Goal: Information Seeking & Learning: Learn about a topic

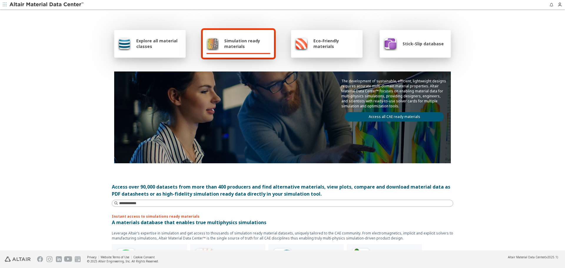
click at [389, 116] on link "Access all CAE ready materials" at bounding box center [394, 116] width 99 height 9
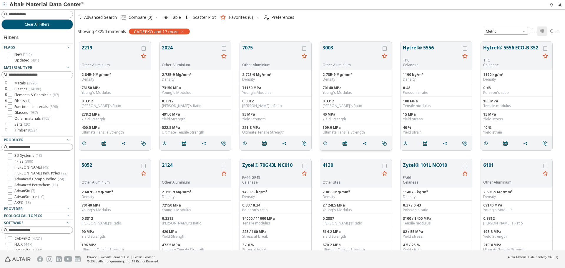
scroll to position [5, 5]
click at [20, 22] on button "Clear All Filters" at bounding box center [36, 24] width 71 height 10
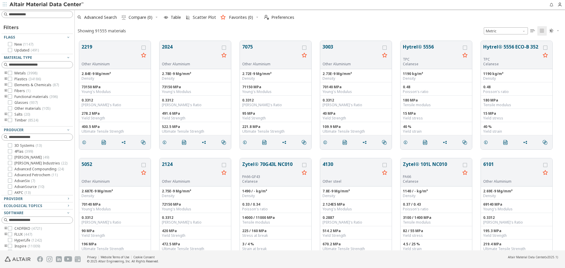
scroll to position [209, 486]
click at [90, 51] on button "2219" at bounding box center [109, 52] width 57 height 19
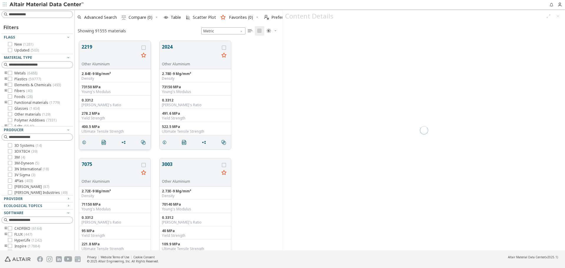
scroll to position [209, 203]
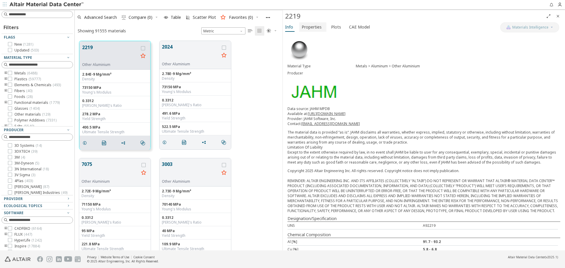
click at [320, 27] on span "Properties" at bounding box center [311, 26] width 20 height 9
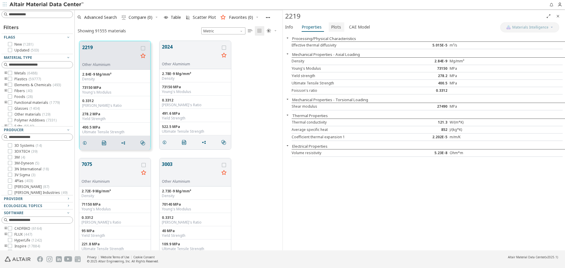
click at [333, 27] on span "Plots" at bounding box center [336, 26] width 10 height 9
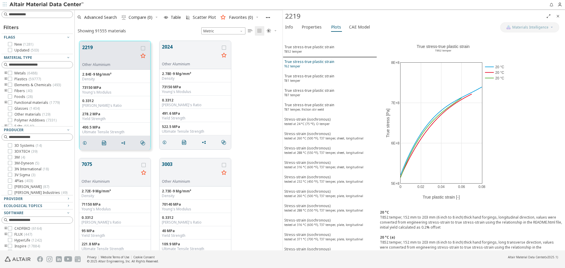
click at [326, 60] on div "True stress-true plastic strain T62 temper" at bounding box center [309, 64] width 50 height 11
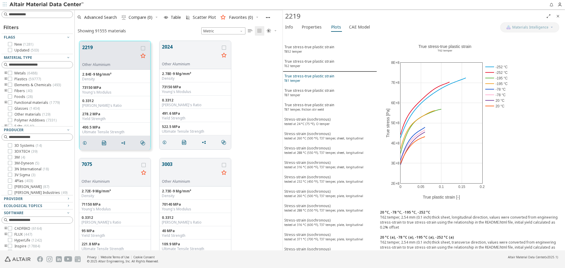
click at [324, 74] on div "True stress-true plastic strain T81 temper" at bounding box center [309, 79] width 50 height 11
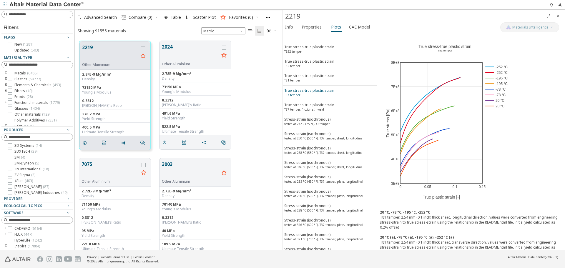
click at [324, 89] on div "True stress-true plastic strain T87 temper" at bounding box center [309, 93] width 50 height 11
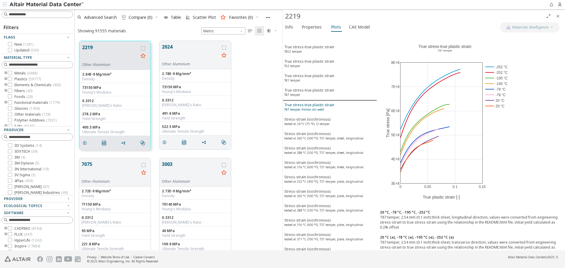
click at [324, 103] on div "True stress-true plastic strain T87 temper, friction stir weld" at bounding box center [309, 107] width 50 height 11
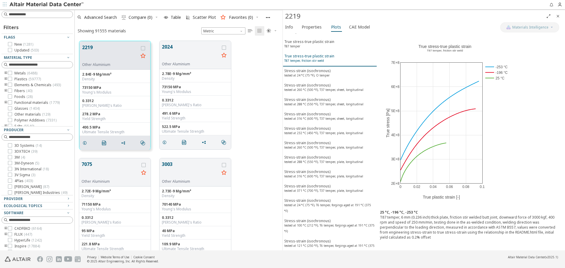
scroll to position [59, 0]
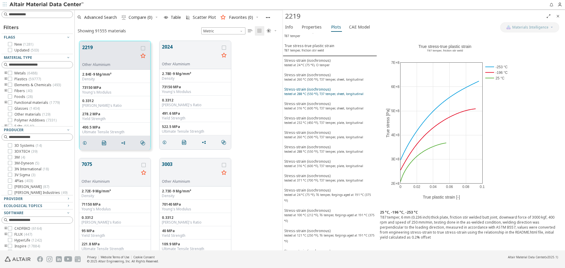
click at [327, 94] on sup "tested at 288 °C (550 °F), T37 temper, sheet, longitudinal" at bounding box center [323, 94] width 79 height 4
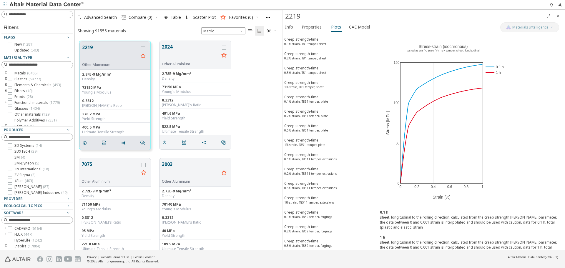
scroll to position [1853, 0]
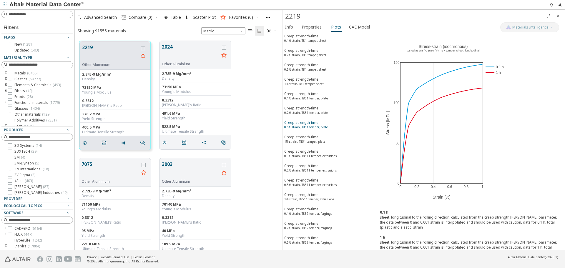
click at [316, 123] on div "Creep strength-time 0.5% strain, T851 temper, plate" at bounding box center [306, 125] width 44 height 11
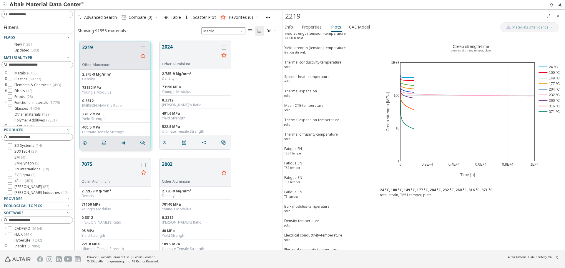
scroll to position [2672, 0]
click at [175, 45] on button "2024" at bounding box center [190, 52] width 57 height 19
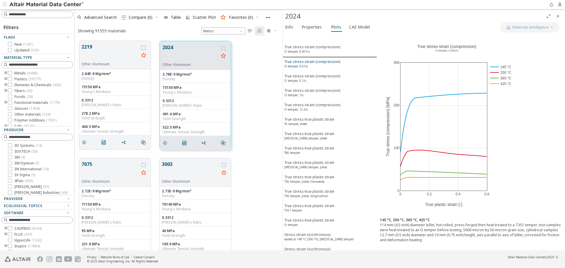
click at [332, 61] on div "True stress-strain (compression) O temper, 0.01/s" at bounding box center [312, 64] width 56 height 11
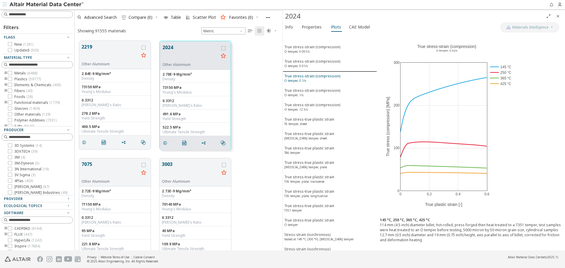
click at [332, 80] on div "True stress-strain (compression) O temper, 0.1/s" at bounding box center [312, 79] width 56 height 11
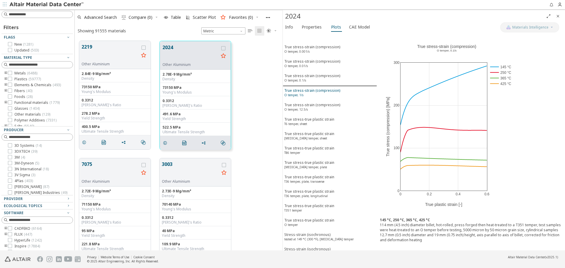
click at [333, 88] on div "True stress-strain (compression) O temper, 1/s" at bounding box center [312, 93] width 56 height 11
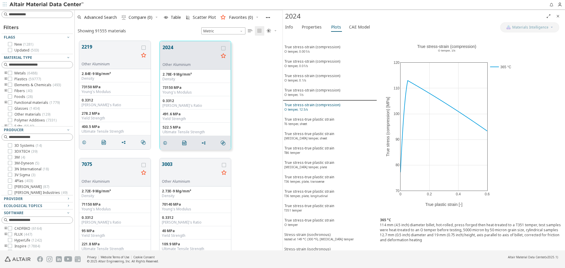
click at [330, 103] on div "True stress-strain (compression) O temper, 12.5/s" at bounding box center [312, 107] width 56 height 11
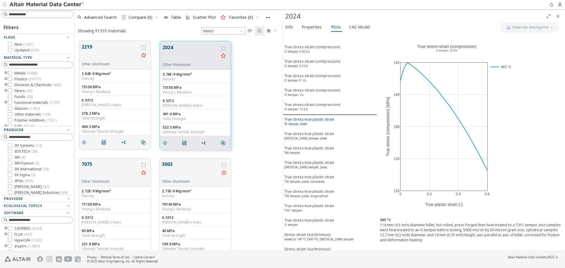
click at [329, 116] on button "True stress-true plastic strain T6 temper, sheet" at bounding box center [330, 122] width 94 height 14
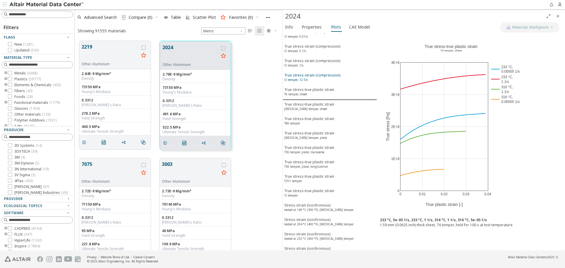
scroll to position [59, 0]
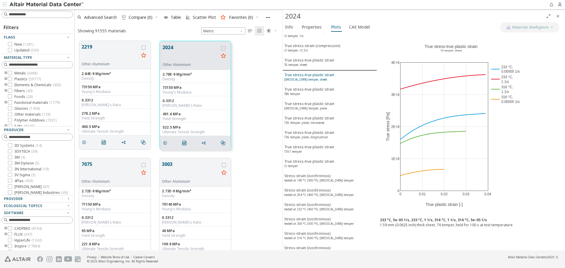
click at [325, 78] on div "True stress-true plastic strain T3 temper, sheet" at bounding box center [309, 77] width 50 height 11
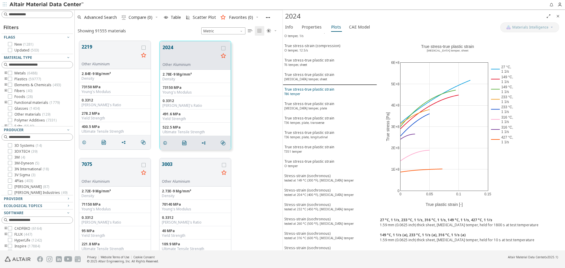
click at [321, 91] on div "True stress-true plastic strain T86 temper" at bounding box center [309, 92] width 50 height 11
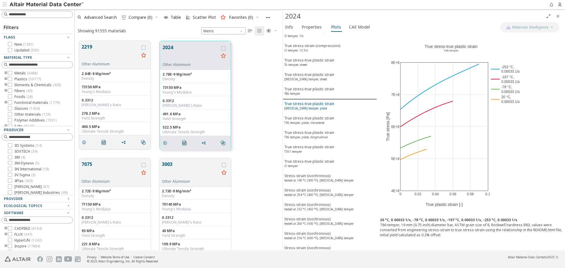
click at [322, 101] on div "True stress-true plastic strain T3 temper, plate" at bounding box center [309, 106] width 50 height 11
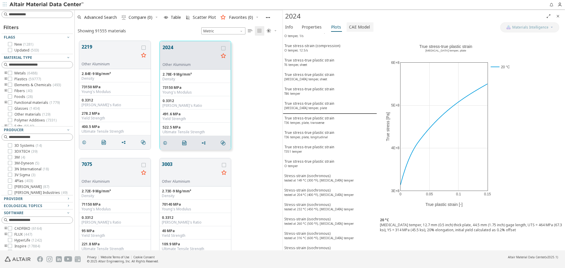
click at [354, 30] on span "CAE Model" at bounding box center [359, 26] width 21 height 9
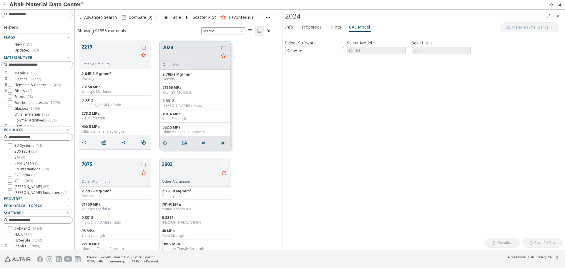
click at [338, 51] on span "Software" at bounding box center [314, 50] width 59 height 7
click at [329, 64] on span "OptiStruct" at bounding box center [314, 65] width 54 height 4
click at [362, 53] on span "Model" at bounding box center [376, 50] width 59 height 7
click at [361, 63] on span "MatS1" at bounding box center [376, 65] width 54 height 4
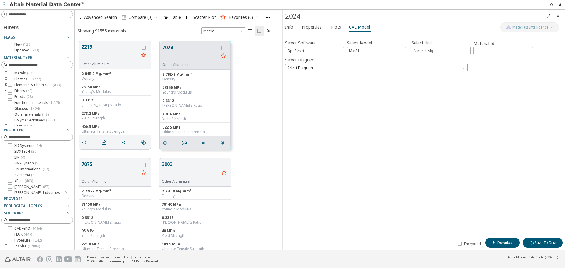
click at [359, 70] on span "Select Diagram" at bounding box center [376, 67] width 182 height 7
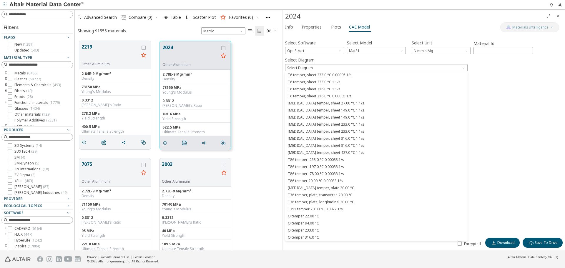
click at [486, 100] on div "Select Software OptiStruct Select Model MatS1 Select Unit N mm s Mg Material Id…" at bounding box center [423, 135] width 277 height 199
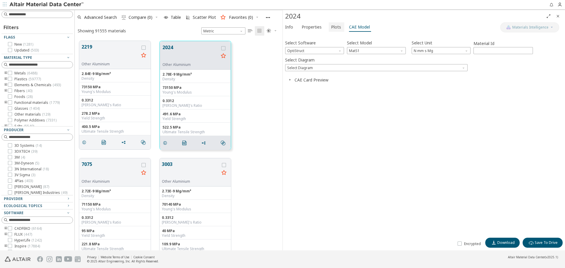
click at [335, 24] on span "Plots" at bounding box center [336, 26] width 10 height 9
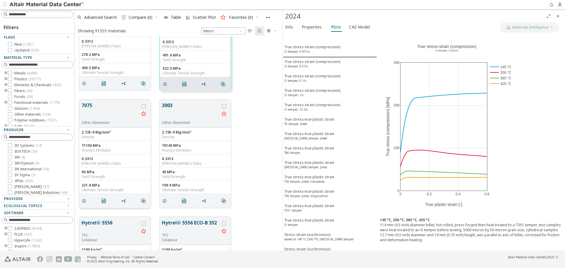
click at [91, 110] on button "7075" at bounding box center [109, 111] width 57 height 19
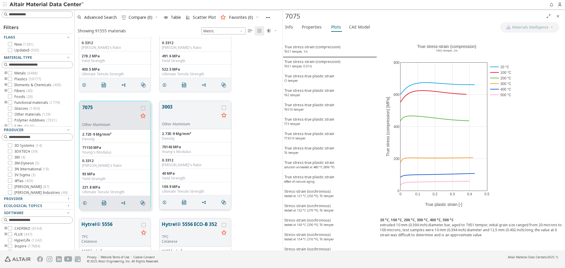
scroll to position [59, 0]
click at [335, 79] on span "True stress-true plastic strain O temper" at bounding box center [329, 79] width 91 height 11
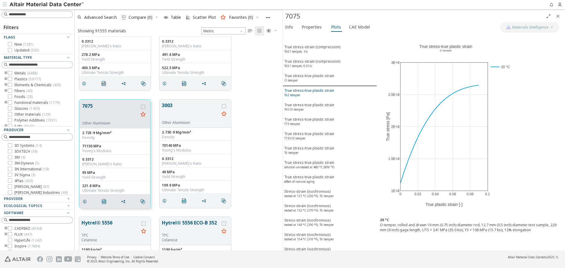
click at [331, 90] on div "True stress-true plastic strain T62 temper" at bounding box center [309, 93] width 50 height 11
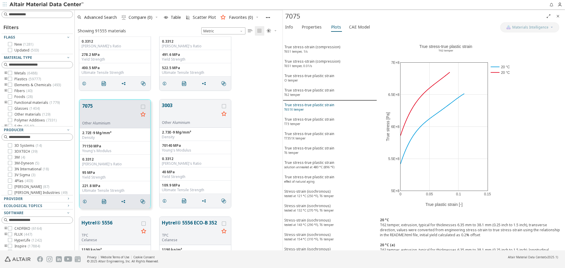
click at [326, 105] on div "True stress-true plastic strain T651X temper" at bounding box center [309, 107] width 50 height 11
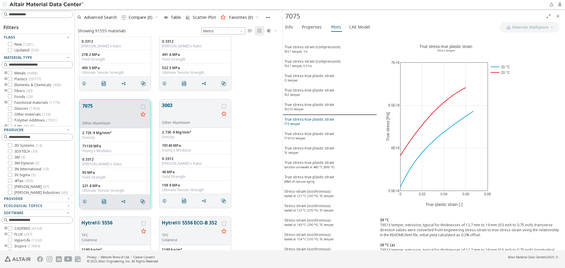
click at [323, 117] on div "True stress-true plastic strain T73 temper" at bounding box center [309, 122] width 50 height 11
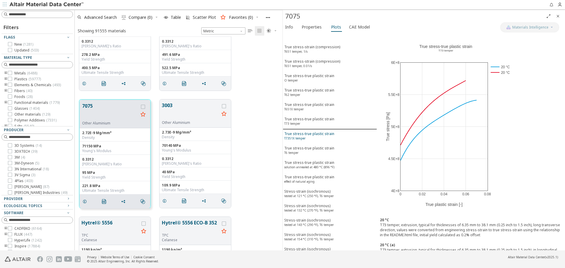
click at [322, 139] on div "True stress-true plastic strain T7351X temper" at bounding box center [309, 136] width 50 height 11
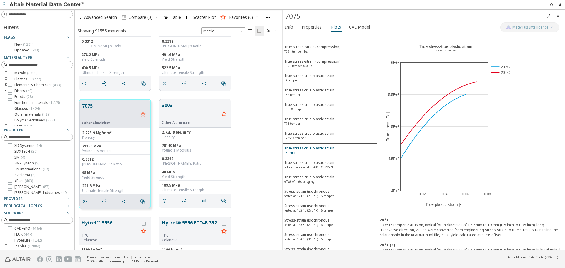
click at [322, 147] on div "True stress-true plastic strain T6 temper" at bounding box center [309, 151] width 50 height 11
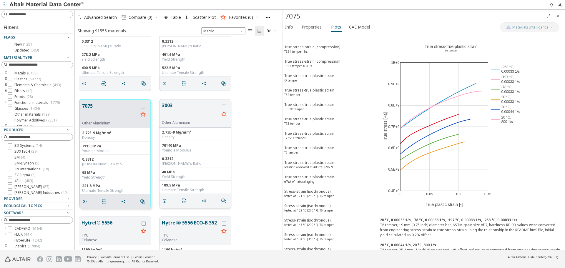
scroll to position [118, 0]
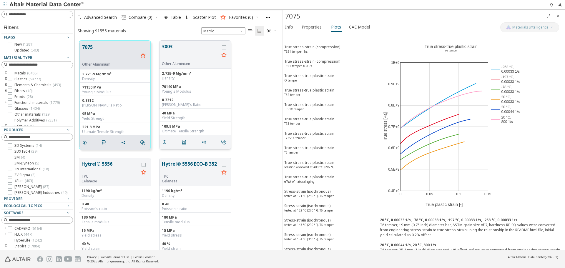
click at [166, 46] on button "3003" at bounding box center [190, 52] width 57 height 19
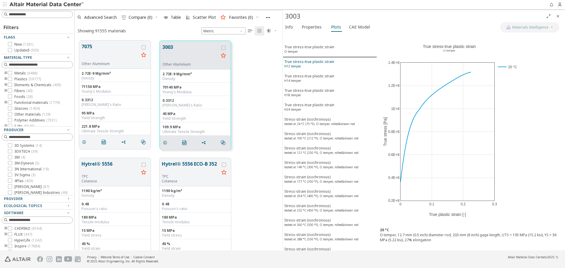
click at [338, 66] on span "True stress-true plastic strain H12 temper" at bounding box center [329, 64] width 91 height 11
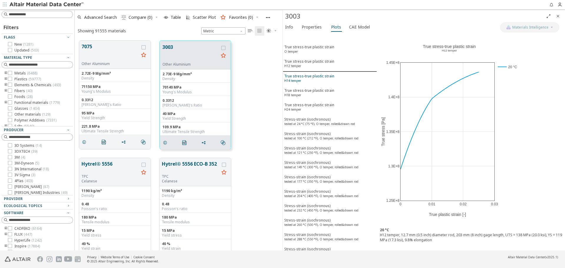
click at [331, 74] on div "True stress-true plastic strain H14 temper" at bounding box center [309, 79] width 50 height 11
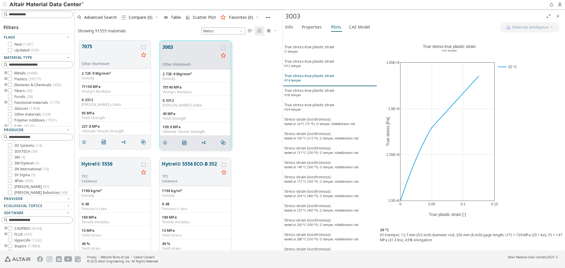
scroll to position [29, 0]
click at [331, 74] on div "True stress-true plastic strain H24 temper" at bounding box center [309, 78] width 50 height 11
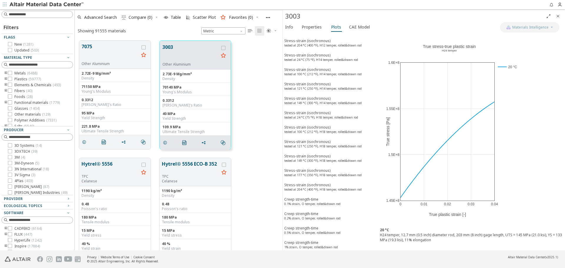
scroll to position [500, 0]
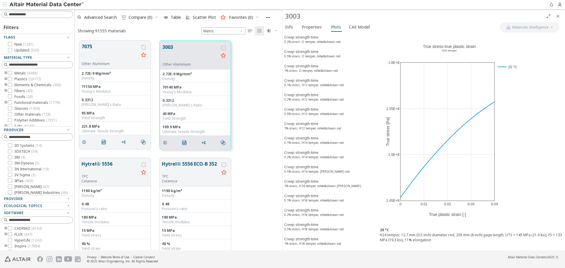
click at [331, 81] on div "Creep strength-time 0.1% strain, H12 temper, rolled&drawn rod" at bounding box center [313, 83] width 59 height 11
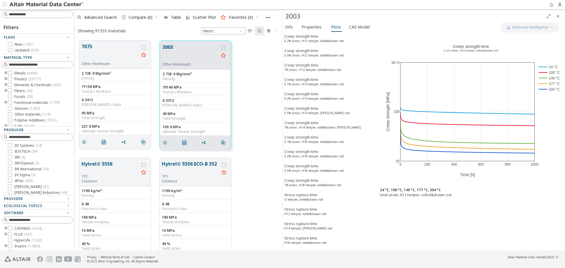
click at [331, 81] on div "Creep strength-time 0.1% strain, H14 temper, rolled&drawn rod" at bounding box center [313, 82] width 59 height 11
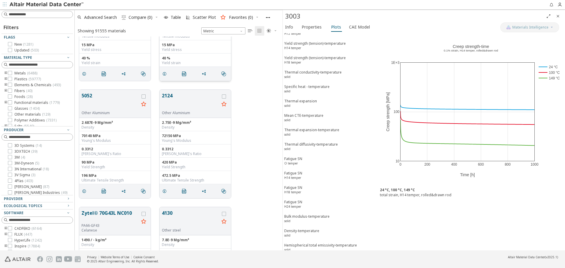
scroll to position [324, 0]
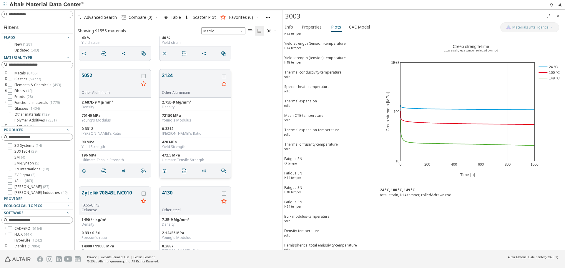
click at [172, 76] on button "2124" at bounding box center [190, 81] width 57 height 19
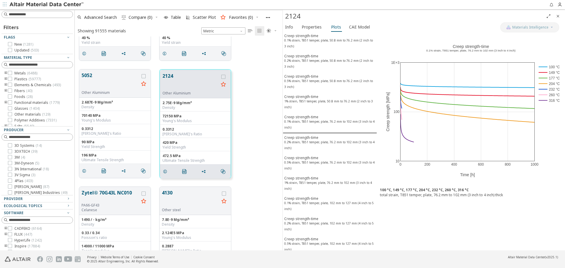
scroll to position [748, 0]
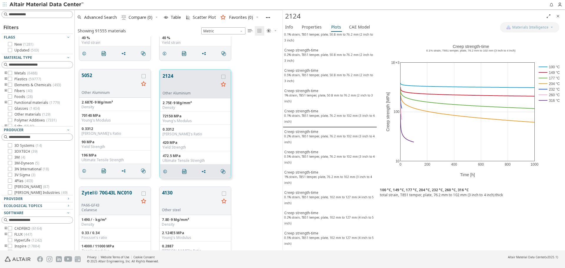
click at [100, 85] on button "5052" at bounding box center [109, 81] width 57 height 19
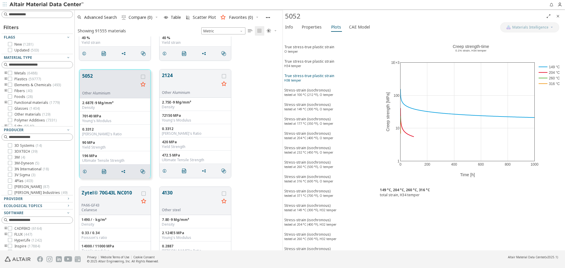
click at [316, 82] on div "True stress-true plastic strain H38 temper" at bounding box center [309, 78] width 50 height 11
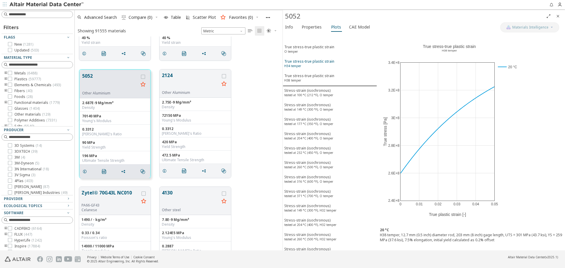
click at [312, 66] on div "True stress-true plastic strain H34 temper" at bounding box center [309, 64] width 50 height 11
click at [317, 50] on div "True stress-true plastic strain O temper" at bounding box center [309, 49] width 50 height 11
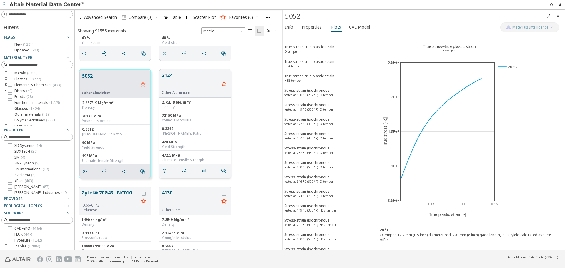
click at [178, 77] on button "2124" at bounding box center [190, 81] width 57 height 19
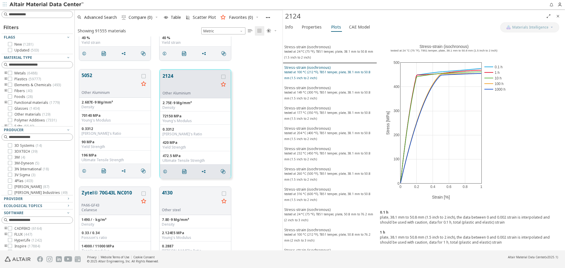
click at [326, 71] on sup "tested at 100 °C (212 °F), T851 temper, plate, 38.1 mm to 50.8 mm (1.5 inch to …" at bounding box center [327, 75] width 86 height 10
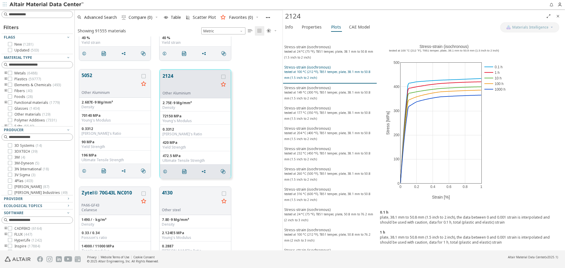
click at [324, 81] on button "Stress-strain (isochronous) tested at 100 °C (212 °F), T851 temper, plate, 38.1…" at bounding box center [330, 73] width 94 height 21
click at [324, 87] on div "Stress-strain (isochronous) tested at 149 °C (300 °F), T851 temper, plate, 38.1…" at bounding box center [329, 93] width 91 height 17
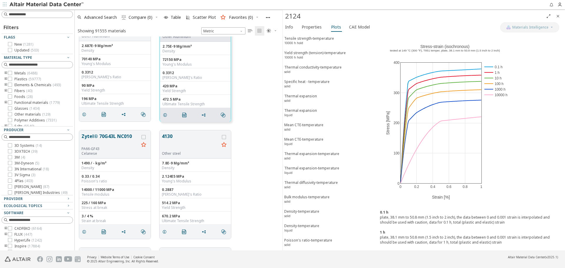
scroll to position [382, 0]
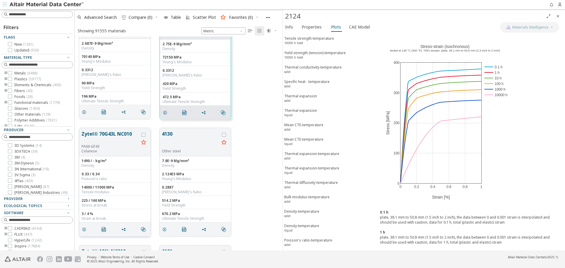
click at [117, 135] on button "Zytel® 70G43L NC010" at bounding box center [109, 137] width 57 height 14
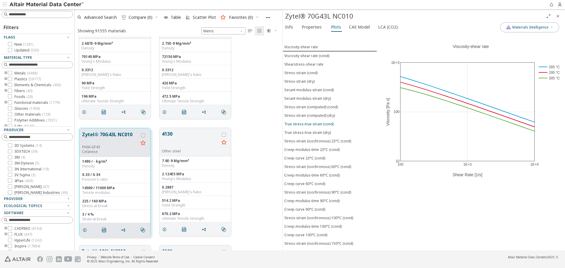
click at [306, 122] on div "True stress-true strain (cond)" at bounding box center [308, 123] width 49 height 5
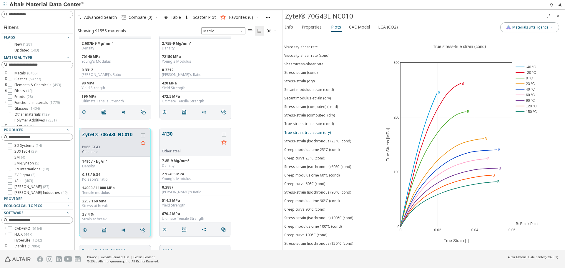
click at [307, 131] on div "True stress-true strain (dry)" at bounding box center [307, 132] width 46 height 5
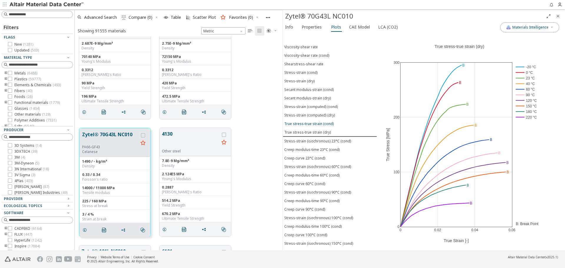
click at [309, 125] on div "True stress-true strain (cond)" at bounding box center [308, 123] width 49 height 5
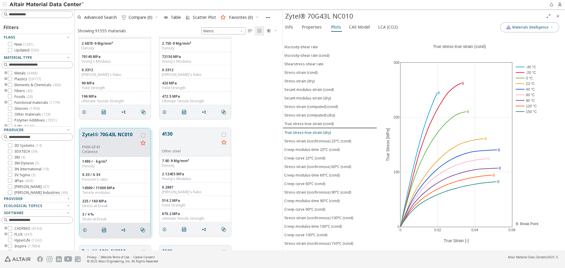
click at [307, 131] on div "True stress-true strain (dry)" at bounding box center [307, 132] width 46 height 5
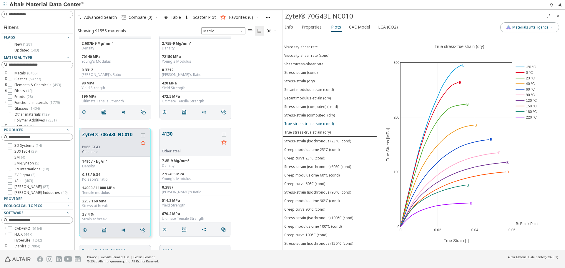
click at [309, 126] on button "True stress-true strain (cond)" at bounding box center [330, 123] width 94 height 9
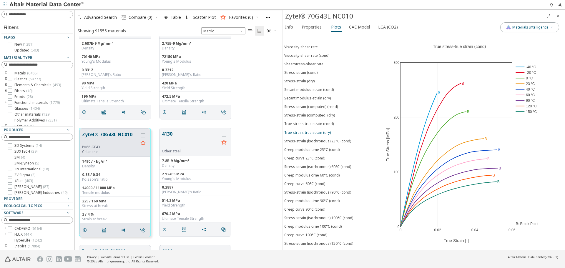
click at [308, 131] on div "True stress-true strain (dry)" at bounding box center [307, 132] width 46 height 5
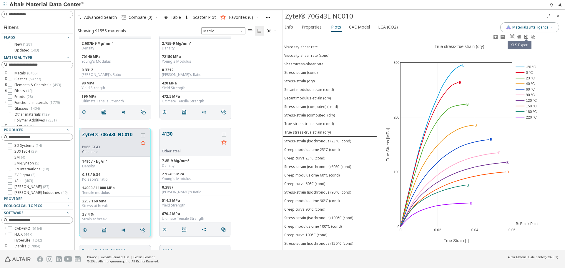
click at [528, 39] on icon at bounding box center [526, 36] width 5 height 5
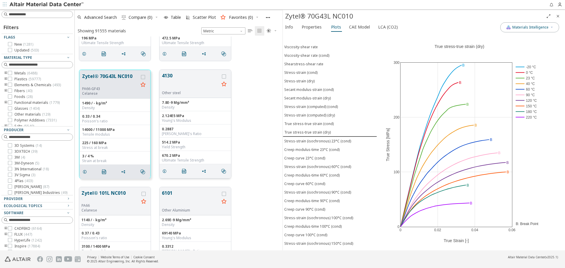
scroll to position [441, 0]
click at [175, 81] on button "4130" at bounding box center [190, 80] width 57 height 19
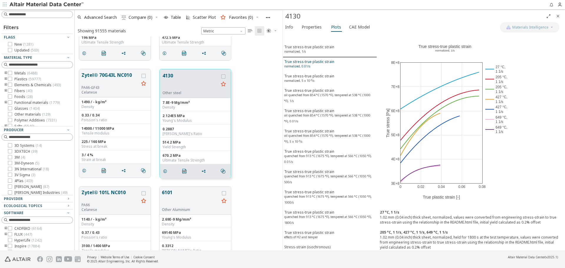
click at [317, 62] on div "True stress-true plastic strain normalized, 0.01/s" at bounding box center [309, 64] width 50 height 11
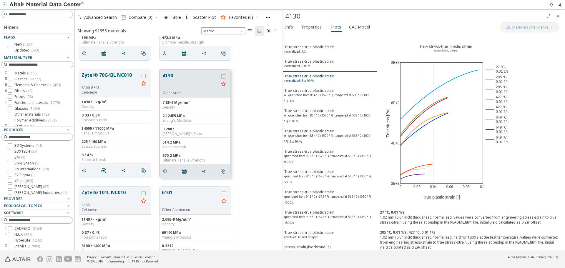
click at [314, 78] on div "True stress-true plastic strain normalized, 5 x 10⁻⁵/s" at bounding box center [309, 79] width 50 height 11
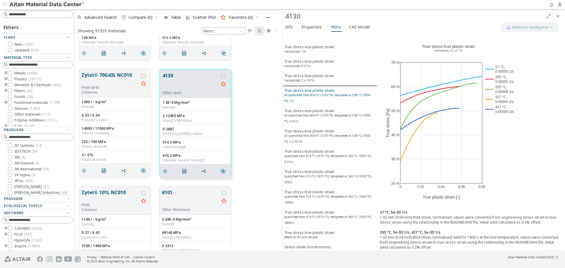
click at [334, 99] on div "True stress-true plastic strain oil quenched from 854 °C (1570 °F), tempered at…" at bounding box center [329, 96] width 91 height 17
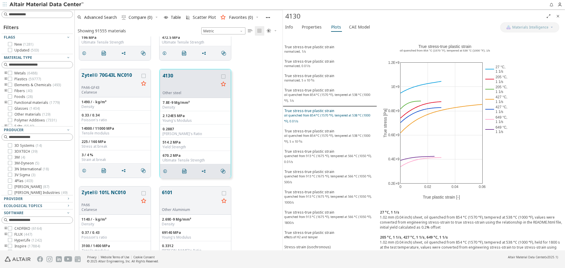
click at [332, 109] on div "True stress-true plastic strain oil quenched from 854 °C (1570 °F), tempered at…" at bounding box center [329, 116] width 91 height 17
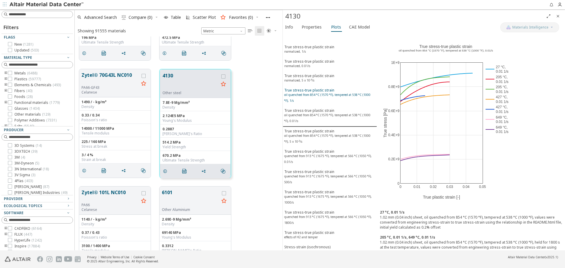
click at [334, 97] on div "True stress-true plastic strain oil quenched from 854 °C (1570 °F), tempered at…" at bounding box center [329, 96] width 91 height 17
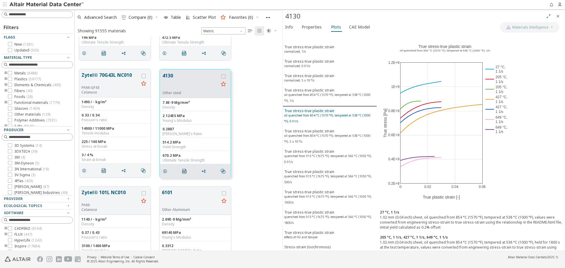
click at [331, 111] on div "True stress-true plastic strain oil quenched from 854 °C (1570 °F), tempered at…" at bounding box center [329, 116] width 91 height 17
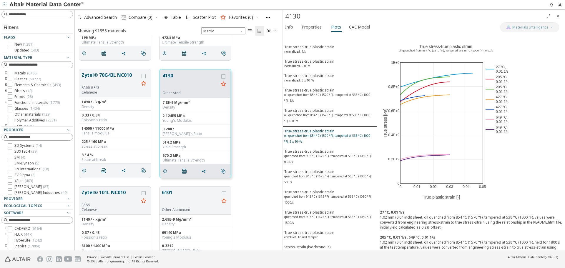
click at [324, 131] on div "True stress-true plastic strain oil quenched from 854 °C (1570 °F), tempered at…" at bounding box center [329, 137] width 91 height 17
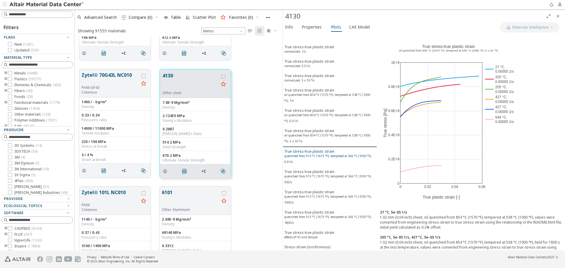
click at [319, 150] on div "True stress-true plastic strain quenched from 913 °C (1675 °F), tempered at 566…" at bounding box center [329, 157] width 91 height 17
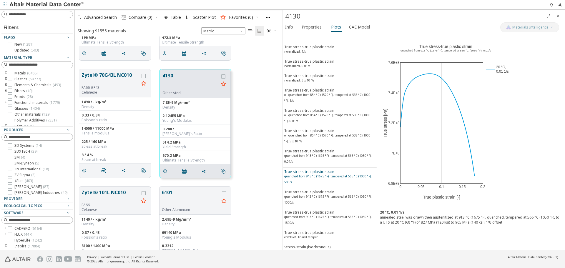
click at [319, 169] on div "True stress-true plastic strain quenched from 913 °C (1675 °F), tempered at 566…" at bounding box center [329, 177] width 91 height 17
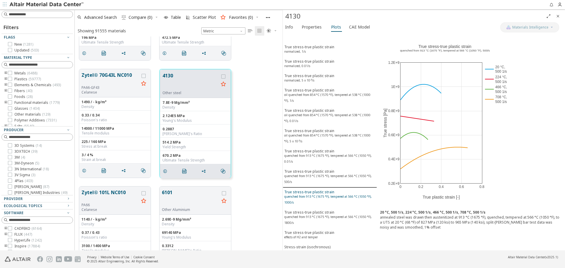
click at [321, 197] on sup "quenched from 913 °C (1675 °F), tempered at 566 °C (1050 °F), 1000/s" at bounding box center [327, 199] width 87 height 10
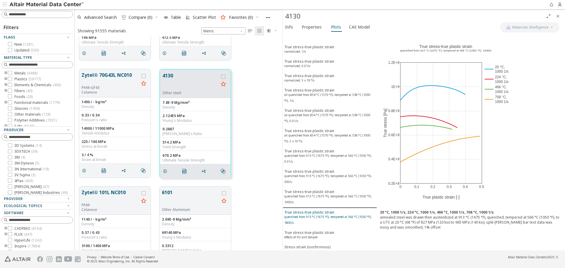
click at [325, 213] on div "True stress-true plastic strain quenched from 913 °C (1675 °F), tempered at 566…" at bounding box center [329, 218] width 91 height 17
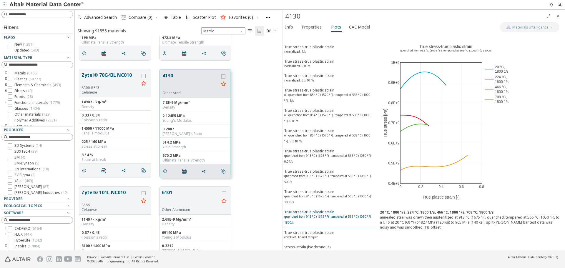
scroll to position [29, 0]
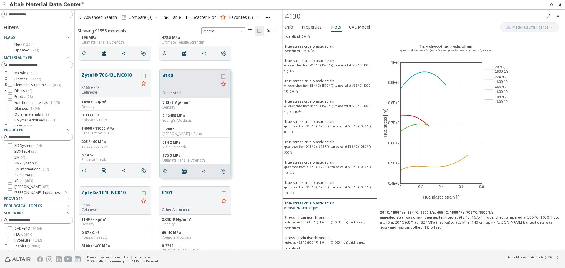
click at [322, 204] on div "True stress-true plastic strain effects of H2 and temper" at bounding box center [309, 206] width 50 height 11
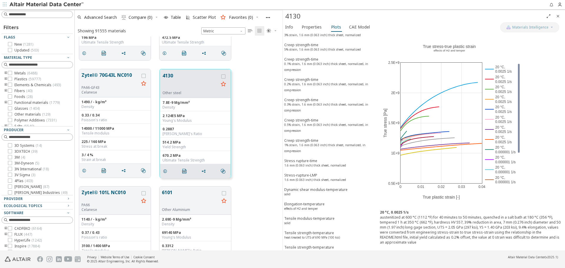
scroll to position [529, 0]
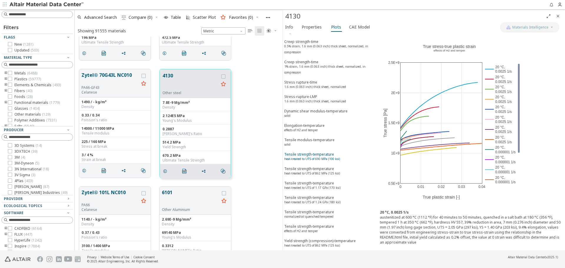
click at [332, 156] on div "Tensile strength-temperature heat-treated to UTS of 690 MPa (100 ksi)" at bounding box center [312, 157] width 56 height 11
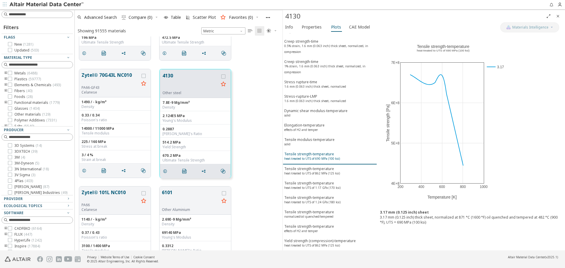
scroll to position [529, 0]
click at [331, 169] on div "Tensile strength-temperature heat-treated to UTS of 862 MPa (125 ksi)" at bounding box center [312, 171] width 56 height 11
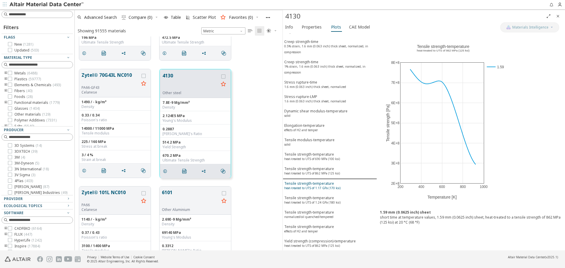
click at [330, 181] on div "Tensile strength-temperature heat-treated to UTS of 1.17 GPa (170 ksi)" at bounding box center [312, 186] width 56 height 11
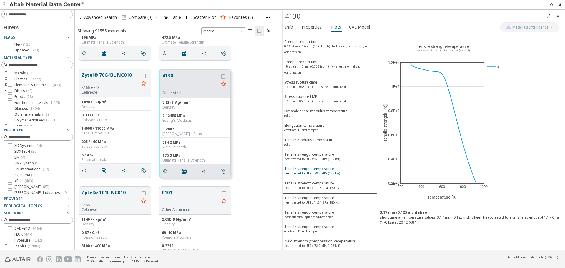
scroll to position [559, 0]
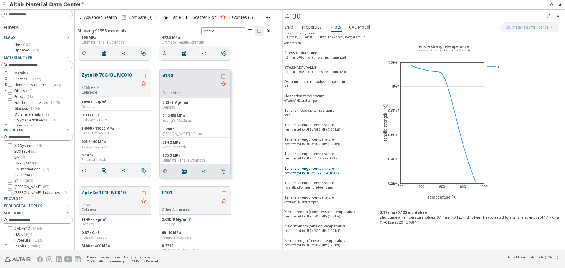
click at [346, 170] on span "Tensile strength-temperature heat-treated to UTS of 1.24 GPa (180 ksi)" at bounding box center [329, 171] width 91 height 11
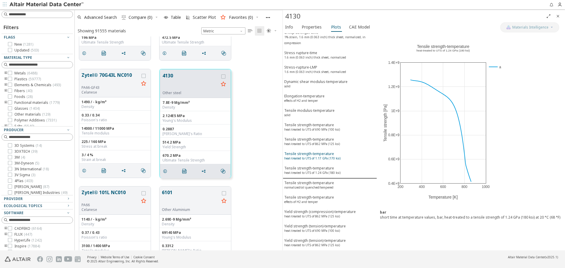
click at [336, 159] on sup "heat-treated to UTS of 1.17 GPa (170 ksi)" at bounding box center [312, 158] width 56 height 4
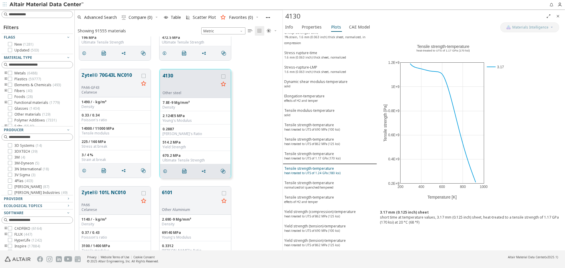
click at [336, 169] on div "Tensile strength-temperature heat-treated to UTS of 1.24 GPa (180 ksi)" at bounding box center [312, 171] width 56 height 11
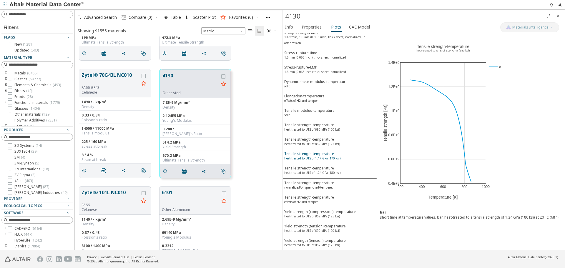
click at [336, 161] on div "Tensile strength-temperature heat-treated to UTS of 1.17 GPa (170 ksi)" at bounding box center [312, 156] width 56 height 11
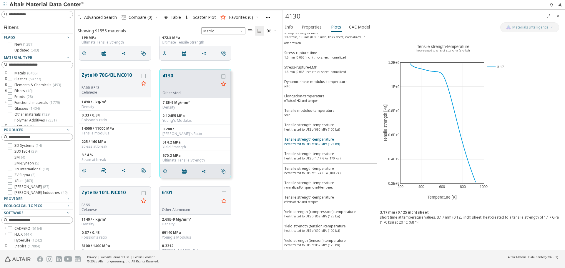
click at [331, 143] on sup "heat-treated to UTS of 862 MPa (125 ksi)" at bounding box center [312, 144] width 56 height 4
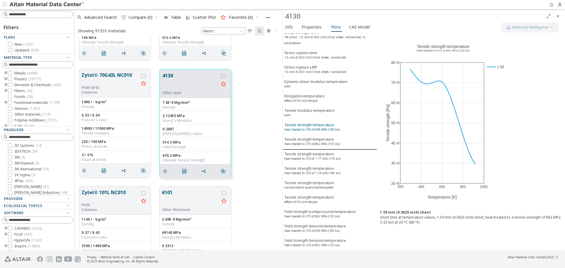
click at [327, 129] on sup "heat-treated to UTS of 690 MPa (100 ksi)" at bounding box center [312, 129] width 56 height 4
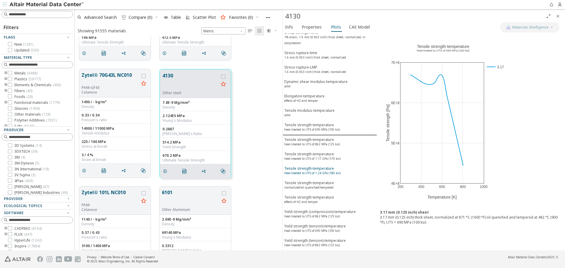
click at [323, 169] on div "Tensile strength-temperature heat-treated to UTS of 1.24 GPa (180 ksi)" at bounding box center [312, 171] width 56 height 11
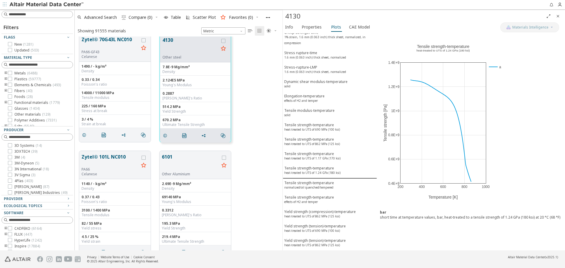
scroll to position [500, 0]
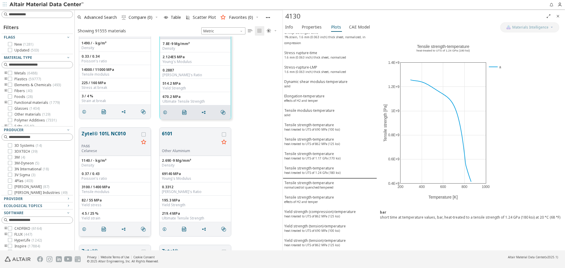
click at [125, 138] on button "Zytel® 101L NC010" at bounding box center [109, 137] width 57 height 14
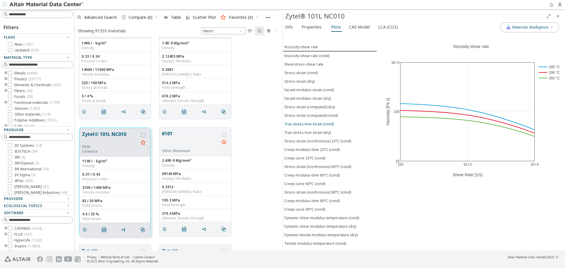
click at [314, 127] on button "True stress-true strain (cond)" at bounding box center [330, 124] width 94 height 9
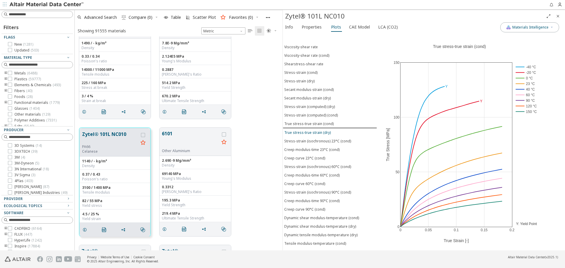
click at [313, 132] on div "True stress-true strain (dry)" at bounding box center [307, 132] width 46 height 5
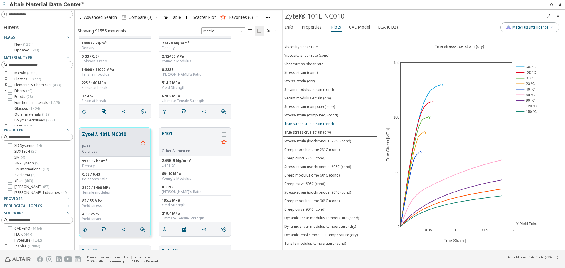
click at [316, 125] on div "True stress-true strain (cond)" at bounding box center [308, 123] width 49 height 5
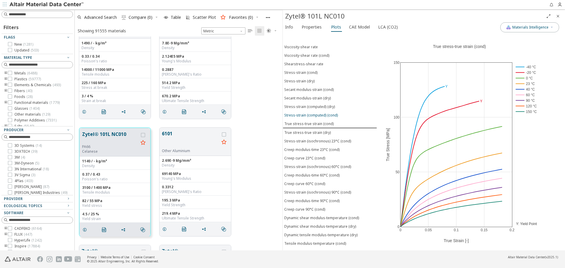
click at [321, 117] on div "Stress-strain (computed) (cond)" at bounding box center [311, 115] width 54 height 5
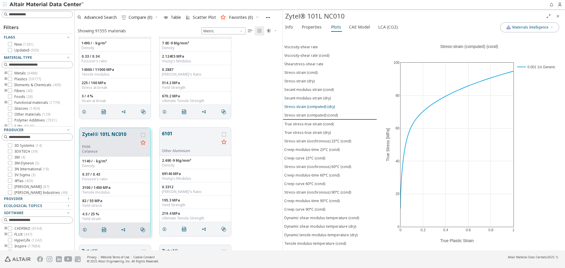
click at [325, 109] on div "Stress-strain (computed) (dry)" at bounding box center [309, 106] width 51 height 5
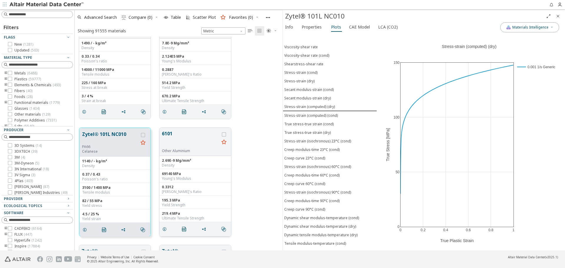
click at [174, 138] on button "6101" at bounding box center [190, 139] width 57 height 19
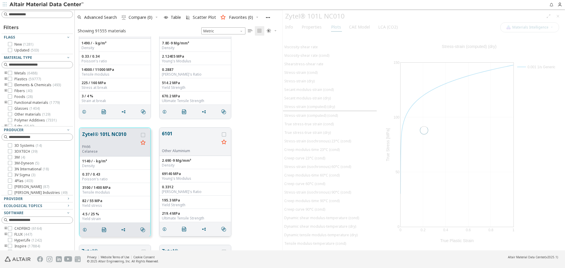
scroll to position [412, 0]
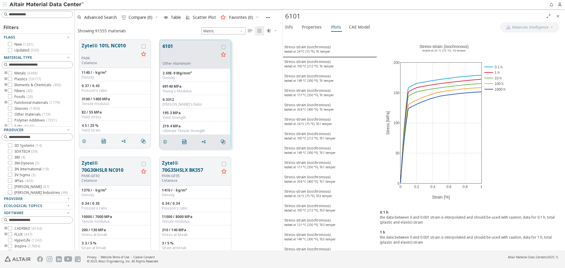
scroll to position [588, 0]
click at [99, 171] on button "Zytel® 70G30HSLR NC010" at bounding box center [109, 166] width 57 height 14
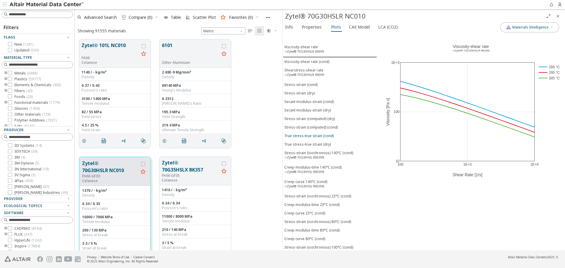
click at [308, 139] on button "True stress-true strain (cond)" at bounding box center [330, 135] width 94 height 9
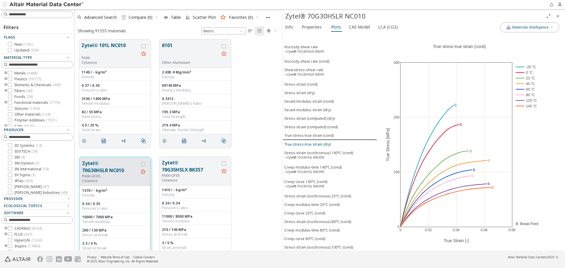
click at [307, 142] on div "True stress-true strain (dry)" at bounding box center [307, 144] width 46 height 5
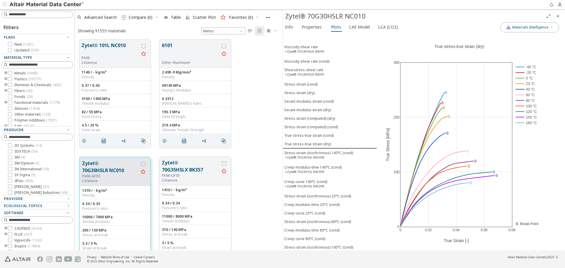
scroll to position [618, 0]
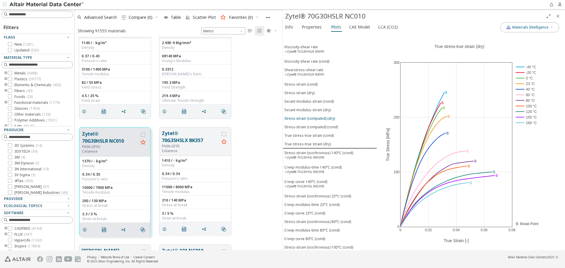
click at [310, 121] on button "Stress-strain (computed) (dry)" at bounding box center [330, 118] width 94 height 9
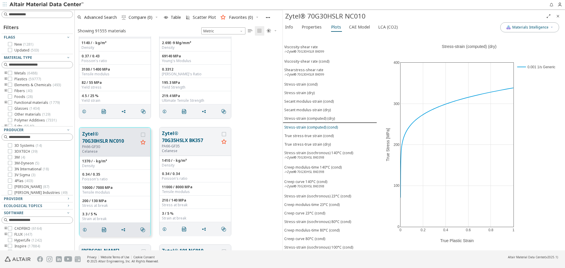
click at [310, 125] on div "Stress-strain (computed) (cond)" at bounding box center [311, 127] width 54 height 5
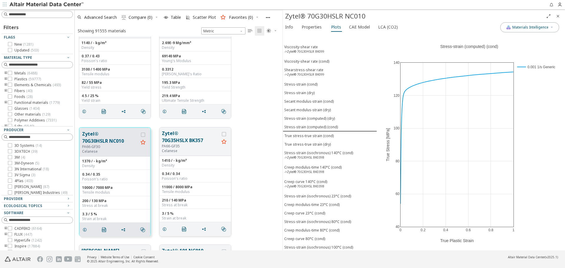
click at [181, 134] on button "Zytel® 70G35HSLX BK357" at bounding box center [190, 137] width 57 height 14
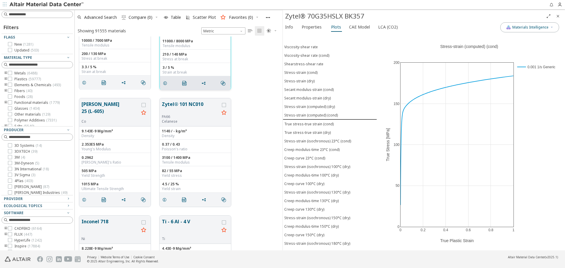
scroll to position [765, 0]
click at [96, 105] on button "Haynes 25 (L-605)" at bounding box center [109, 109] width 57 height 19
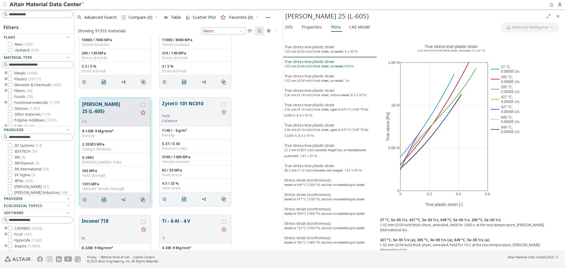
click at [326, 67] on sup "1.02 mm (0.04 inch) thick sheet, annealed, 0.01/s" at bounding box center [318, 66] width 69 height 4
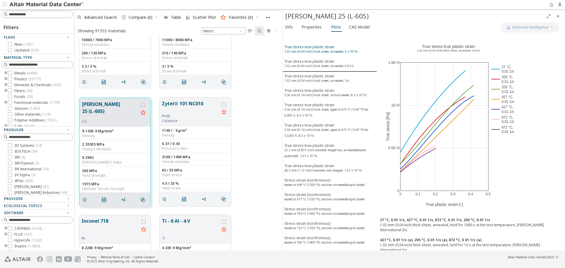
click at [328, 54] on div "True stress-true plastic strain 1.02 mm (0.04 inch) thick sheet, annealed, 5 x …" at bounding box center [320, 49] width 73 height 11
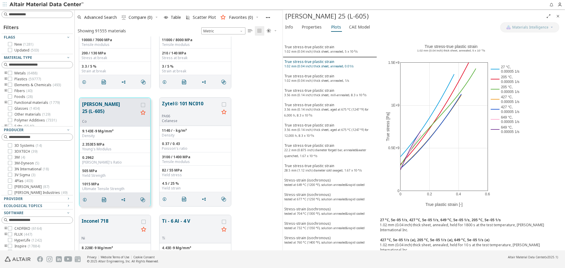
click at [327, 64] on sup "1.02 mm (0.04 inch) thick sheet, annealed, 0.01/s" at bounding box center [318, 66] width 69 height 4
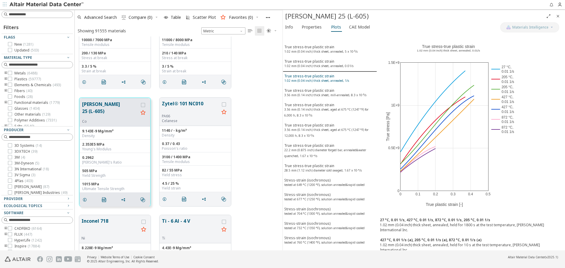
click at [323, 77] on div "True stress-true plastic strain 1.02 mm (0.04 inch) thick sheet, annealed, 1/s" at bounding box center [316, 79] width 65 height 11
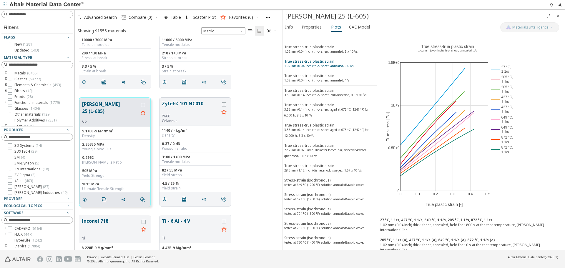
click at [325, 66] on sup "1.02 mm (0.04 inch) thick sheet, annealed, 0.01/s" at bounding box center [318, 66] width 69 height 4
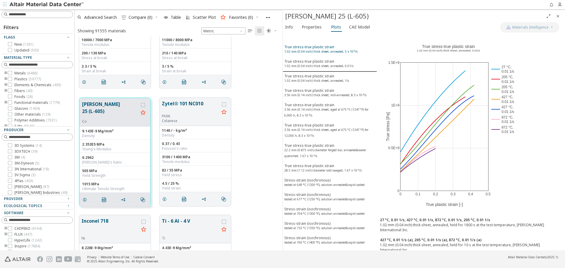
click at [329, 52] on sup "1.02 mm (0.04 inch) thick sheet, annealed, 5 x 10⁻⁵/s" at bounding box center [320, 51] width 73 height 4
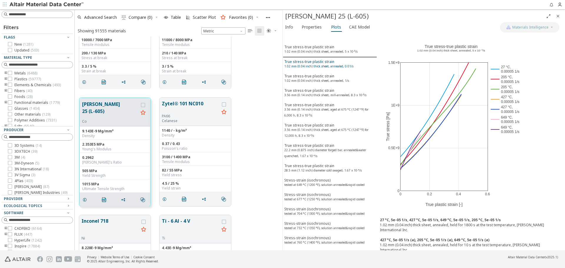
click at [327, 60] on div "True stress-true plastic strain 1.02 mm (0.04 inch) thick sheet, annealed, 0.01…" at bounding box center [318, 64] width 69 height 11
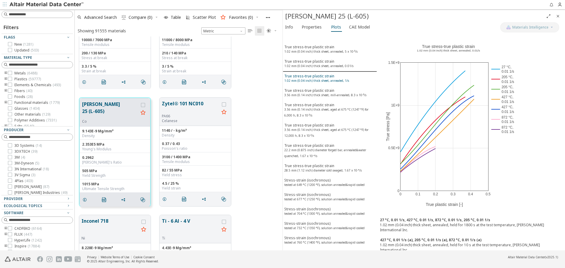
click at [324, 76] on div "True stress-true plastic strain 1.02 mm (0.04 inch) thick sheet, annealed, 1/s" at bounding box center [316, 79] width 65 height 11
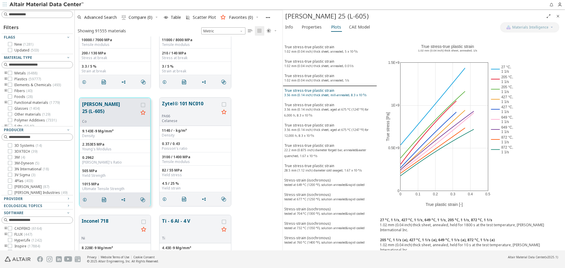
click at [325, 87] on button "True stress-true plastic strain 3.56 mm (0.14 inch) thick sheet, mill-annealed,…" at bounding box center [330, 93] width 94 height 14
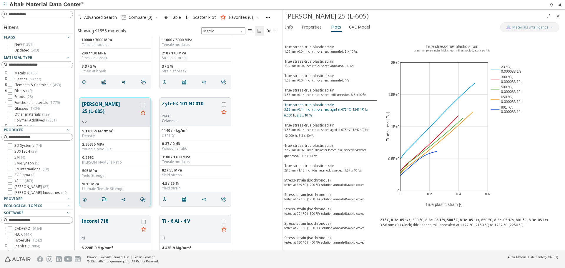
click at [321, 104] on div "True stress-true plastic strain 3.56 mm (0.14 inch) thick sheet, aged at 675 °C…" at bounding box center [329, 110] width 91 height 17
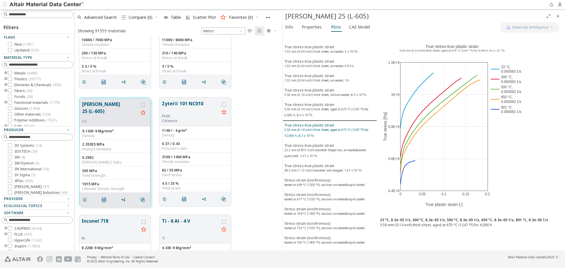
click at [318, 124] on div "True stress-true plastic strain 3.56 mm (0.14 inch) thick sheet, aged at 675 °C…" at bounding box center [329, 131] width 91 height 17
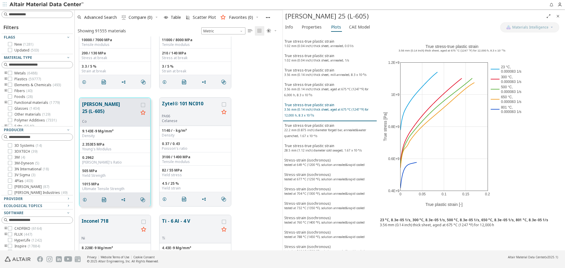
scroll to position [29, 0]
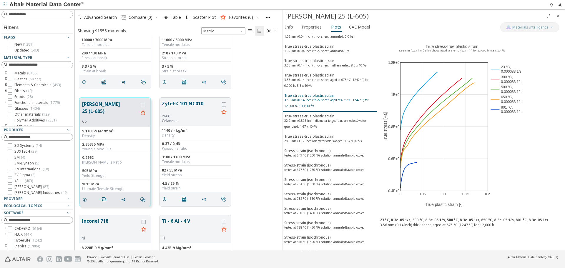
click at [318, 124] on div "True stress-true plastic strain 22.2 mm (0.875 inch) diameter forged bar, annea…" at bounding box center [329, 122] width 91 height 17
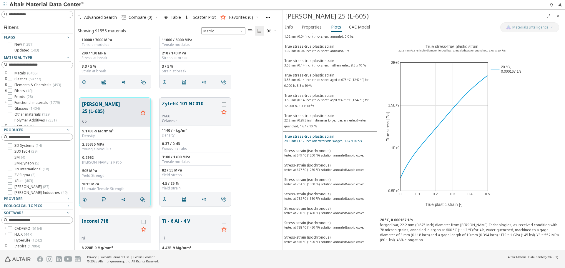
click at [319, 134] on div "True stress-true plastic strain 28.5 mm (1.12 inch) diameter cold swaged, 1.67 …" at bounding box center [322, 139] width 77 height 11
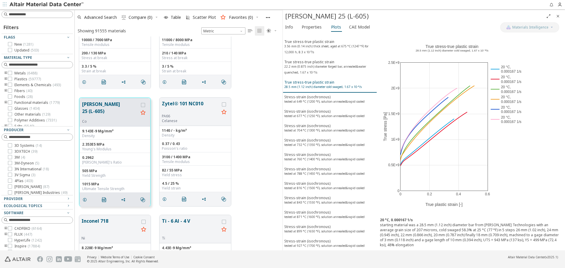
scroll to position [88, 0]
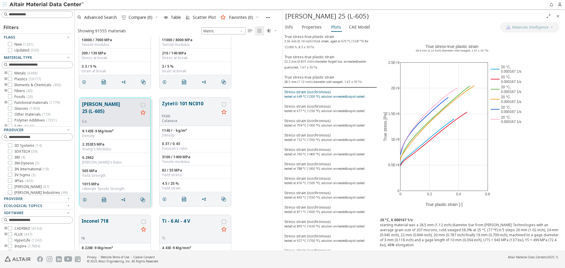
click at [324, 95] on sup "tested at 649 °C (1200 °F), solution annealed&rapid cooled" at bounding box center [324, 96] width 80 height 4
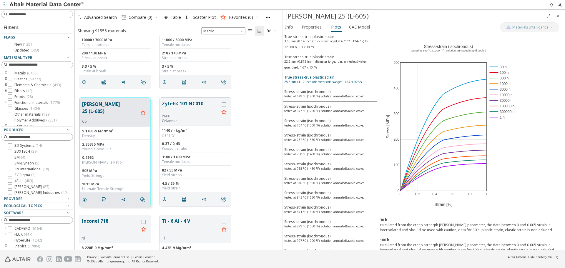
click at [325, 84] on sup "28.5 mm (1.12 inch) diameter cold swaged, 1.67 x 10⁻⁴/s" at bounding box center [322, 82] width 77 height 4
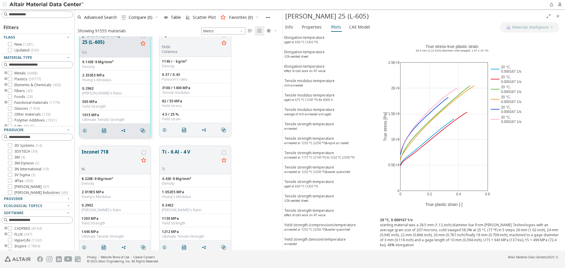
scroll to position [824, 0]
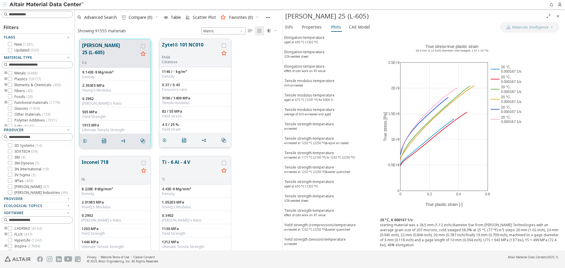
click at [179, 55] on div "PA66" at bounding box center [190, 57] width 57 height 5
click at [187, 49] on button "Zytel® 101 NC010" at bounding box center [190, 48] width 57 height 14
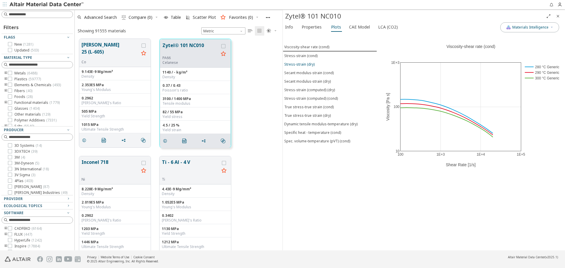
click at [313, 67] on button "Stress-strain (dry)" at bounding box center [330, 64] width 94 height 9
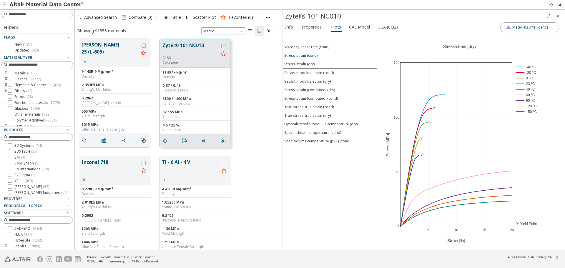
click at [310, 57] on div "Stress-strain (cond)" at bounding box center [300, 55] width 33 height 5
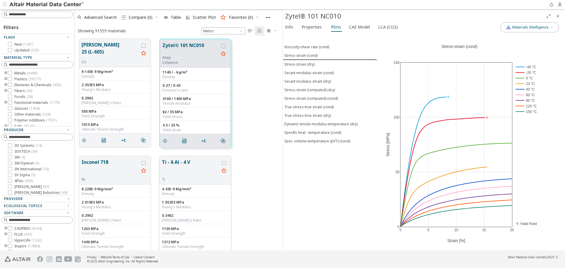
click at [170, 162] on button "Ti - 6 Al - 4 V" at bounding box center [190, 168] width 57 height 19
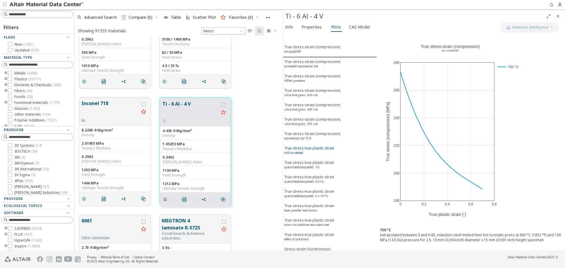
scroll to position [29, 0]
click at [306, 139] on sup "quenched&tempered, 1/s" at bounding box center [301, 138] width 35 height 4
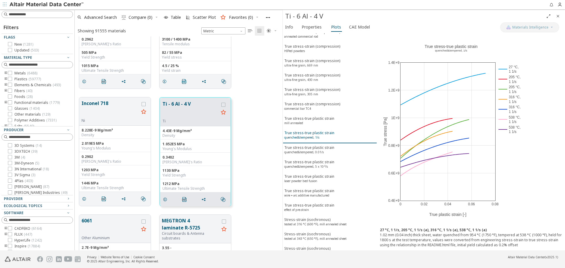
scroll to position [29, 0]
click at [306, 146] on div "True stress-true plastic strain quenched&tempered, 0.01/s" at bounding box center [309, 150] width 50 height 11
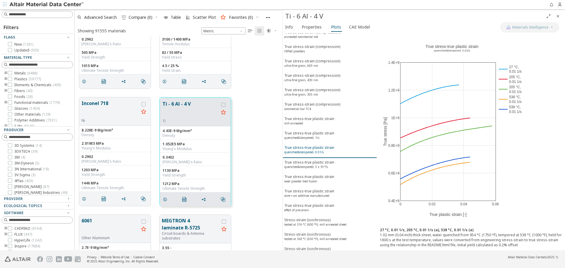
scroll to position [59, 0]
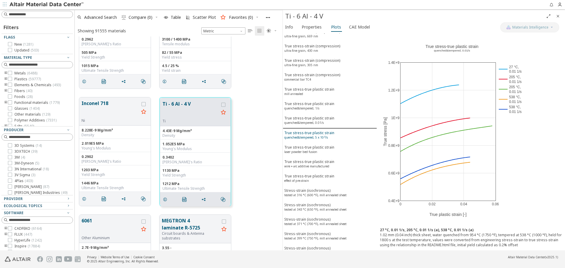
click at [311, 139] on sup "quenched&tempered, 5 x 10⁻⁵/s" at bounding box center [306, 137] width 44 height 4
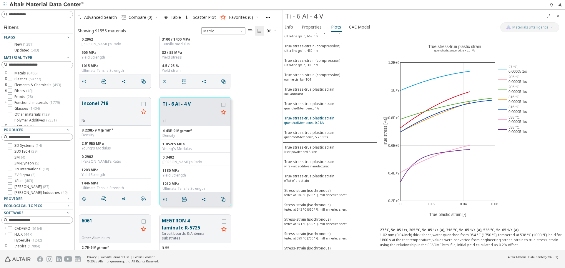
click at [314, 123] on sup "quenched&tempered, 0.01/s" at bounding box center [303, 123] width 39 height 4
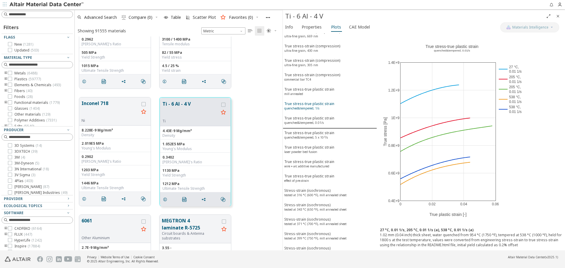
click at [313, 109] on sup "quenched&tempered, 1/s" at bounding box center [301, 108] width 35 height 4
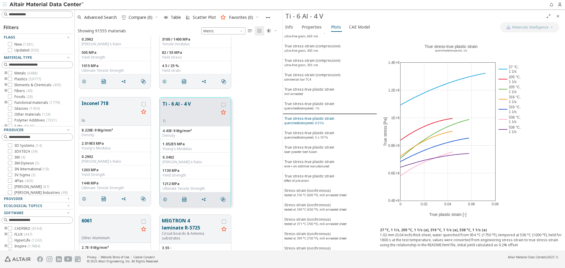
click at [312, 119] on div "True stress-true plastic strain quenched&tempered, 0.01/s" at bounding box center [309, 121] width 50 height 11
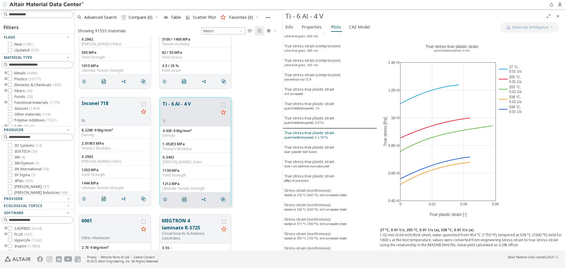
click at [311, 135] on sup "quenched&tempered, 5 x 10⁻⁵/s" at bounding box center [306, 137] width 44 height 4
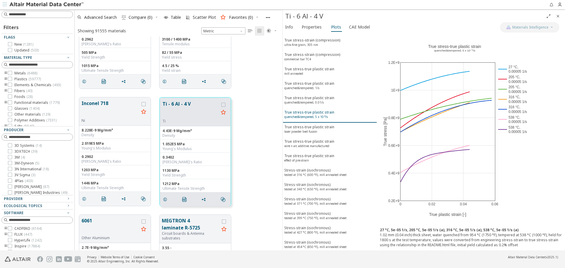
scroll to position [88, 0]
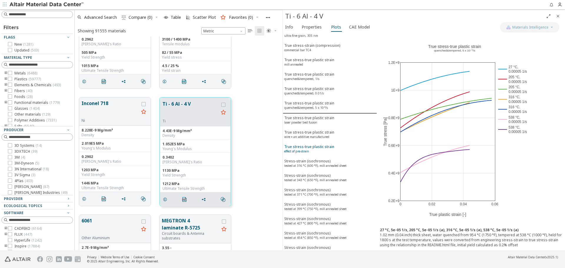
click at [312, 146] on div "True stress-true plastic strain effect of pre-strain" at bounding box center [309, 149] width 50 height 11
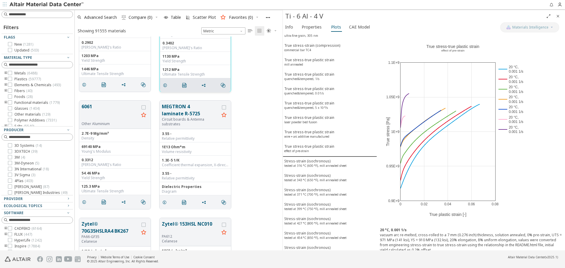
scroll to position [1000, 0]
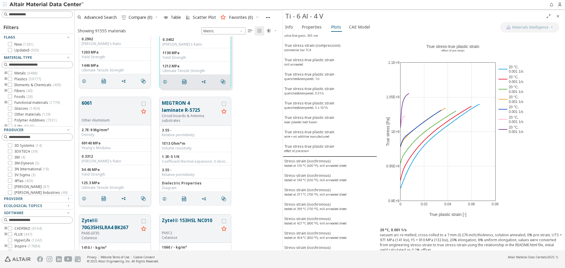
click at [102, 106] on button "6061" at bounding box center [109, 108] width 57 height 19
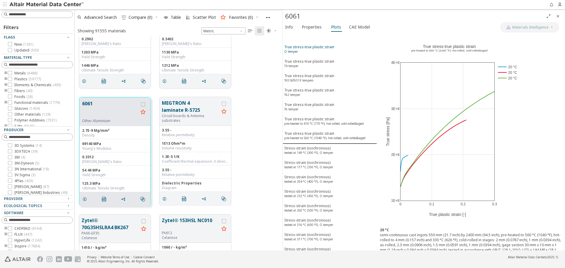
click at [329, 51] on div "True stress-true plastic strain O temper" at bounding box center [309, 49] width 50 height 11
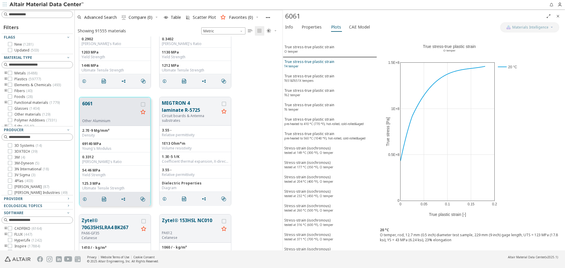
click at [328, 59] on div "True stress-true plastic strain T4 temper" at bounding box center [309, 64] width 50 height 11
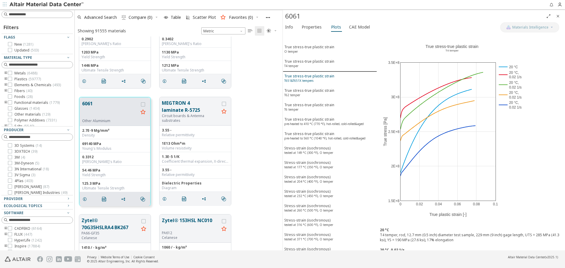
click at [324, 75] on div "True stress-true plastic strain T651&T651X tempers" at bounding box center [309, 79] width 50 height 11
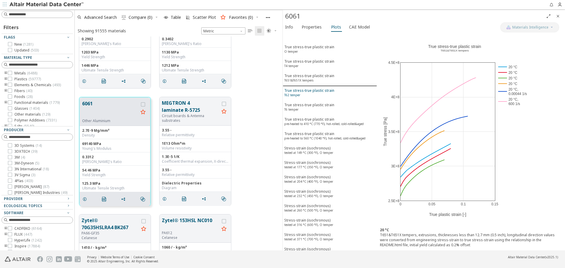
click at [323, 90] on div "True stress-true plastic strain T62 temper" at bounding box center [309, 93] width 50 height 11
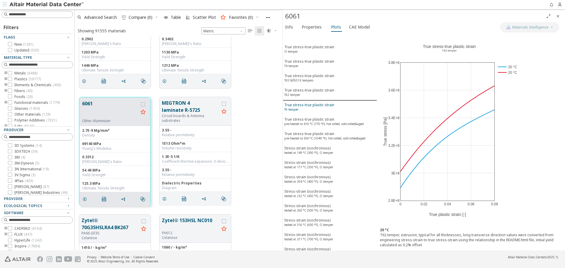
click at [323, 104] on div "True stress-true plastic strain T6 temper" at bounding box center [309, 107] width 50 height 11
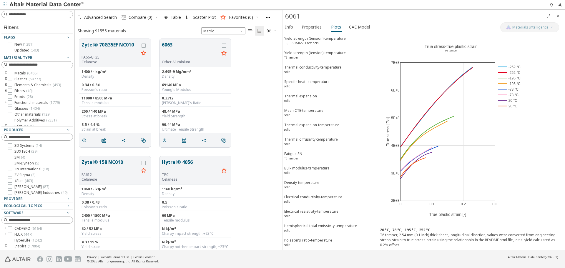
scroll to position [1529, 0]
click at [172, 39] on div "6063 Other Aluminium" at bounding box center [194, 51] width 71 height 28
click at [172, 46] on button "6063" at bounding box center [190, 48] width 57 height 19
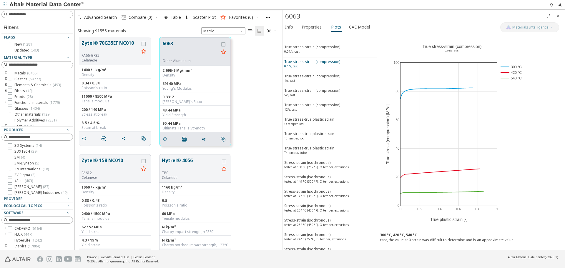
click at [334, 66] on div "True stress-strain (compression) 0.1/s, cast" at bounding box center [312, 64] width 56 height 11
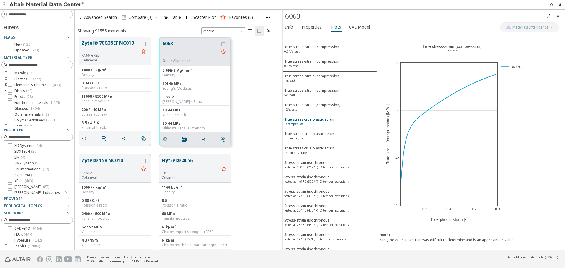
click at [321, 118] on div "True stress-true plastic strain O temper, rod" at bounding box center [309, 122] width 50 height 11
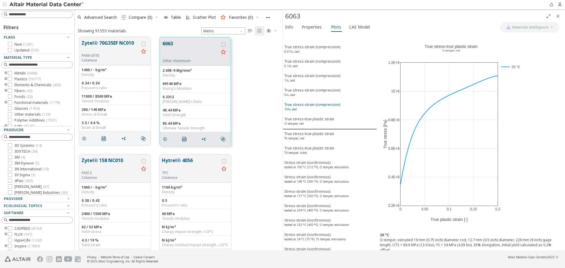
click at [326, 109] on div "True stress-strain (compression) 12/s, cast" at bounding box center [312, 107] width 56 height 11
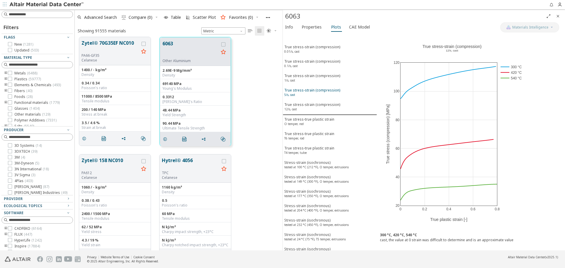
click at [328, 94] on div "True stress-strain (compression) 5/s, cast" at bounding box center [312, 93] width 56 height 11
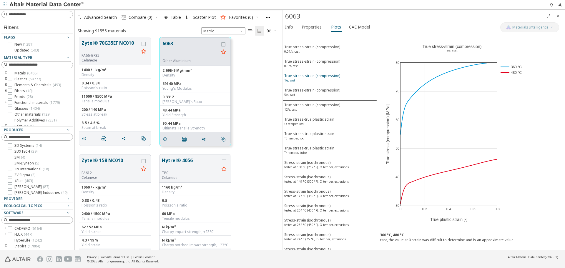
click at [327, 80] on div "True stress-strain (compression) 1/s, cast" at bounding box center [312, 78] width 56 height 11
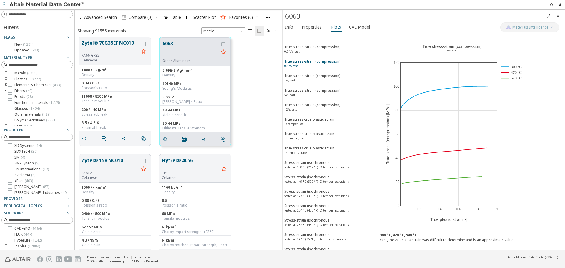
click at [330, 67] on div "True stress-strain (compression) 0.1/s, cast" at bounding box center [312, 64] width 56 height 11
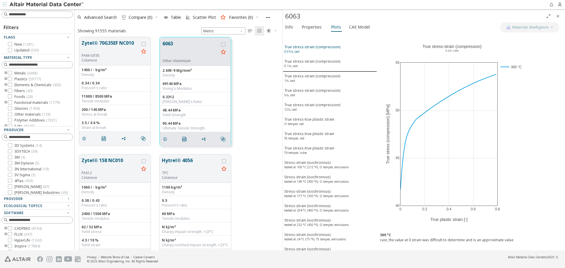
click at [333, 51] on div "True stress-strain (compression) 0.01/s, cast" at bounding box center [312, 49] width 56 height 11
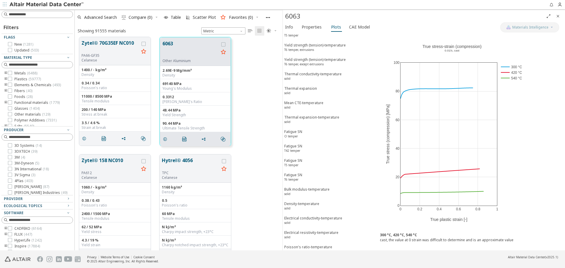
scroll to position [787, 0]
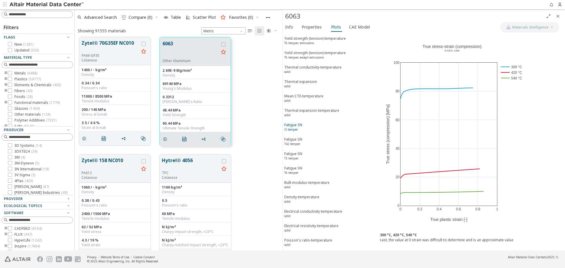
click at [308, 133] on button "Fatigue SN O temper" at bounding box center [330, 128] width 94 height 14
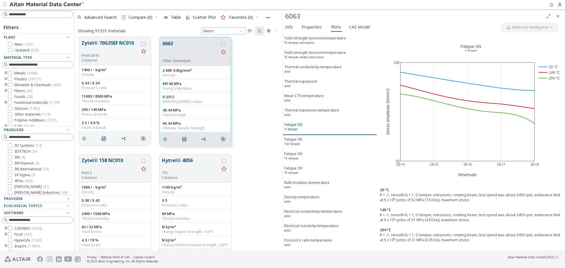
scroll to position [787, 0]
click at [303, 139] on span "Fatigue SN T42 temper" at bounding box center [329, 142] width 91 height 11
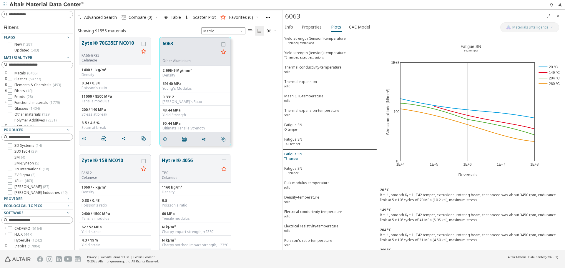
click at [303, 153] on span "Fatigue SN T5 temper" at bounding box center [329, 156] width 91 height 11
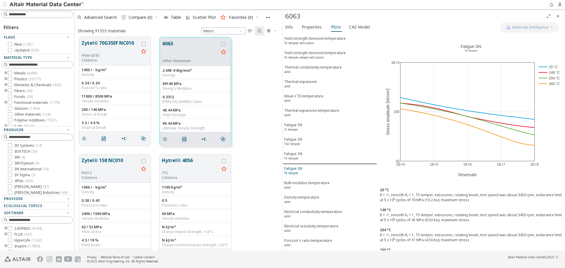
click at [302, 173] on span "Fatigue SN T6 temper" at bounding box center [329, 171] width 91 height 11
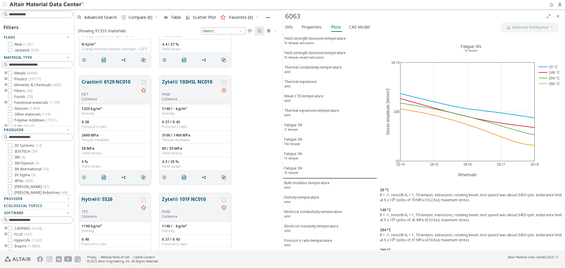
scroll to position [1853, 0]
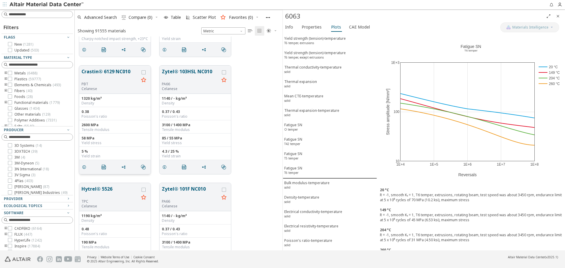
click at [121, 69] on button "Crastin® 6129 NC010" at bounding box center [109, 75] width 57 height 14
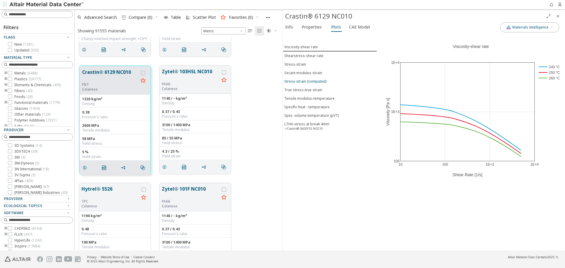
click at [316, 81] on div "Stress-strain (computed)" at bounding box center [305, 81] width 42 height 5
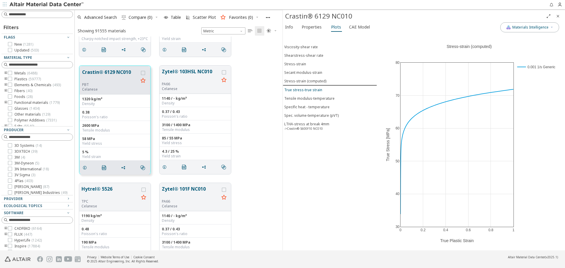
click at [314, 88] on div "True stress-true strain" at bounding box center [303, 89] width 38 height 5
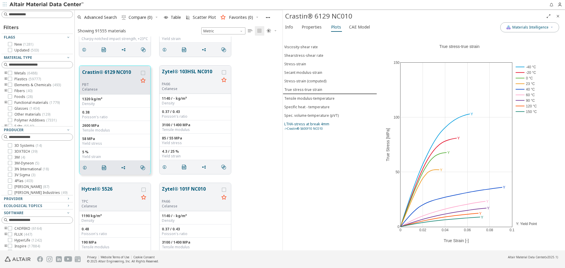
click at [326, 123] on div "LTHA-stress at break 4mm ->Crastin® S600F10 NC010" at bounding box center [306, 126] width 45 height 11
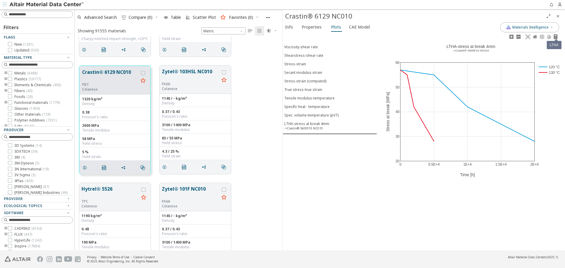
click at [554, 39] on icon at bounding box center [556, 36] width 4 height 5
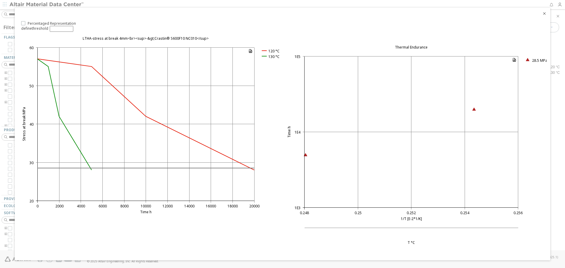
click at [57, 31] on input "**" at bounding box center [62, 29] width 24 height 6
click at [69, 28] on input "**" at bounding box center [62, 29] width 24 height 6
click at [25, 23] on label "Percentaged Representation" at bounding box center [48, 23] width 55 height 5
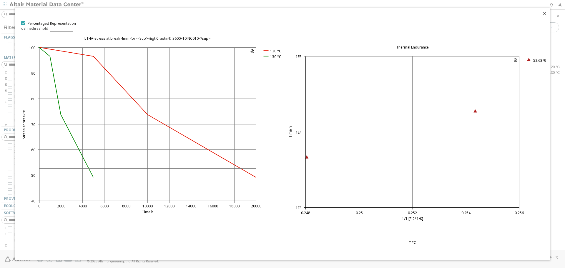
click at [25, 23] on label "Percentaged Representation" at bounding box center [48, 23] width 55 height 5
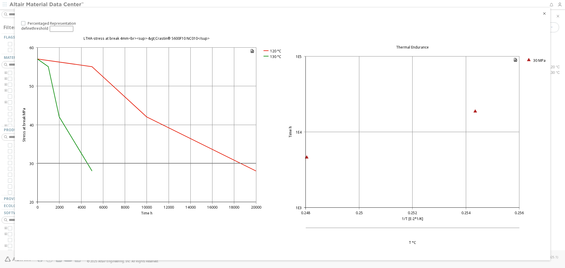
click at [515, 60] on image at bounding box center [515, 60] width 4 height 4
click at [252, 52] on image at bounding box center [252, 51] width 4 height 4
click at [544, 14] on icon "Close" at bounding box center [544, 13] width 5 height 5
type input "**"
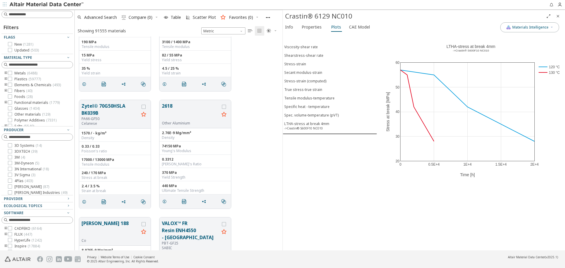
scroll to position [2059, 0]
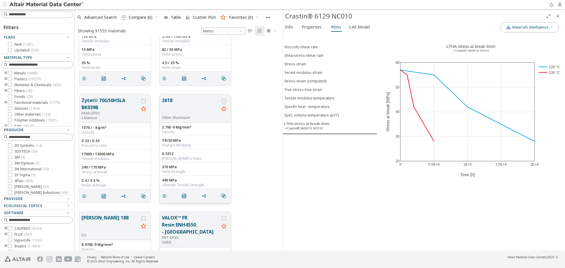
click at [176, 101] on button "2618" at bounding box center [190, 106] width 57 height 19
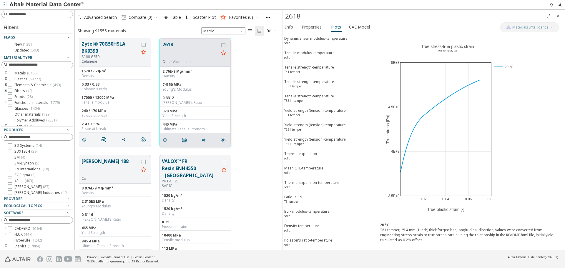
scroll to position [2118, 0]
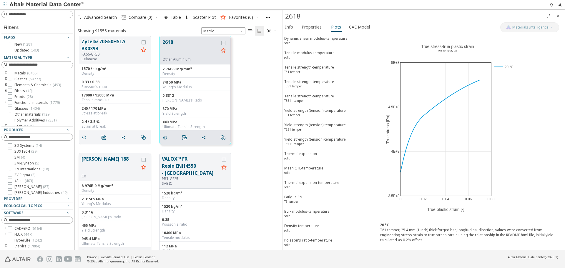
click at [105, 159] on button "Haynes 188" at bounding box center [109, 164] width 57 height 19
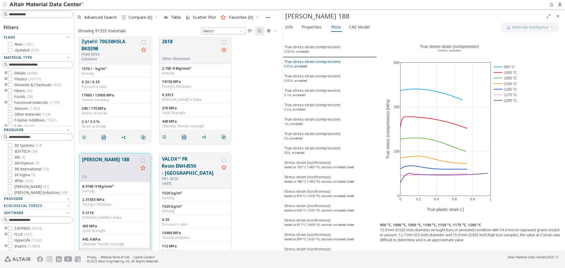
click at [319, 66] on div "True stress-strain (compression) 0.01/s, annealed" at bounding box center [312, 64] width 56 height 11
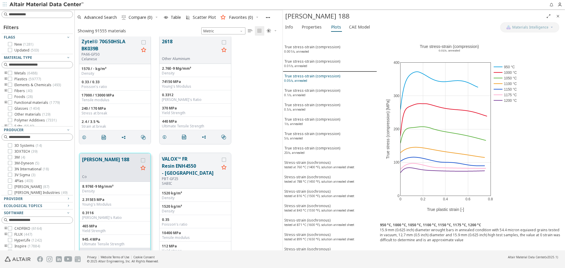
click at [316, 76] on div "True stress-strain (compression) 0.05/s, annealed" at bounding box center [312, 79] width 56 height 11
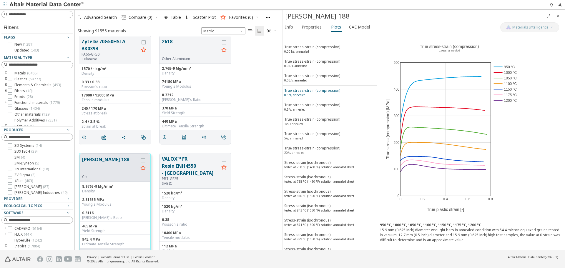
click at [314, 89] on div "True stress-strain (compression) 0.1/s, annealed" at bounding box center [312, 93] width 56 height 11
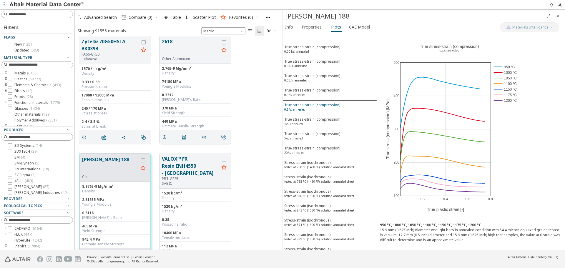
click at [313, 104] on div "True stress-strain (compression) 0.5/s, annealed" at bounding box center [312, 107] width 56 height 11
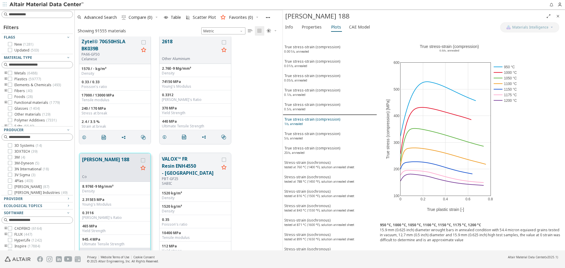
click at [302, 125] on sup "1/s, annealed" at bounding box center [293, 124] width 19 height 4
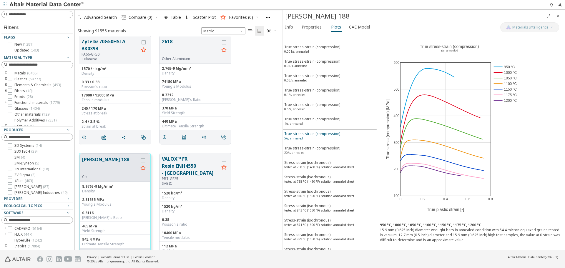
click at [302, 134] on div "True stress-strain (compression) 5/s, annealed" at bounding box center [312, 136] width 56 height 11
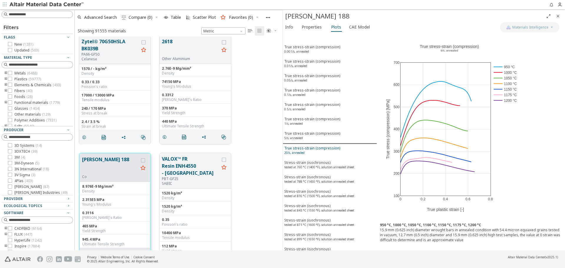
click at [304, 146] on div "True stress-strain (compression) 20/s, annealed" at bounding box center [312, 151] width 56 height 11
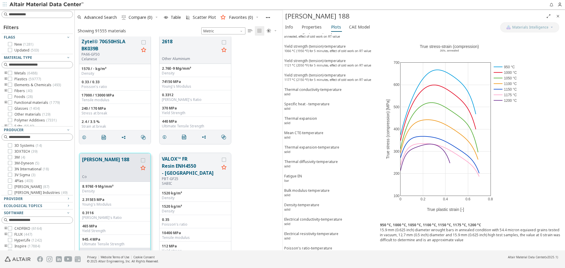
scroll to position [729, 0]
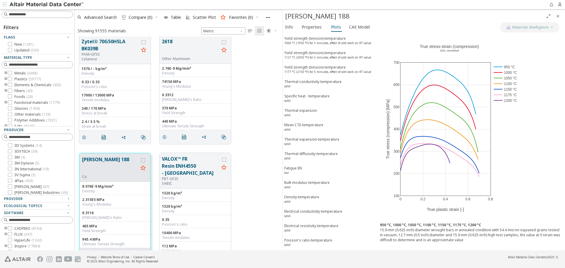
click at [558, 16] on icon "Close" at bounding box center [557, 16] width 5 height 5
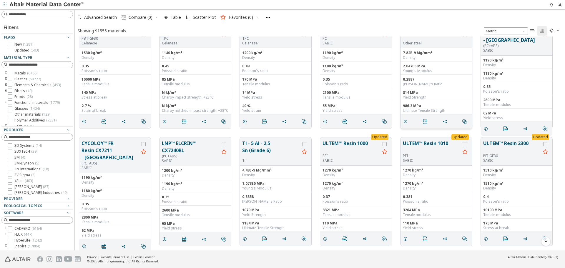
scroll to position [1547, 0]
click at [276, 145] on button "Ti - 5 Al - 2.5 Sn (Grade 6)" at bounding box center [270, 149] width 57 height 19
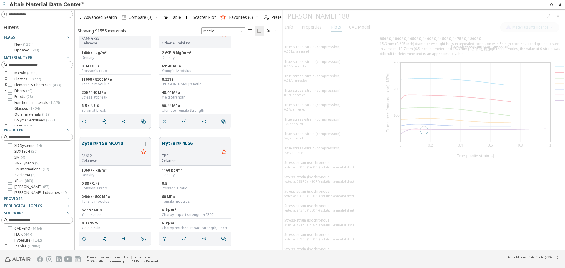
scroll to position [209, 203]
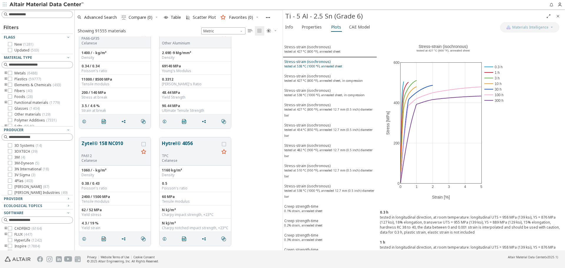
click at [339, 64] on sup "tested at 538 °C (1000 °F), annealed sheet" at bounding box center [313, 66] width 58 height 4
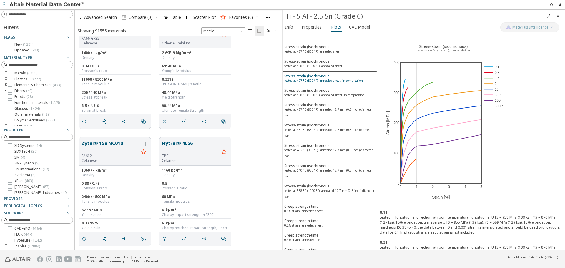
click at [339, 77] on div "Stress-strain (isochronous) tested at 427 °C (800 °F), annealed sheet, in compr…" at bounding box center [323, 79] width 79 height 11
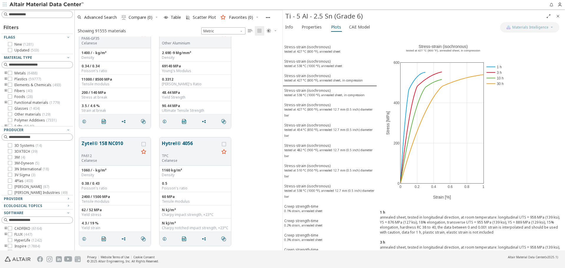
click at [556, 16] on icon "Close" at bounding box center [557, 16] width 5 height 5
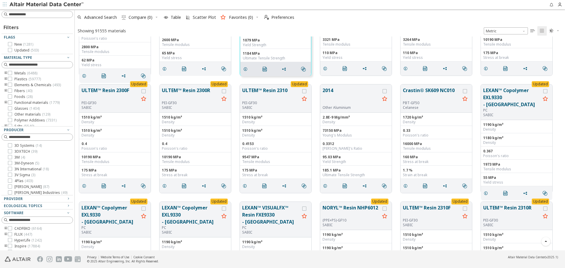
scroll to position [1723, 0]
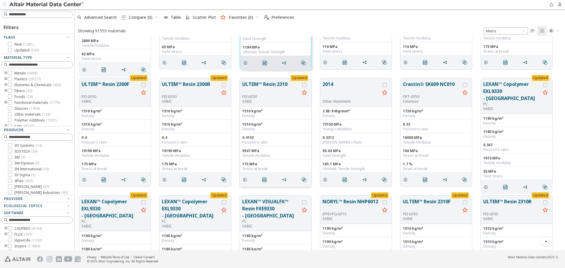
click at [273, 86] on button "ULTEM™ Resin 2310" at bounding box center [270, 88] width 57 height 14
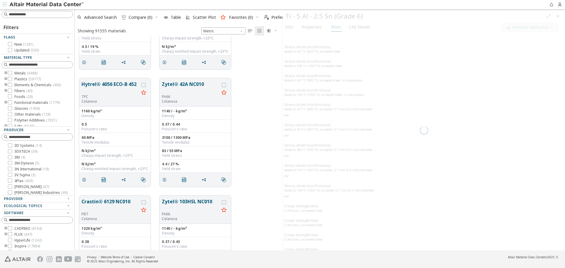
scroll to position [209, 203]
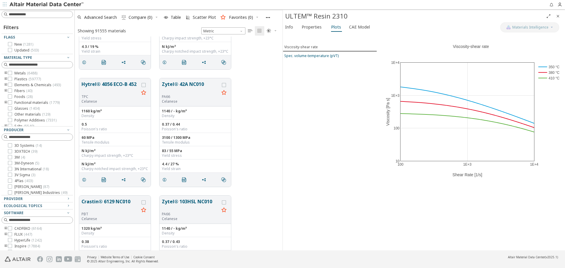
click at [315, 56] on div "Spec. volume-temperature (pVT)" at bounding box center [311, 55] width 54 height 5
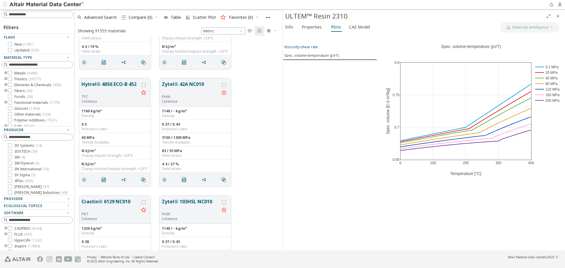
click at [311, 49] on div "Viscosity-shear rate" at bounding box center [301, 46] width 34 height 5
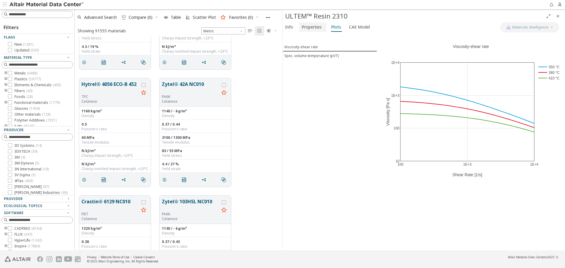
click at [313, 27] on span "Properties" at bounding box center [311, 26] width 20 height 9
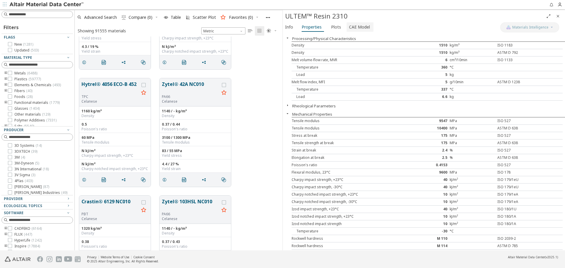
click at [355, 25] on span "CAE Model" at bounding box center [359, 26] width 21 height 9
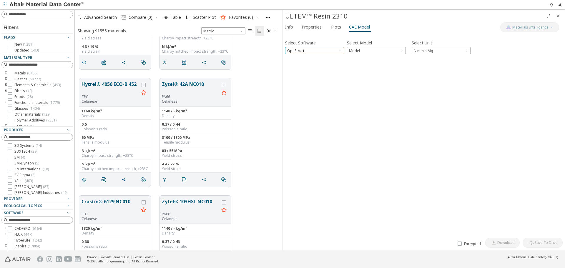
click at [335, 47] on span "OptiStruct" at bounding box center [314, 50] width 59 height 7
click at [331, 28] on span "Plots" at bounding box center [336, 26] width 10 height 9
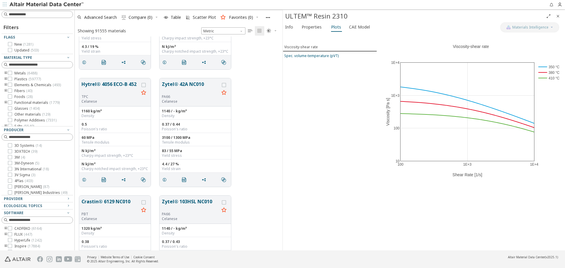
click at [318, 53] on div "Spec. volume-temperature (pVT)" at bounding box center [311, 55] width 54 height 5
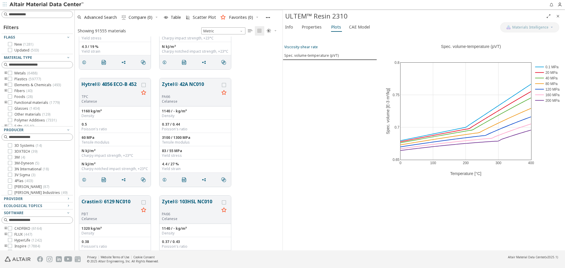
click at [320, 46] on span "Viscosity-shear rate" at bounding box center [329, 46] width 91 height 5
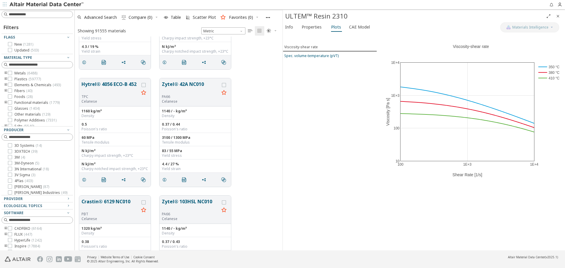
click at [320, 54] on div "Spec. volume-temperature (pVT)" at bounding box center [311, 55] width 54 height 5
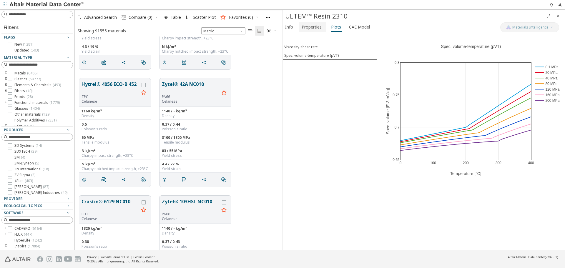
click at [315, 26] on span "Properties" at bounding box center [311, 26] width 20 height 9
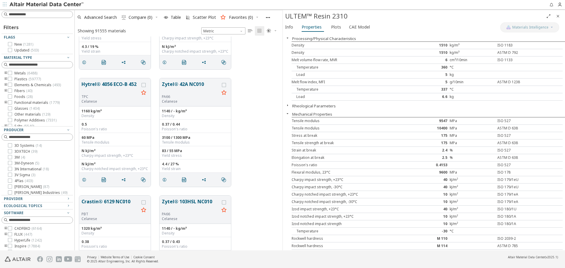
click at [558, 17] on icon "Close" at bounding box center [557, 16] width 5 height 5
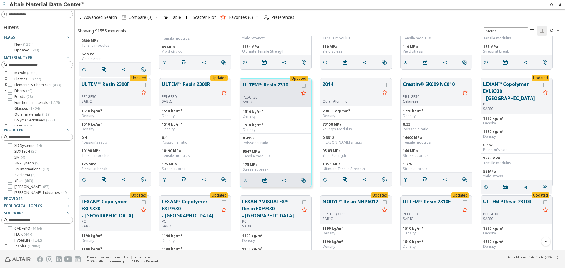
scroll to position [209, 486]
click at [331, 86] on button "2014" at bounding box center [350, 90] width 57 height 19
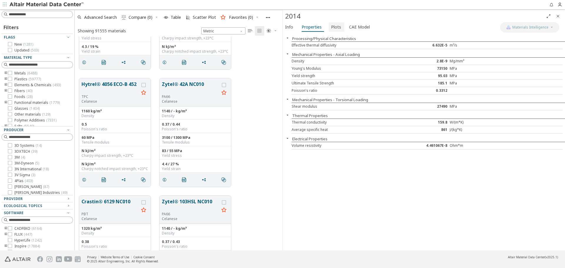
click at [329, 31] on button "Plots" at bounding box center [337, 26] width 16 height 9
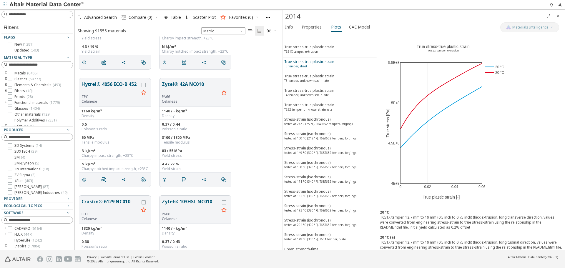
click at [321, 60] on div "True stress-true plastic strain T6 temper, sheet" at bounding box center [309, 64] width 50 height 11
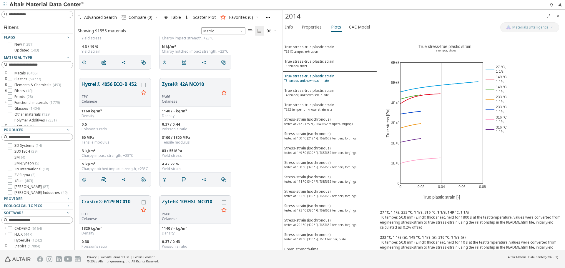
click at [321, 78] on div "True stress-true plastic strain T6 temper, unknown strain rate" at bounding box center [309, 79] width 50 height 11
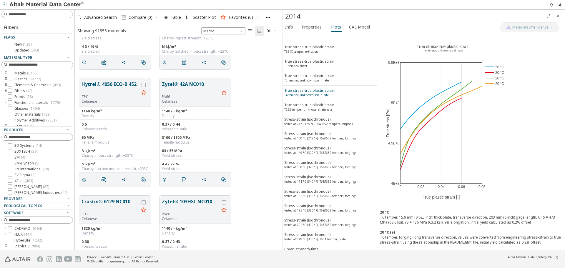
click at [321, 90] on div "True stress-true plastic strain T4 temper, unknown strain rate" at bounding box center [309, 93] width 50 height 11
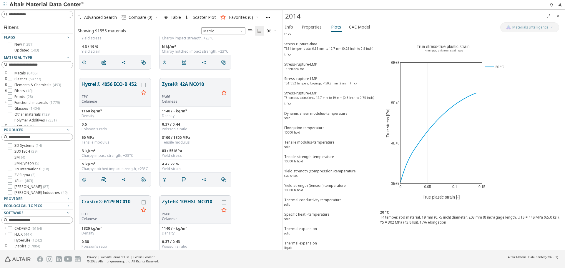
scroll to position [324, 0]
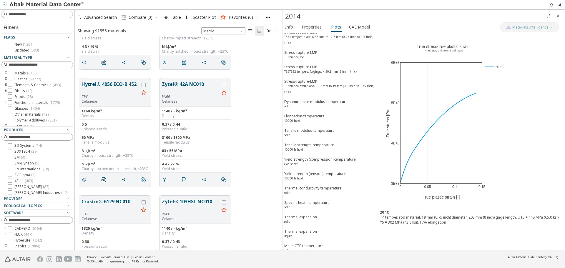
click at [560, 18] on span "Close" at bounding box center [557, 15] width 7 height 9
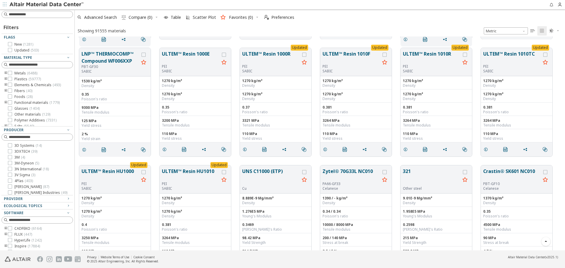
scroll to position [2223, 0]
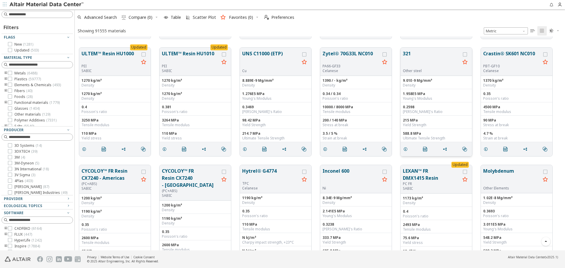
click at [414, 56] on button "321" at bounding box center [431, 59] width 57 height 19
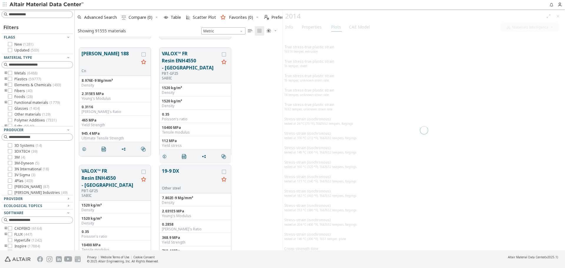
scroll to position [209, 203]
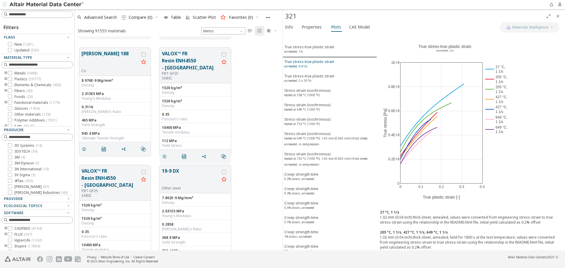
click at [328, 66] on div "True stress-true plastic strain annealed, 0.01/s" at bounding box center [309, 64] width 50 height 11
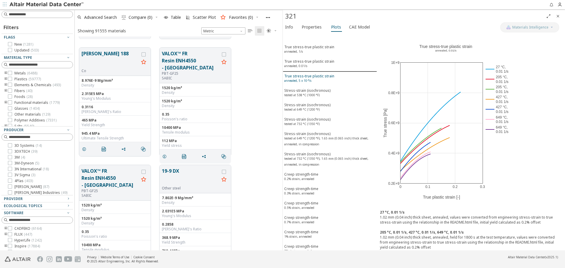
click at [326, 83] on div "True stress-true plastic strain annealed, 5 x 10⁻⁵/s" at bounding box center [309, 79] width 50 height 11
click at [330, 49] on div "True stress-true plastic strain annealed, 1/s" at bounding box center [309, 49] width 50 height 11
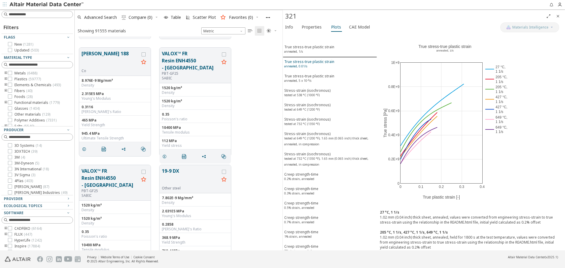
click at [325, 64] on div "True stress-true plastic strain annealed, 0.01/s" at bounding box center [309, 64] width 50 height 11
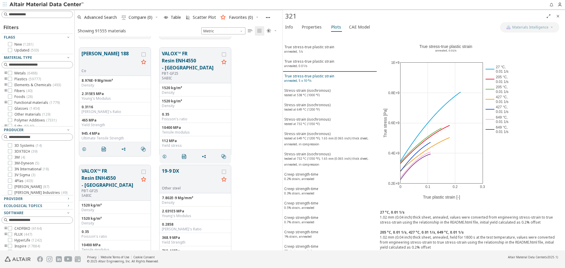
click at [319, 76] on div "True stress-true plastic strain annealed, 5 x 10⁻⁵/s" at bounding box center [309, 79] width 50 height 11
click at [178, 175] on button "19-9 DX" at bounding box center [190, 176] width 57 height 19
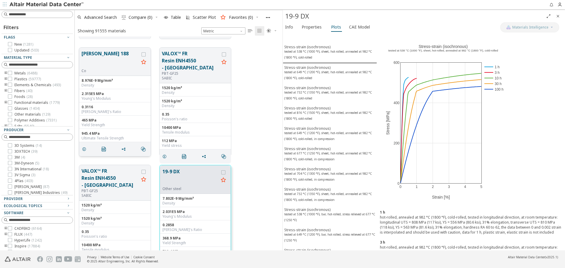
click at [114, 53] on button "Haynes 188" at bounding box center [109, 59] width 57 height 19
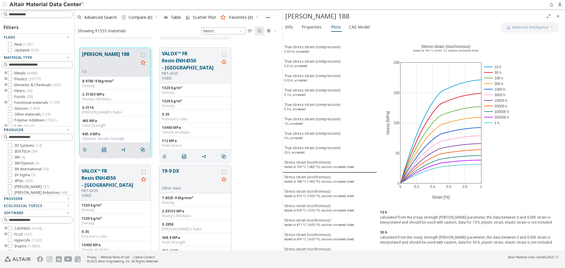
click at [193, 174] on button "19-9 DX" at bounding box center [190, 176] width 57 height 19
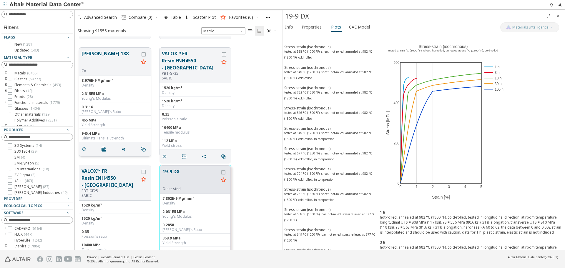
click at [115, 65] on button "Haynes 188" at bounding box center [109, 59] width 57 height 19
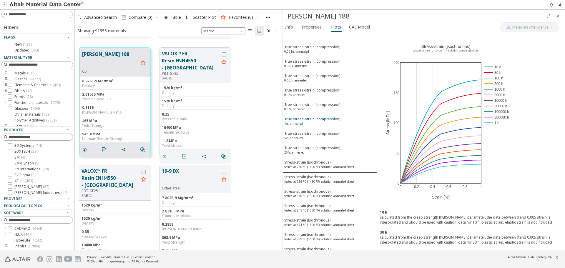
click at [327, 119] on div "True stress-strain (compression) 1/s, annealed" at bounding box center [312, 121] width 56 height 11
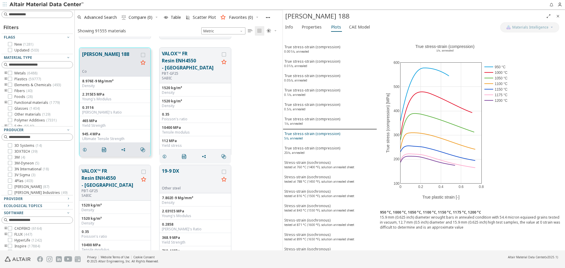
click at [324, 135] on div "True stress-strain (compression) 5/s, annealed" at bounding box center [312, 136] width 56 height 11
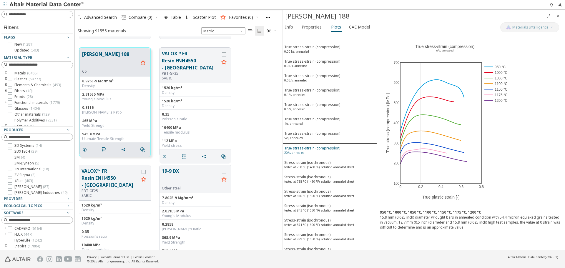
click at [319, 147] on div "True stress-strain (compression) 20/s, annealed" at bounding box center [312, 151] width 56 height 11
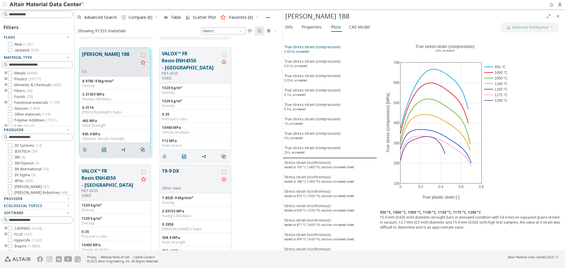
click at [335, 45] on div "True stress-strain (compression) 0.001/s, annealed" at bounding box center [312, 49] width 56 height 11
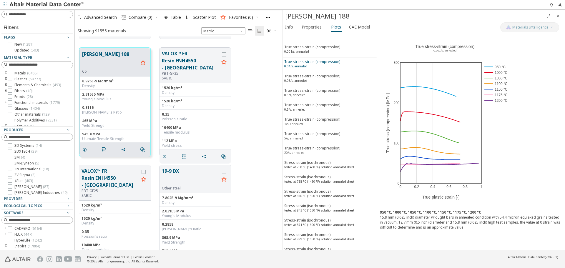
click at [330, 62] on div "True stress-strain (compression) 0.01/s, annealed" at bounding box center [312, 64] width 56 height 11
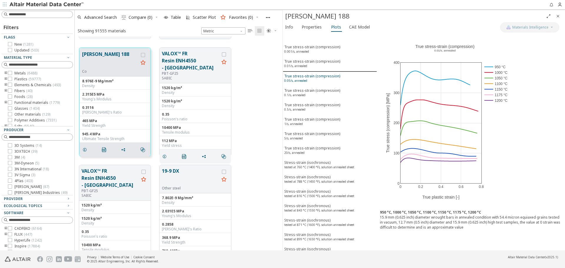
click at [326, 75] on div "True stress-strain (compression) 0.05/s, annealed" at bounding box center [312, 79] width 56 height 11
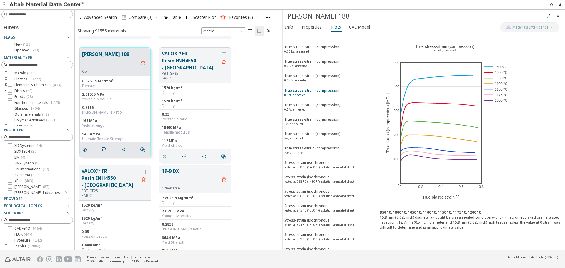
click at [324, 89] on div "True stress-strain (compression) 0.1/s, annealed" at bounding box center [312, 93] width 56 height 11
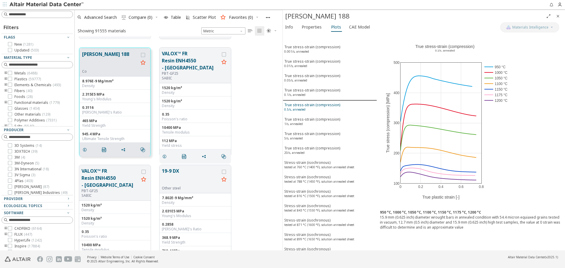
click at [320, 106] on div "True stress-strain (compression) 0.5/s, annealed" at bounding box center [312, 107] width 56 height 11
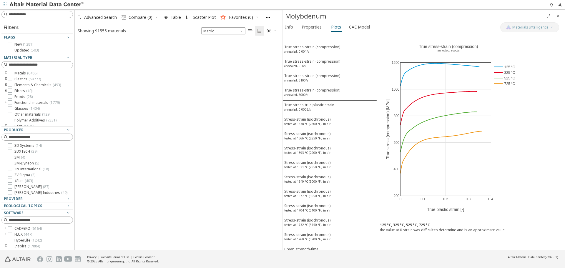
scroll to position [353, 0]
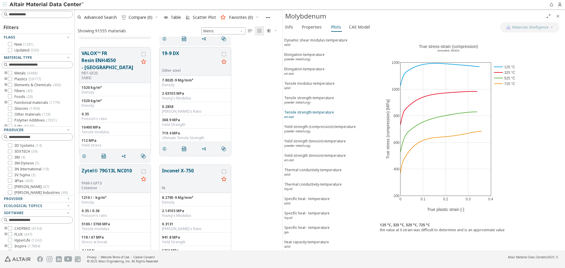
click at [317, 116] on div "Tensile strength-temperature arc-cast" at bounding box center [309, 115] width 50 height 11
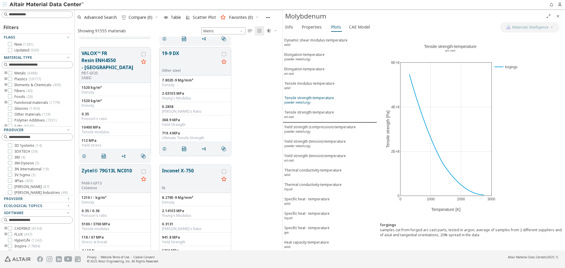
click at [320, 99] on div "Tensile strength-temperature powder metallurgy" at bounding box center [309, 100] width 50 height 11
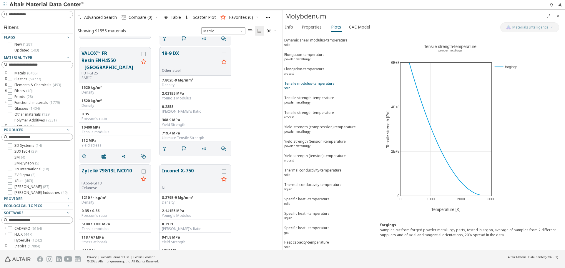
click at [321, 85] on div "Tensile modulus-temperature solid" at bounding box center [309, 86] width 50 height 11
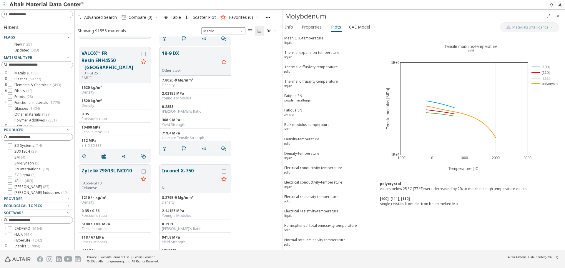
scroll to position [647, 0]
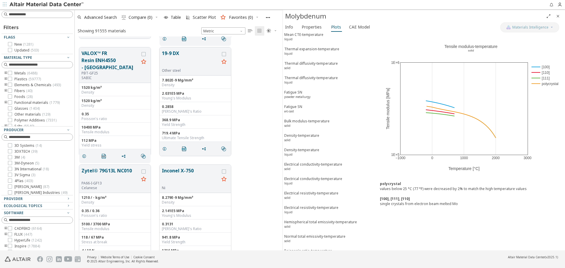
click at [557, 16] on icon "Close" at bounding box center [557, 16] width 5 height 5
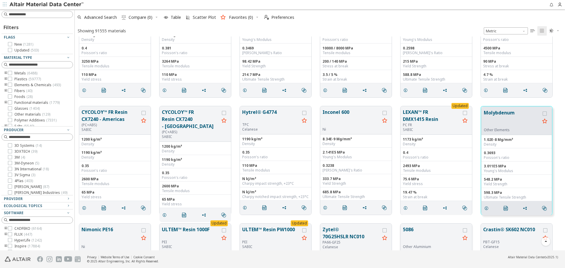
scroll to position [2370, 0]
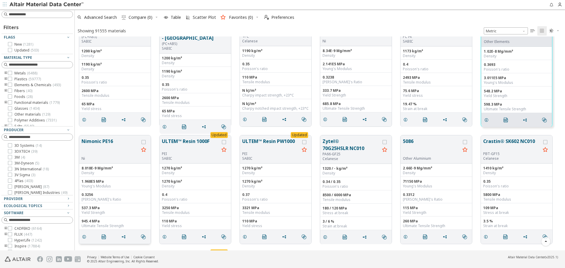
click at [100, 144] on button "Nimonic PE16" at bounding box center [109, 147] width 57 height 19
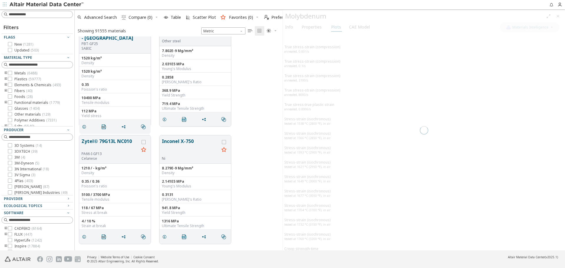
scroll to position [209, 203]
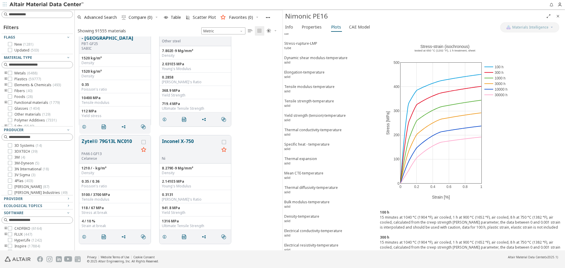
scroll to position [499, 0]
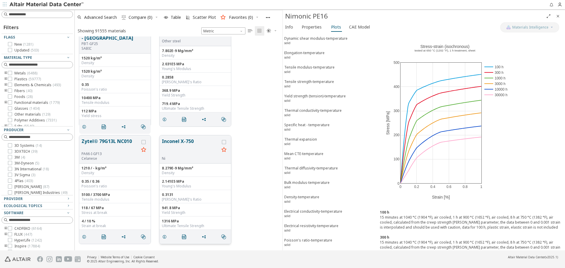
click at [180, 144] on button "Inconel X-750" at bounding box center [190, 147] width 57 height 19
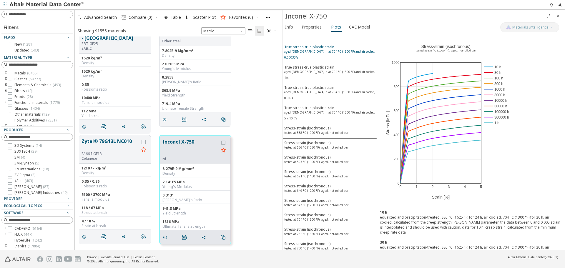
click at [330, 51] on sup "aged 20 h at 704 °C (1300 °F) and air cooled, 0.00033/s" at bounding box center [329, 54] width 91 height 10
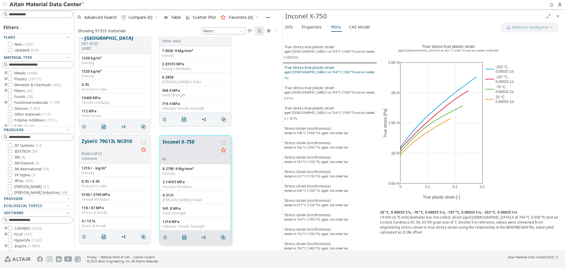
click at [326, 65] on div "True stress-true plastic strain aged 20 h at 704 °C (1300 °F) and air cooled, 1…" at bounding box center [329, 73] width 91 height 17
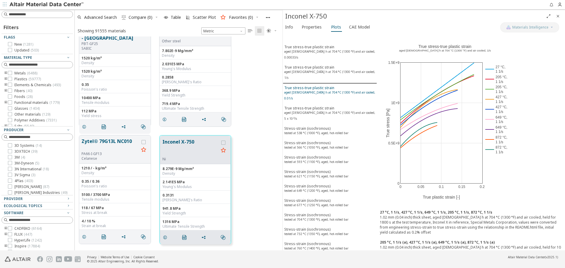
click at [324, 85] on div "True stress-true plastic strain aged 20 h at 704 °C (1300 °F) and air cooled, 0…" at bounding box center [329, 93] width 91 height 17
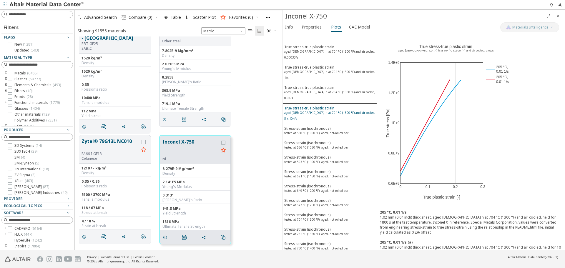
click at [318, 111] on sup "aged 20 h at 704 °C (1300 °F) and air cooled, 5 x 10⁻⁵/s" at bounding box center [329, 116] width 91 height 10
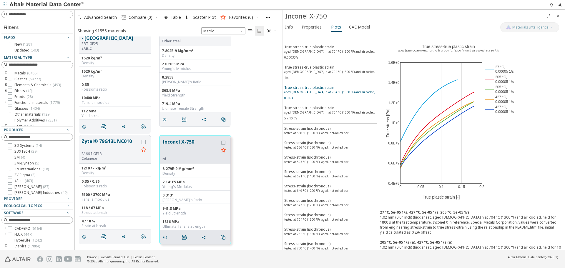
click at [320, 90] on sup "aged 20 h at 704 °C (1300 °F) and air cooled, 0.01/s" at bounding box center [329, 95] width 91 height 10
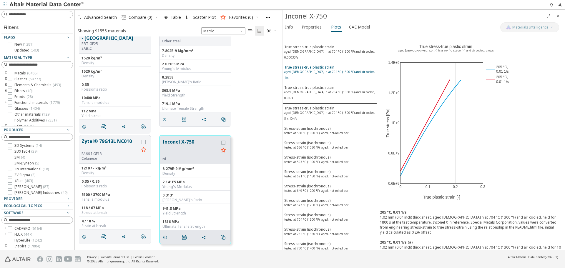
click at [327, 70] on sup "aged 20 h at 704 °C (1300 °F) and air cooled, 1/s" at bounding box center [329, 75] width 91 height 10
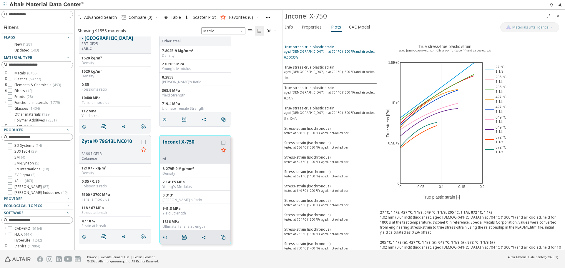
click at [335, 51] on sup "aged 20 h at 704 °C (1300 °F) and air cooled, 0.00033/s" at bounding box center [329, 54] width 91 height 10
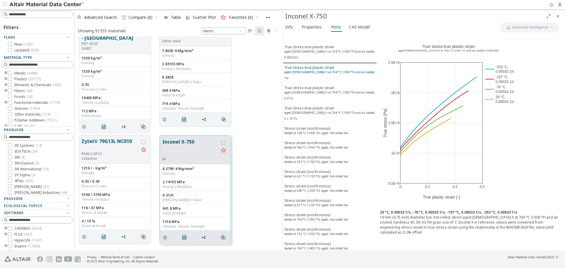
click at [337, 70] on sup "aged 20 h at 704 °C (1300 °F) and air cooled, 1/s" at bounding box center [329, 75] width 91 height 10
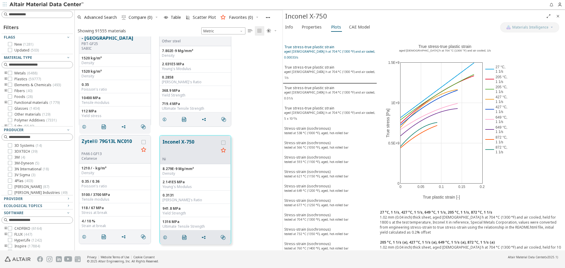
click at [335, 48] on div "True stress-true plastic strain aged 20 h at 704 °C (1300 °F) and air cooled, 0…" at bounding box center [329, 52] width 91 height 17
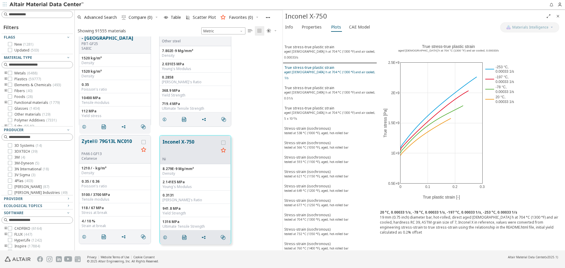
click at [331, 65] on div "True stress-true plastic strain aged 20 h at 704 °C (1300 °F) and air cooled, 1…" at bounding box center [329, 73] width 91 height 17
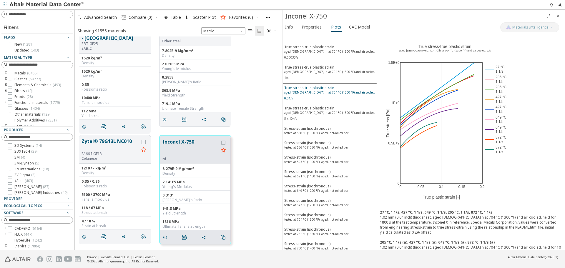
click at [331, 85] on div "True stress-true plastic strain aged 20 h at 704 °C (1300 °F) and air cooled, 0…" at bounding box center [329, 93] width 91 height 17
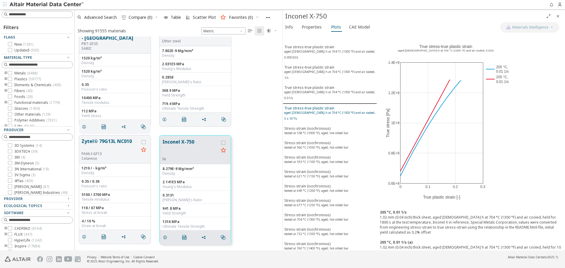
click at [329, 106] on div "True stress-true plastic strain aged 20 h at 704 °C (1300 °F) and air cooled, 5…" at bounding box center [329, 114] width 91 height 17
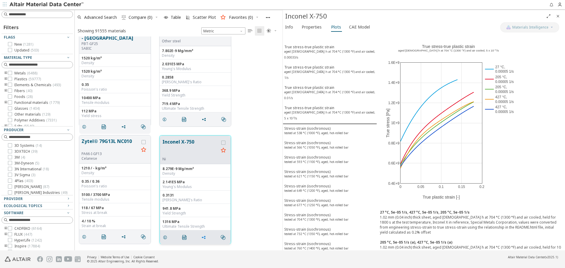
click at [204, 236] on icon "grid" at bounding box center [203, 237] width 5 height 5
click at [221, 246] on span "Copy to Clipboard" at bounding box center [228, 248] width 41 height 9
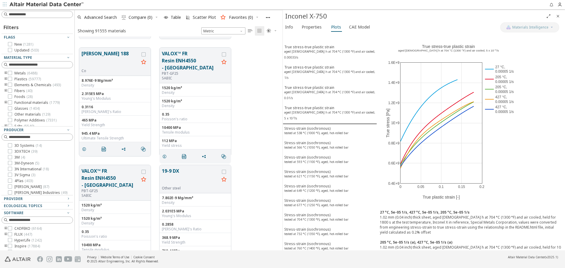
scroll to position [2194, 0]
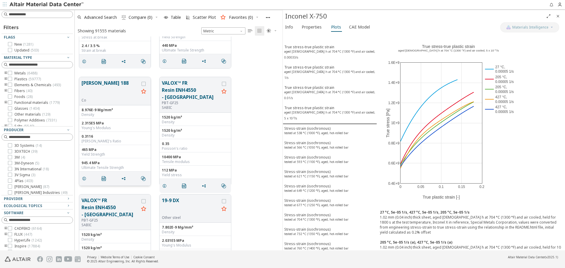
click at [101, 89] on button "Haynes 188" at bounding box center [109, 88] width 57 height 19
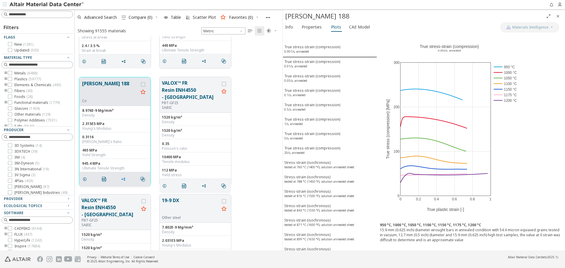
click at [121, 179] on icon "grid" at bounding box center [123, 179] width 5 height 5
click at [134, 188] on span "Copy to Clipboard" at bounding box center [147, 189] width 41 height 9
click at [556, 14] on icon "Close" at bounding box center [557, 16] width 5 height 5
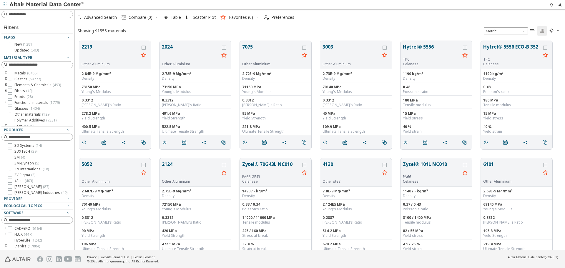
click at [267, 165] on button "Zytel® 70G43L NC010" at bounding box center [270, 168] width 57 height 14
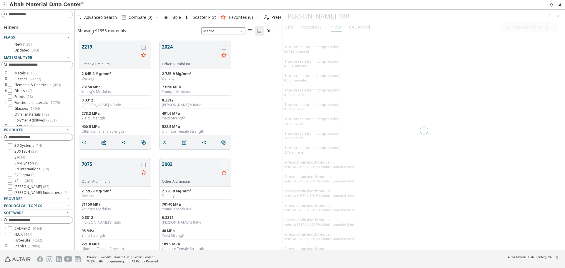
scroll to position [209, 203]
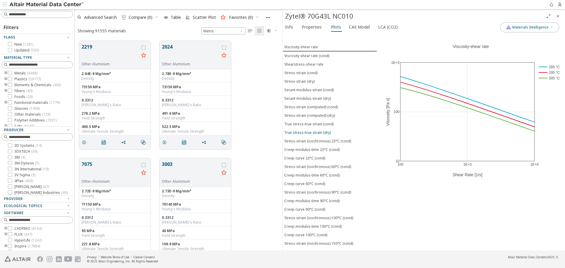
click at [313, 130] on div "True stress-true strain (dry)" at bounding box center [307, 132] width 46 height 5
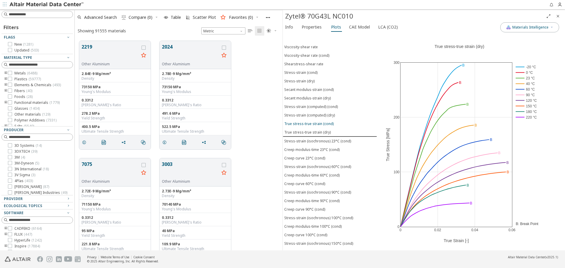
click at [318, 125] on div "True stress-true strain (cond)" at bounding box center [308, 123] width 49 height 5
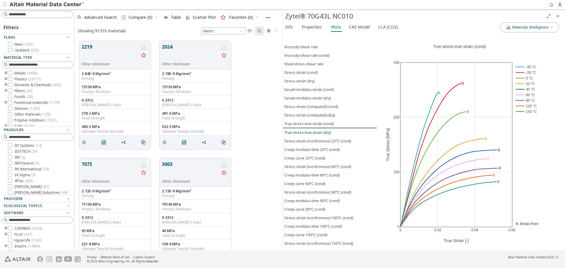
click at [316, 131] on div "True stress-true strain (dry)" at bounding box center [307, 132] width 46 height 5
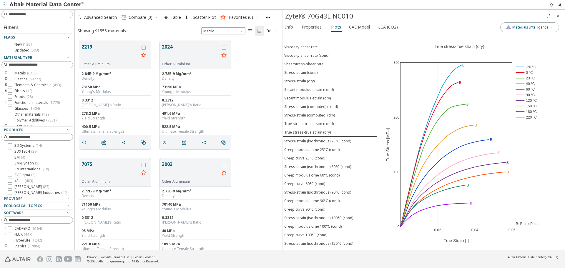
click at [558, 16] on icon "Close" at bounding box center [557, 16] width 5 height 5
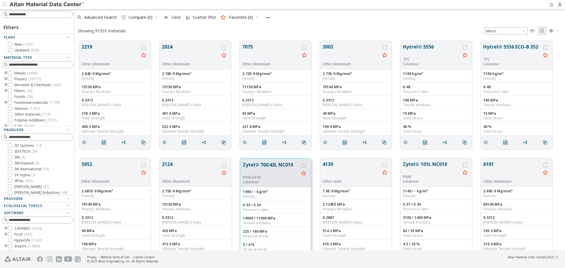
scroll to position [5, 5]
click at [109, 14] on span "Advanced Search" at bounding box center [97, 17] width 42 height 13
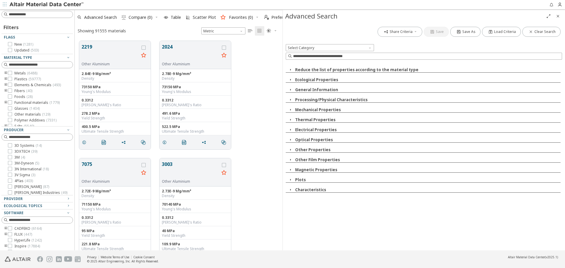
scroll to position [209, 203]
click at [326, 57] on input at bounding box center [424, 56] width 275 height 6
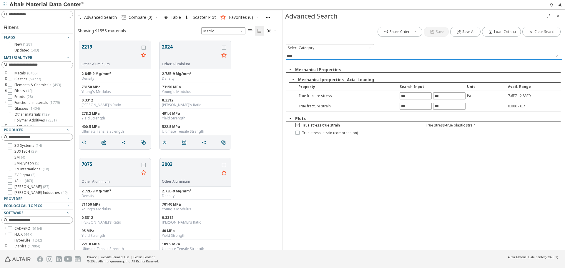
type input "****"
click at [335, 126] on span "True stress-true strain" at bounding box center [321, 125] width 38 height 5
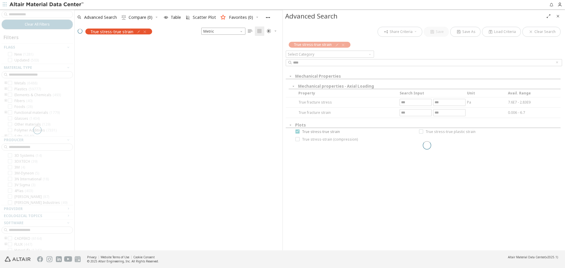
scroll to position [209, 203]
click at [559, 16] on icon "Close" at bounding box center [557, 16] width 5 height 5
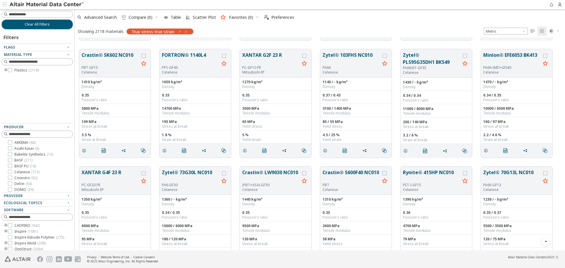
scroll to position [1196, 0]
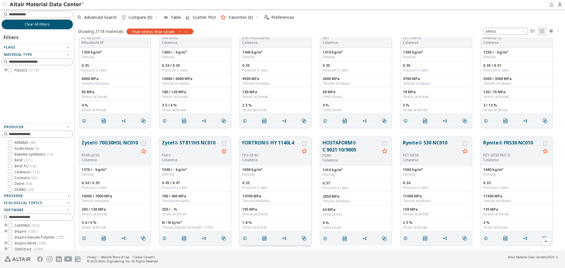
click at [250, 148] on button "FORTRON® HY 1140L4" at bounding box center [270, 146] width 57 height 14
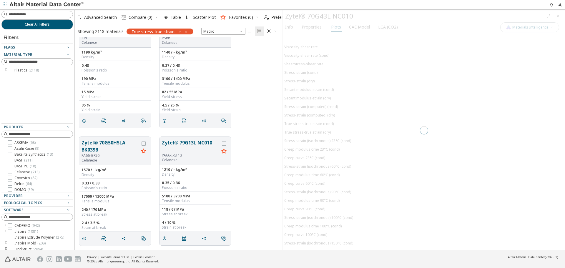
scroll to position [209, 203]
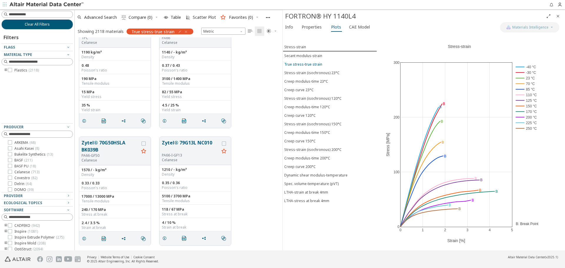
click at [317, 65] on div "True stress-true strain" at bounding box center [303, 64] width 38 height 5
click at [313, 47] on span "Stress-strain" at bounding box center [329, 46] width 91 height 5
click at [556, 16] on icon "Close" at bounding box center [557, 16] width 5 height 5
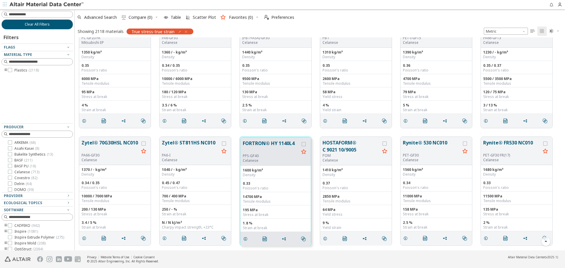
scroll to position [209, 486]
click at [56, 28] on button "Clear All Filters" at bounding box center [36, 24] width 71 height 10
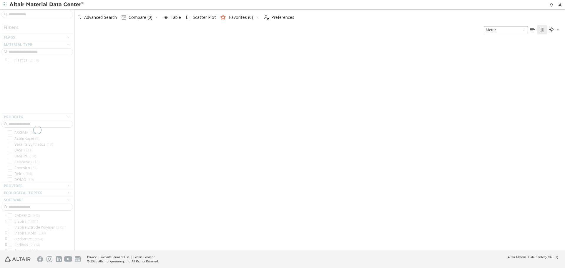
scroll to position [0, 0]
click at [90, 20] on span "Advanced Search" at bounding box center [97, 17] width 42 height 13
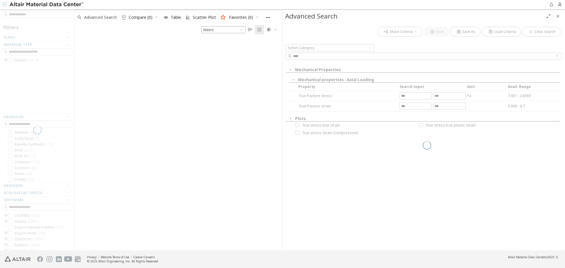
scroll to position [211, 203]
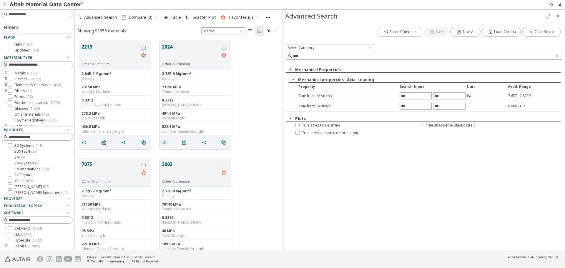
click at [433, 126] on span "True stress-true plastic strain" at bounding box center [450, 125] width 50 height 5
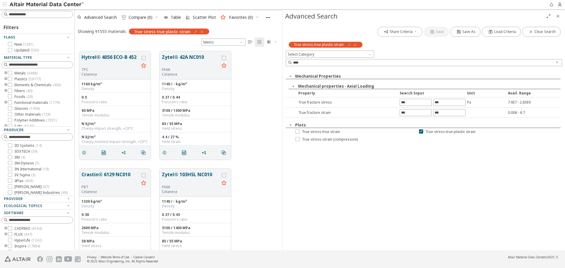
scroll to position [199, 203]
click at [559, 16] on icon "Close" at bounding box center [557, 16] width 5 height 5
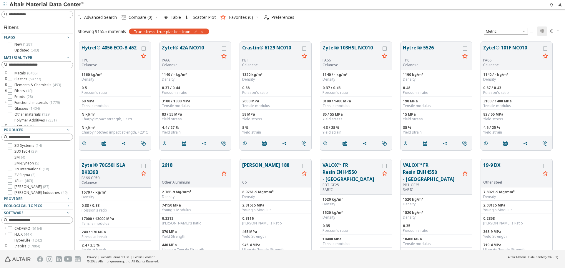
scroll to position [209, 486]
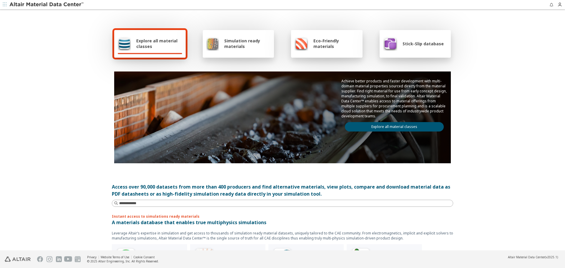
click at [373, 126] on link "Explore all material classes" at bounding box center [394, 126] width 99 height 9
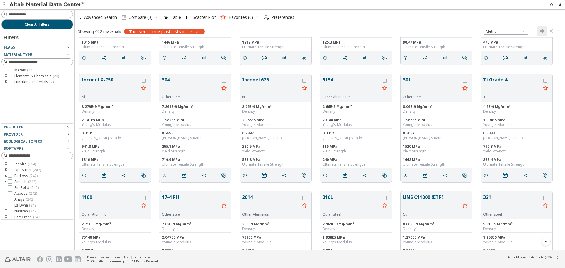
scroll to position [206, 0]
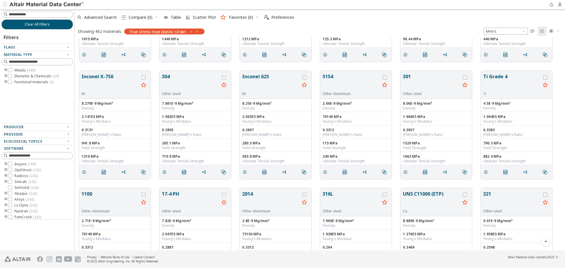
click at [6, 69] on icon "toogle group" at bounding box center [6, 70] width 4 height 5
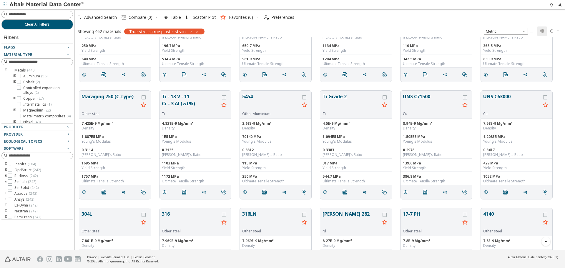
scroll to position [706, 0]
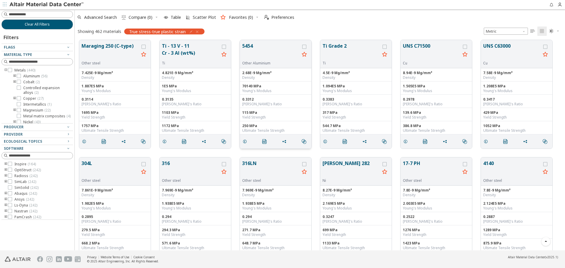
click at [251, 51] on button "5454" at bounding box center [270, 51] width 57 height 19
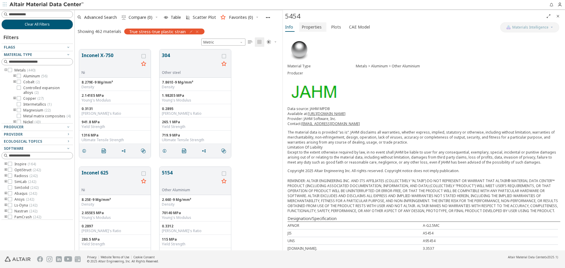
click at [318, 29] on span "Properties" at bounding box center [311, 26] width 20 height 9
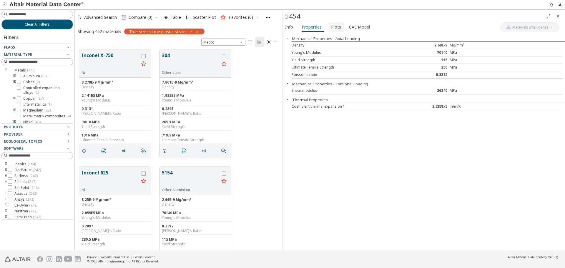
click at [331, 29] on span "Plots" at bounding box center [336, 26] width 10 height 9
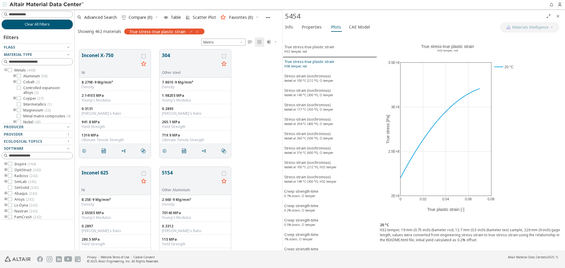
click at [320, 64] on div "True stress-true plastic strain H38 temper, rod" at bounding box center [309, 64] width 50 height 11
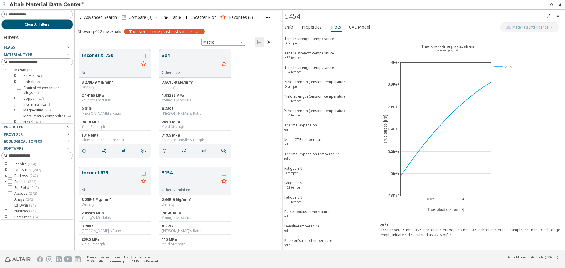
scroll to position [384, 0]
click at [296, 166] on div "Fatigue SN O temper" at bounding box center [293, 171] width 18 height 11
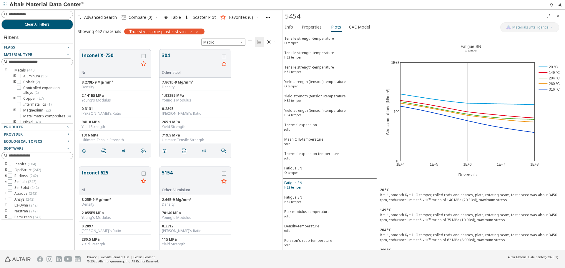
click at [295, 186] on sup "H32 temper" at bounding box center [292, 187] width 17 height 4
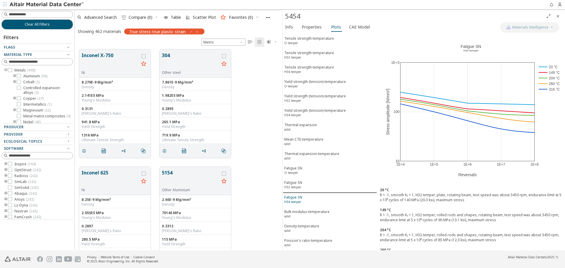
click at [296, 198] on div "Fatigue SN H34 temper" at bounding box center [293, 200] width 18 height 11
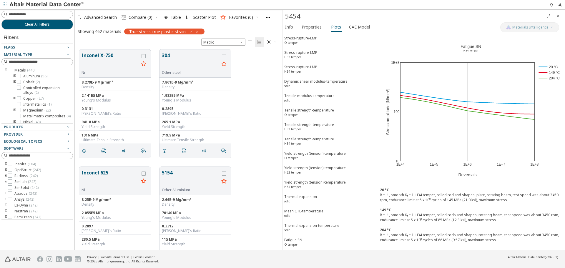
scroll to position [384, 0]
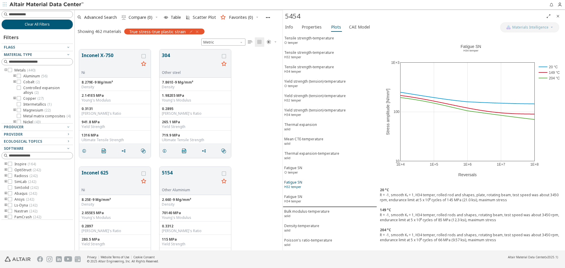
click at [331, 186] on span "Fatigue SN H32 temper" at bounding box center [329, 185] width 91 height 11
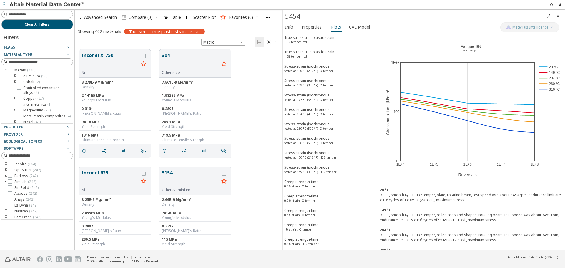
scroll to position [0, 0]
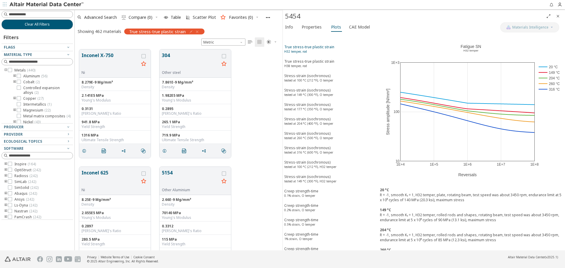
click at [343, 49] on span "True stress-true plastic strain H32 temper, rod" at bounding box center [329, 49] width 91 height 11
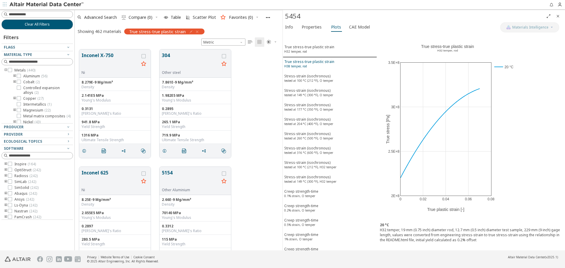
click at [343, 62] on span "True stress-true plastic strain H38 temper, rod" at bounding box center [329, 64] width 91 height 11
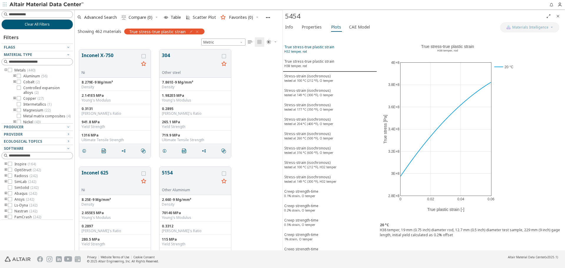
click at [337, 52] on span "True stress-true plastic strain H32 temper, rod" at bounding box center [329, 49] width 91 height 11
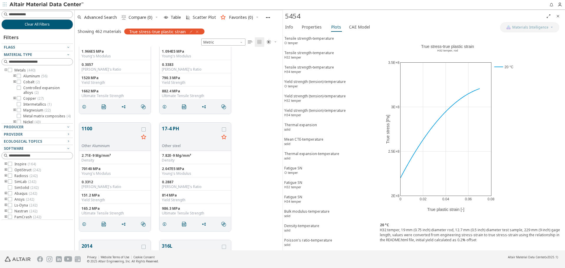
scroll to position [1000, 0]
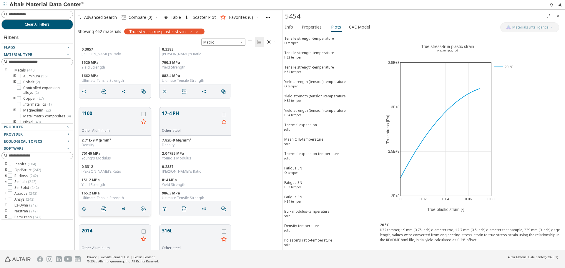
click at [94, 118] on button "1100" at bounding box center [109, 119] width 57 height 19
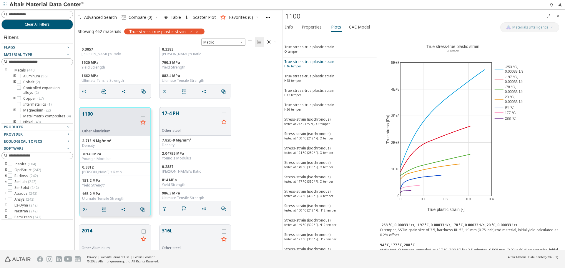
click at [320, 62] on div "True stress-true plastic strain H16 temper" at bounding box center [309, 64] width 50 height 11
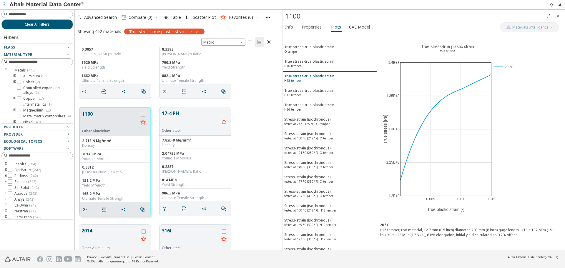
click at [318, 75] on div "True stress-true plastic strain H18 temper" at bounding box center [309, 79] width 50 height 11
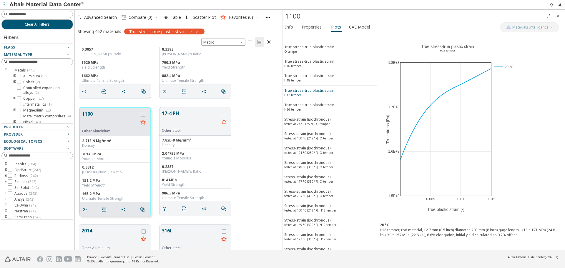
click at [315, 90] on div "True stress-true plastic strain H12 temper" at bounding box center [309, 93] width 50 height 11
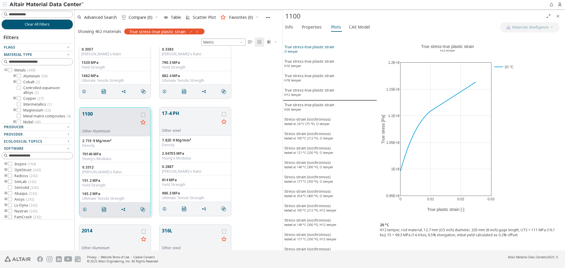
click at [321, 52] on div "True stress-true plastic strain O temper" at bounding box center [309, 49] width 50 height 11
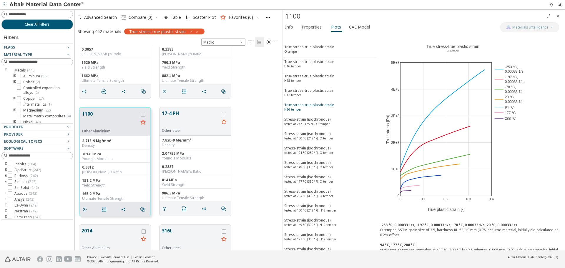
click at [315, 107] on div "True stress-true plastic strain H26 temper" at bounding box center [309, 107] width 50 height 11
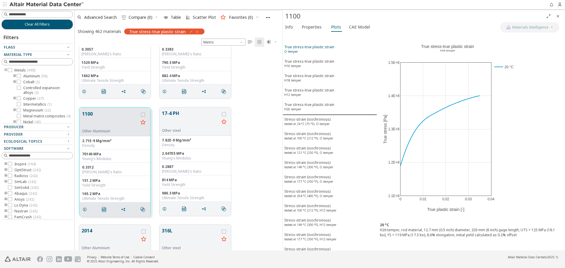
click at [327, 51] on div "True stress-true plastic strain O temper" at bounding box center [309, 49] width 50 height 11
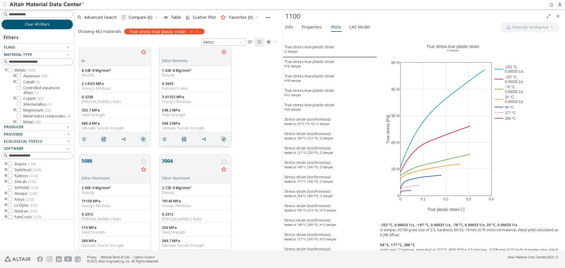
scroll to position [1441, 0]
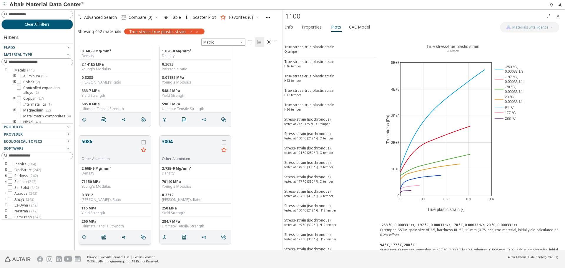
click at [117, 143] on button "5086" at bounding box center [109, 147] width 57 height 19
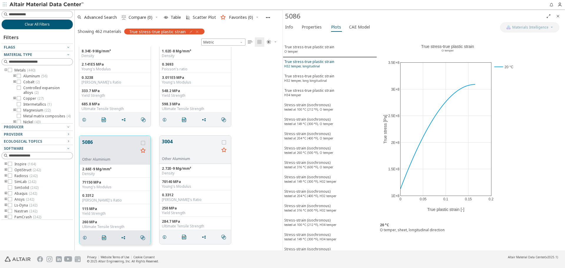
click at [319, 65] on div "True stress-true plastic strain H32 temper, longitudinal" at bounding box center [309, 64] width 50 height 11
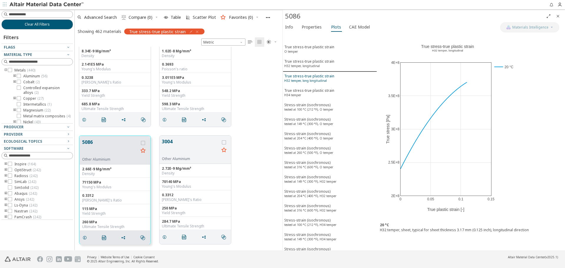
click at [320, 78] on div "True stress-true plastic strain H32 temper, long longitudinal" at bounding box center [309, 79] width 50 height 11
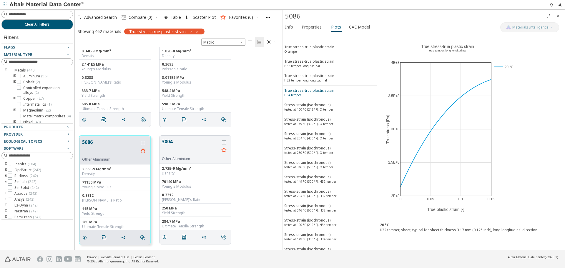
click at [319, 92] on div "True stress-true plastic strain H34 temper" at bounding box center [309, 93] width 50 height 11
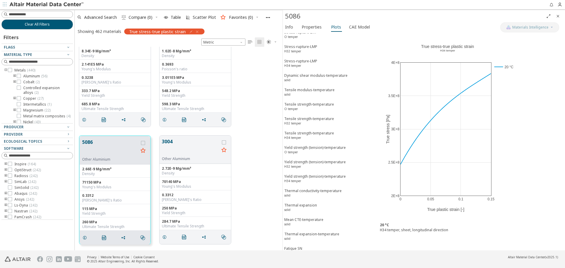
scroll to position [528, 0]
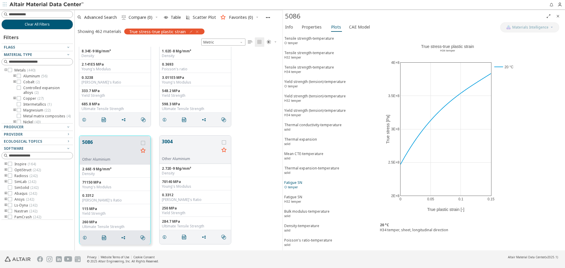
click at [312, 185] on span "Fatigue SN O temper" at bounding box center [329, 185] width 91 height 11
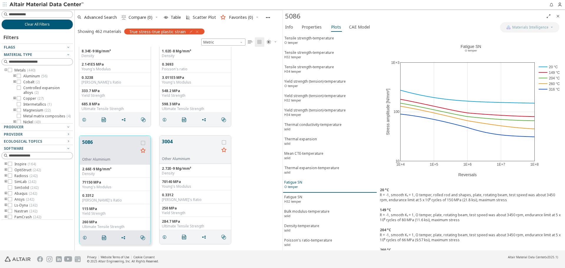
scroll to position [527, 0]
click at [169, 146] on button "3004" at bounding box center [190, 147] width 57 height 19
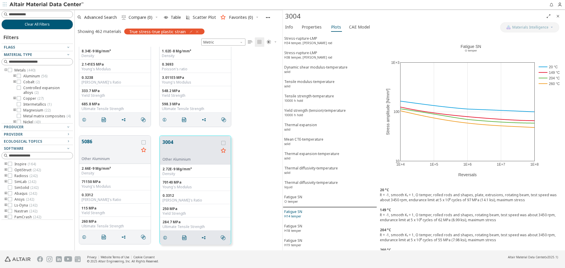
click at [297, 219] on div "Fatigue SN H14 temper" at bounding box center [293, 214] width 18 height 11
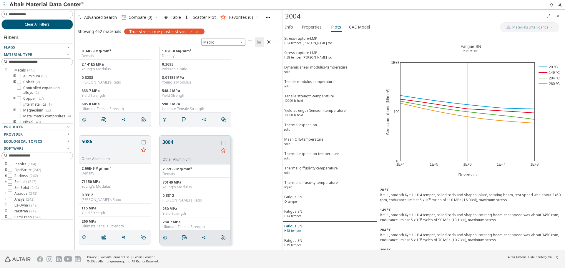
click at [297, 227] on div "Fatigue SN H18 temper" at bounding box center [293, 229] width 18 height 11
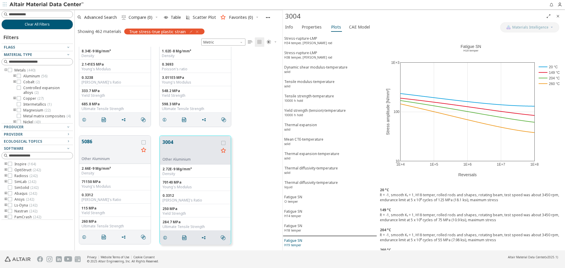
click at [296, 239] on div "Fatigue SN H19 temper" at bounding box center [293, 243] width 18 height 11
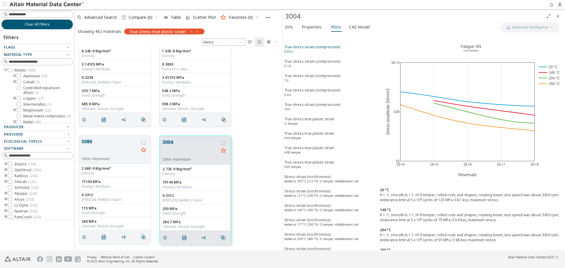
click at [331, 49] on div "True stress-strain (compression) 0.05/s" at bounding box center [312, 49] width 56 height 11
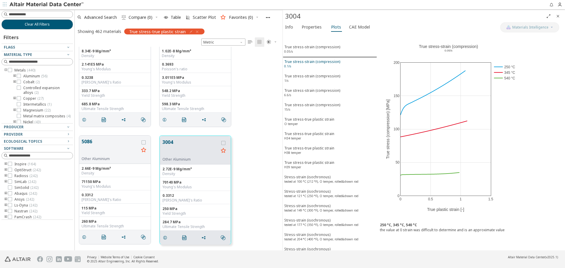
click at [330, 64] on div "True stress-strain (compression) 0.1/s" at bounding box center [312, 64] width 56 height 11
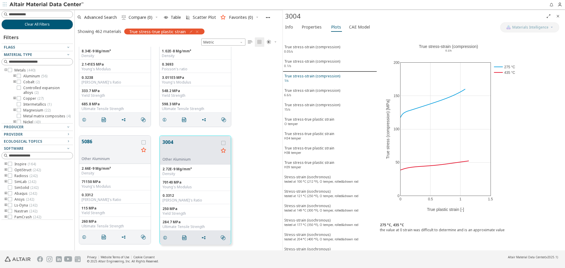
click at [328, 79] on div "True stress-strain (compression) 1/s" at bounding box center [312, 79] width 56 height 11
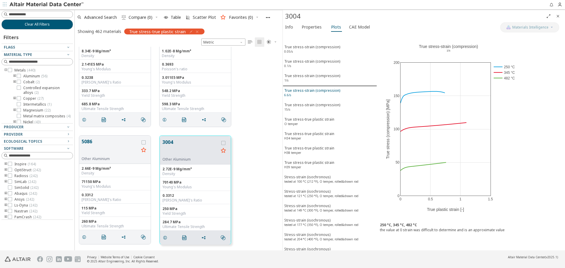
click at [324, 96] on div "True stress-strain (compression) 6.6/s" at bounding box center [312, 93] width 56 height 11
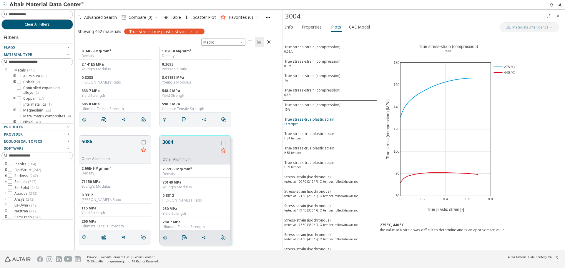
click at [317, 126] on div "True stress-true plastic strain O temper" at bounding box center [309, 122] width 50 height 11
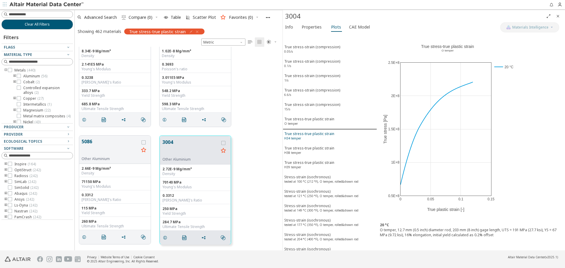
click at [317, 134] on div "True stress-true plastic strain H34 temper" at bounding box center [309, 136] width 50 height 11
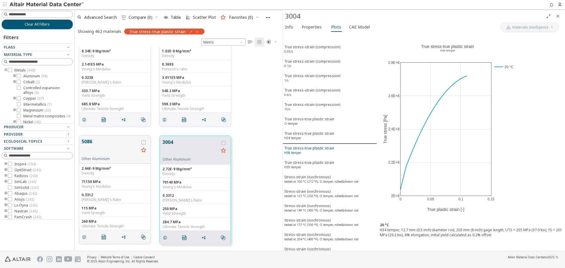
click at [316, 146] on div "True stress-true plastic strain H38 temper" at bounding box center [309, 151] width 50 height 11
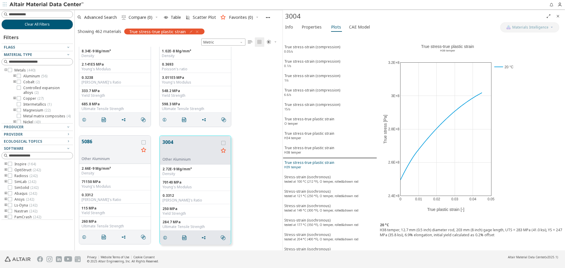
click at [316, 162] on div "True stress-true plastic strain H39 temper" at bounding box center [309, 165] width 50 height 11
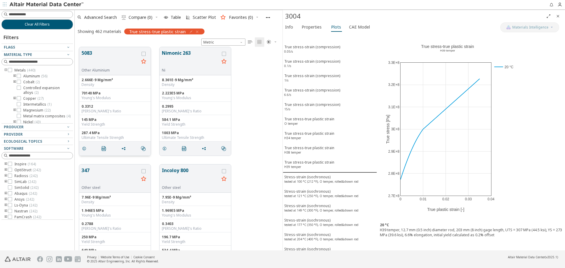
scroll to position [1677, 0]
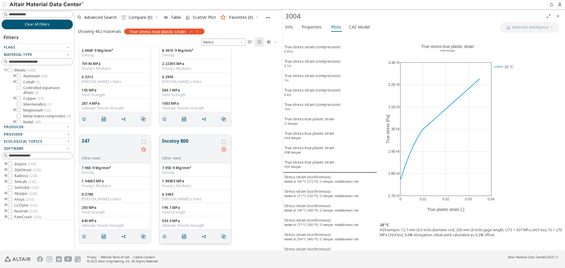
click at [165, 141] on button "Incoloy 800" at bounding box center [190, 146] width 57 height 19
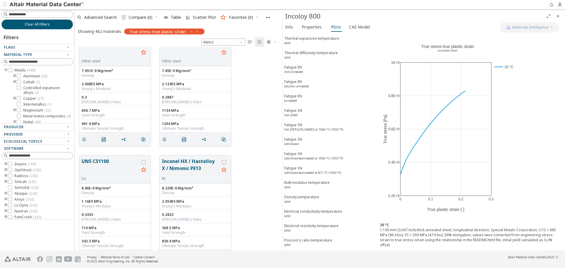
scroll to position [1912, 0]
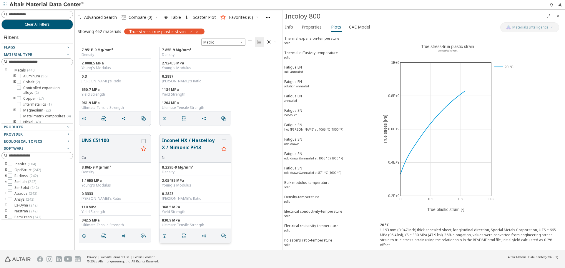
click at [178, 147] on button "Inconel HX / Hastelloy X / Nimonic PE13" at bounding box center [190, 146] width 57 height 19
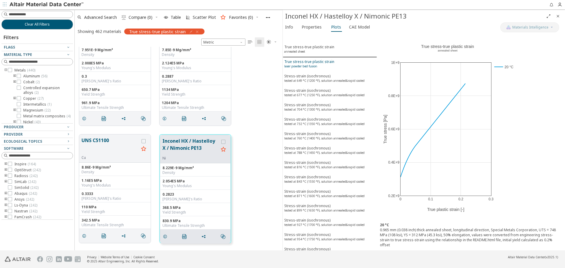
click at [328, 63] on div "True stress-true plastic strain laser powder bed fusion" at bounding box center [309, 64] width 50 height 11
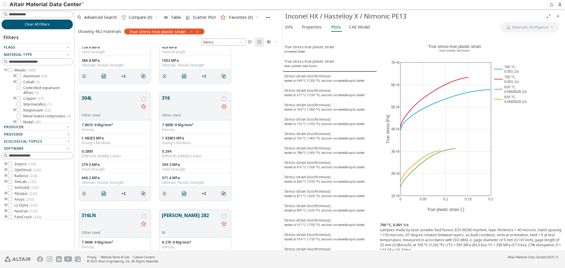
scroll to position [2441, 0]
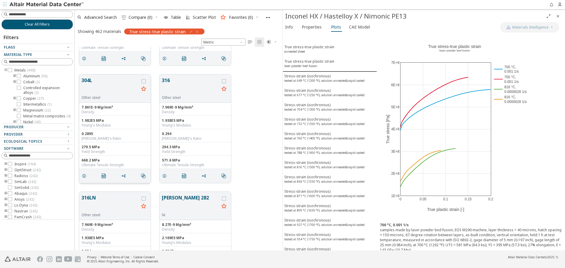
click at [98, 89] on button "304L" at bounding box center [109, 86] width 57 height 19
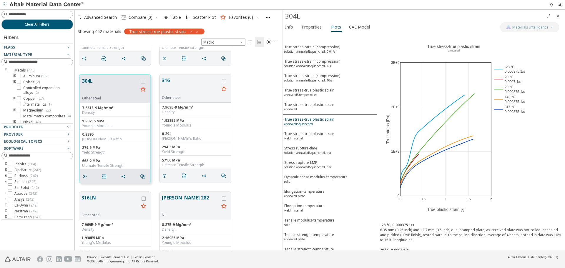
click at [334, 119] on span "True stress-true plastic strain annealed&quenched" at bounding box center [329, 122] width 91 height 11
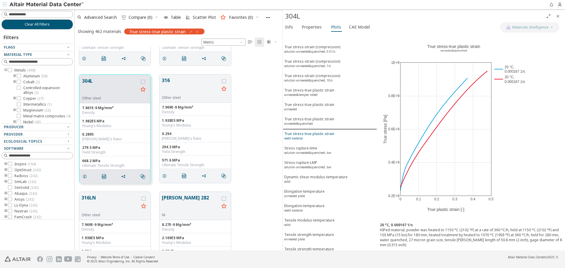
click at [331, 135] on div "True stress-true plastic strain weld material" at bounding box center [309, 136] width 50 height 11
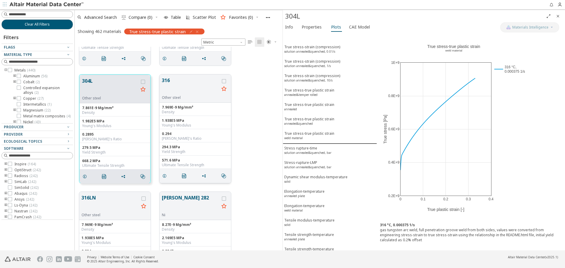
scroll to position [2500, 0]
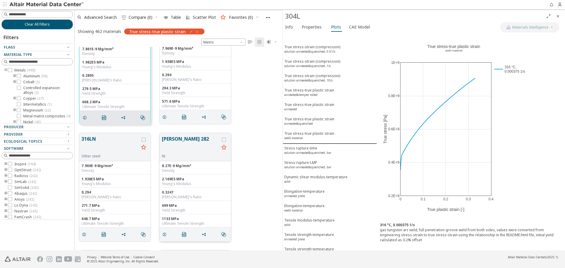
click at [180, 139] on button "Haynes 282" at bounding box center [190, 144] width 57 height 19
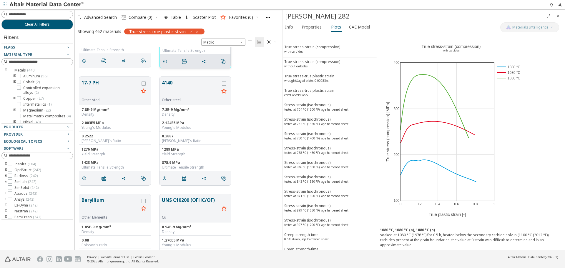
scroll to position [2676, 0]
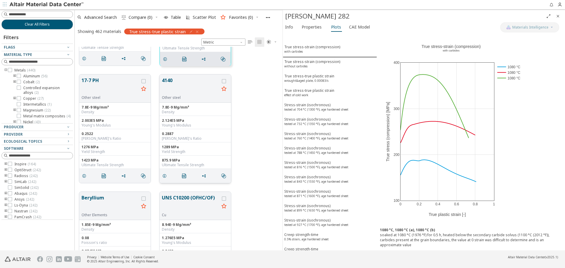
click at [181, 82] on button "4140" at bounding box center [190, 86] width 57 height 19
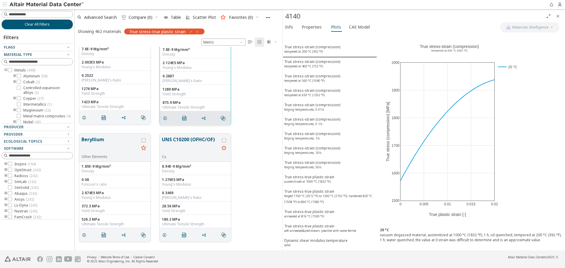
scroll to position [2735, 0]
click at [322, 180] on sup "austenitized at 1000 °C (1832 °F)" at bounding box center [307, 181] width 46 height 4
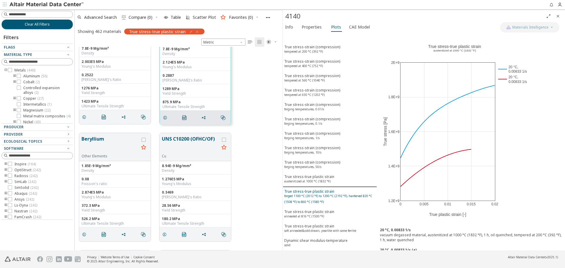
click at [317, 194] on sup "forged 1100 °C (2012 °F) to 1200 °C (2192 °F), hardened 820 °C (1508 °F) to 860…" at bounding box center [328, 199] width 88 height 10
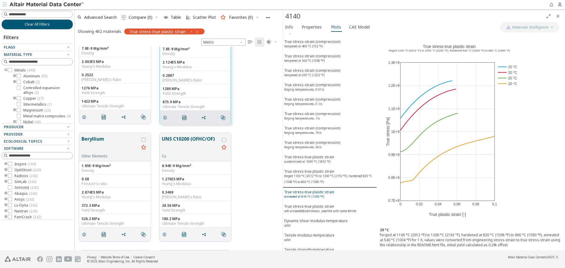
scroll to position [29, 0]
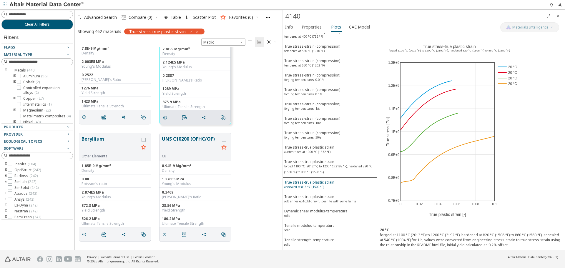
click at [318, 189] on sup "annealed at 816 °C (1500 °F)" at bounding box center [304, 187] width 40 height 4
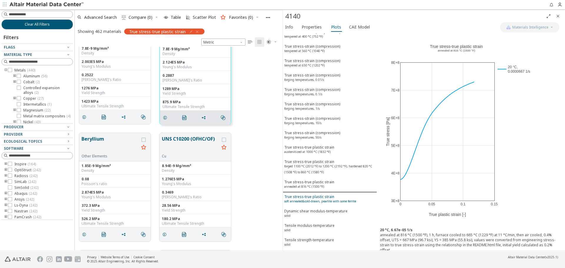
click at [318, 193] on button "True stress-true plastic strain soft annealed&cold-drawn, pearlite with some fe…" at bounding box center [330, 199] width 94 height 14
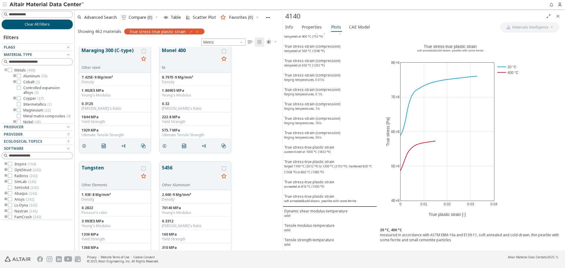
scroll to position [2911, 0]
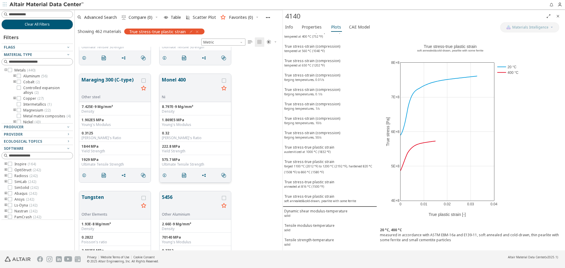
click at [186, 81] on button "Monel 400" at bounding box center [190, 85] width 57 height 19
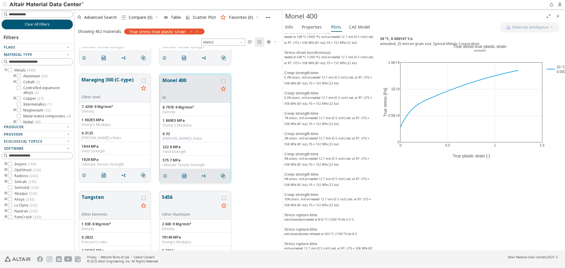
scroll to position [30, 0]
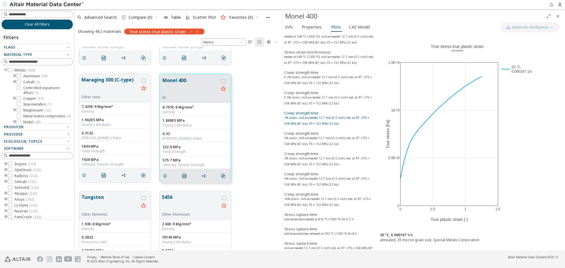
click at [345, 121] on div "Creep strength-time 1% strain, mill-annealed 12.7 mm (0.5 inch) rod, at RT: UTS…" at bounding box center [329, 119] width 91 height 17
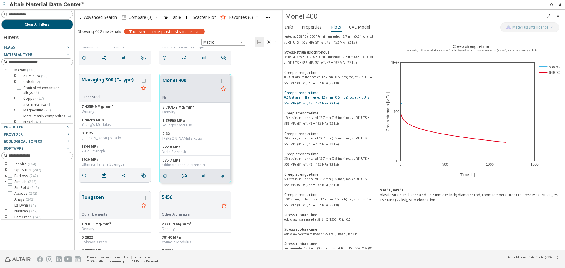
click at [344, 98] on sup "0.5% strain, mill-annealed 12.7 mm (0.5 inch) rod, at RT: UTS = 558 MPa (81 ksi…" at bounding box center [328, 100] width 88 height 10
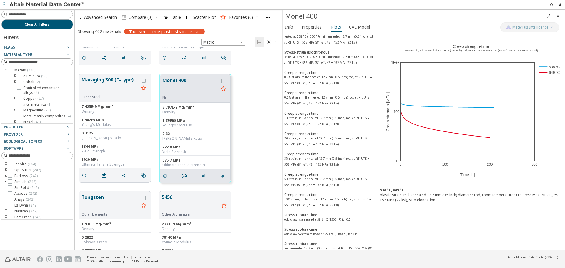
scroll to position [0, 0]
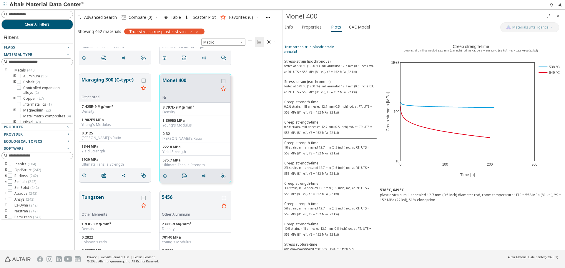
click at [344, 51] on span "True stress-true plastic strain annealed" at bounding box center [329, 49] width 91 height 11
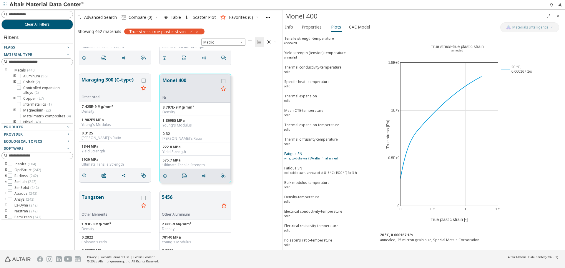
click at [321, 157] on sup "wire, cold-drawn 75% after final anneal" at bounding box center [311, 158] width 54 height 4
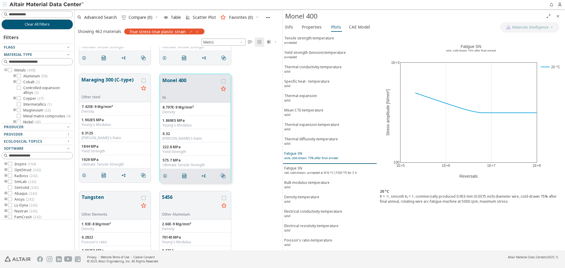
scroll to position [347, 0]
click at [320, 168] on div "Fatigue SN rod, cold-drawn, annealed at 816 °C (1500 °F) for 3 h" at bounding box center [320, 171] width 73 height 11
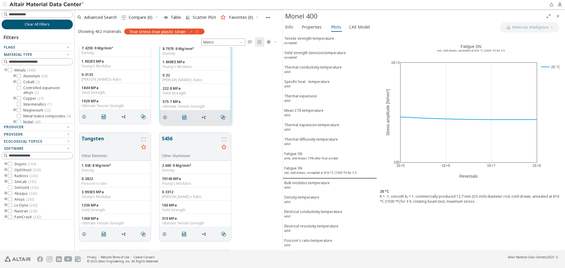
scroll to position [2970, 0]
click at [108, 140] on button "Tungsten" at bounding box center [109, 144] width 57 height 19
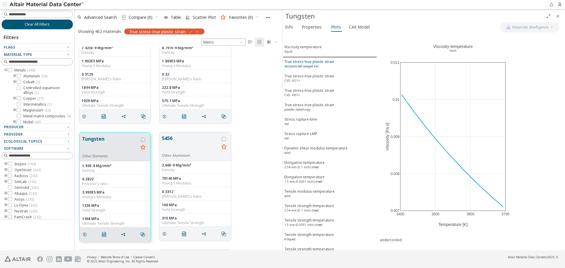
click at [342, 62] on span "True stress-true plastic strain recrystallized swaged bar" at bounding box center [329, 64] width 91 height 11
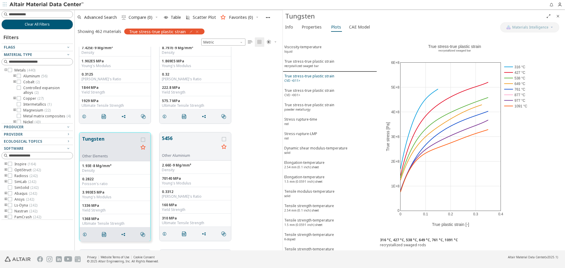
click at [339, 75] on span "True stress-true plastic strain CVD <011>" at bounding box center [329, 79] width 91 height 11
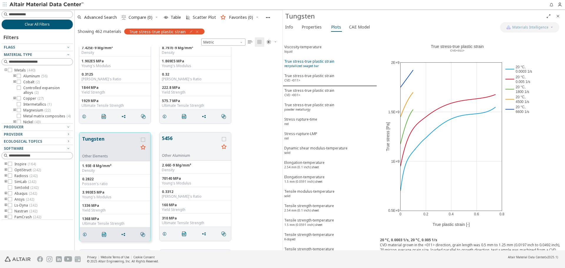
click at [336, 68] on span "True stress-true plastic strain recrystallized swaged bar" at bounding box center [329, 64] width 91 height 11
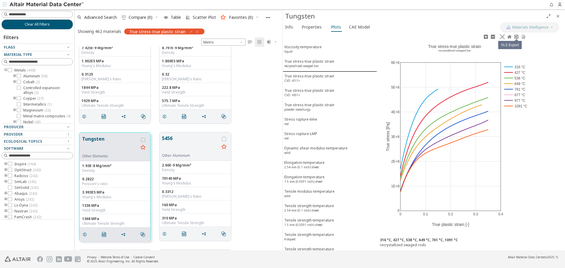
click at [515, 39] on link at bounding box center [516, 37] width 7 height 7
click at [120, 234] on span "grid" at bounding box center [124, 234] width 9 height 11
click at [135, 244] on span "Copy to Clipboard" at bounding box center [147, 245] width 41 height 9
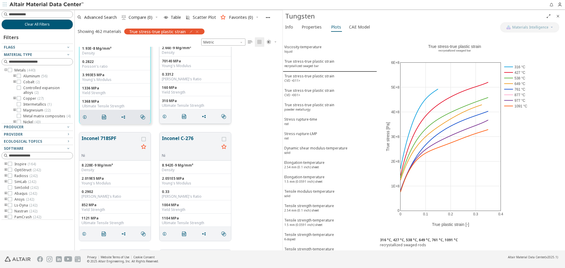
scroll to position [3088, 0]
click at [172, 145] on button "Inconel C-276" at bounding box center [190, 143] width 57 height 19
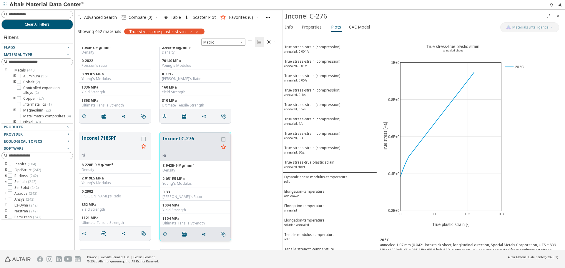
scroll to position [3087, 0]
click at [324, 46] on div "True stress-strain (compression) annealed, 0.001/s" at bounding box center [312, 49] width 56 height 11
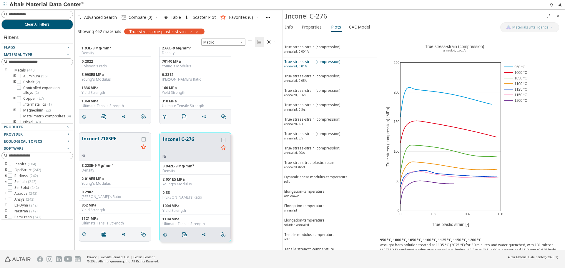
click at [320, 61] on div "True stress-strain (compression) annealed, 0.01/s" at bounding box center [312, 64] width 56 height 11
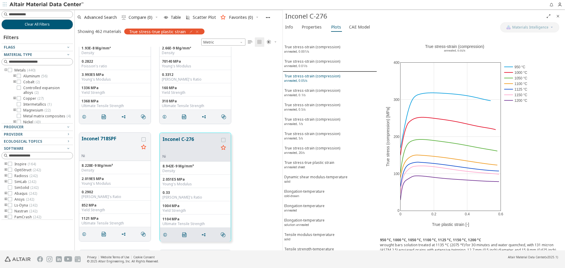
click at [312, 79] on div "True stress-strain (compression) annealed, 0.05/s" at bounding box center [312, 79] width 56 height 11
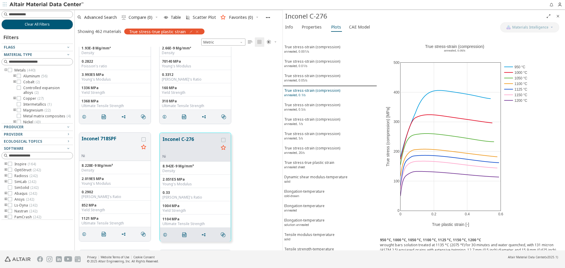
click at [311, 92] on div "True stress-strain (compression) annealed, 0.1/s" at bounding box center [312, 93] width 56 height 11
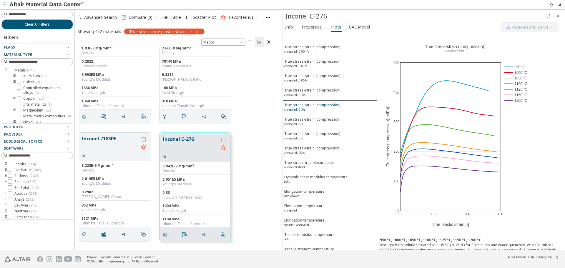
click at [311, 105] on div "True stress-strain (compression) annealed, 0.5/s" at bounding box center [312, 107] width 56 height 11
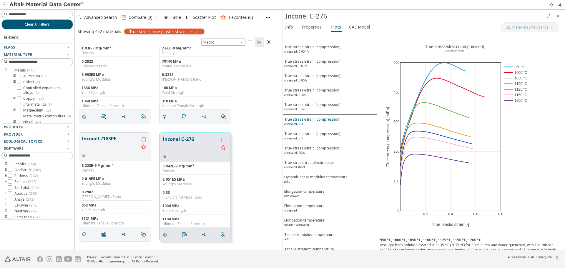
click at [311, 118] on div "True stress-strain (compression) annealed, 1/s" at bounding box center [312, 122] width 56 height 11
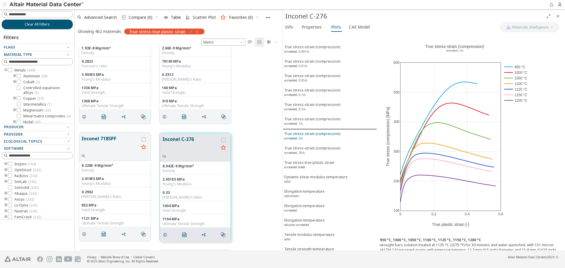
click at [311, 139] on div "True stress-strain (compression) annealed, 5/s" at bounding box center [312, 136] width 56 height 11
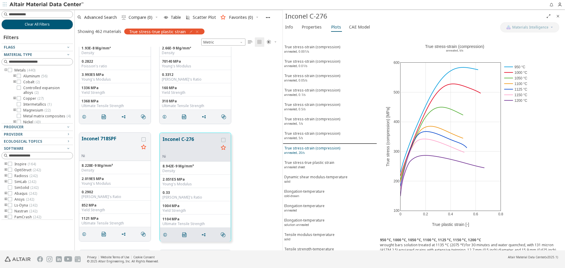
click at [311, 149] on div "True stress-strain (compression) annealed, 20/s" at bounding box center [312, 151] width 56 height 11
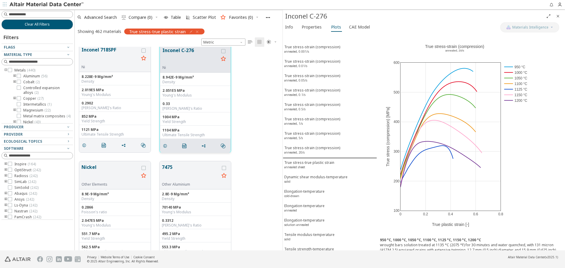
scroll to position [3205, 0]
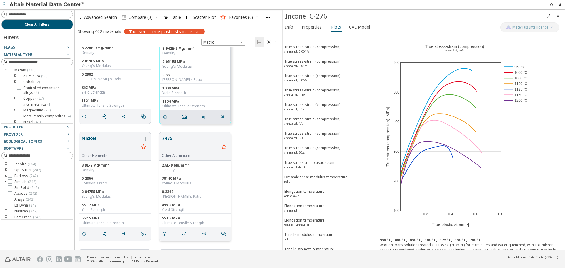
click at [183, 139] on button "7475" at bounding box center [190, 144] width 57 height 19
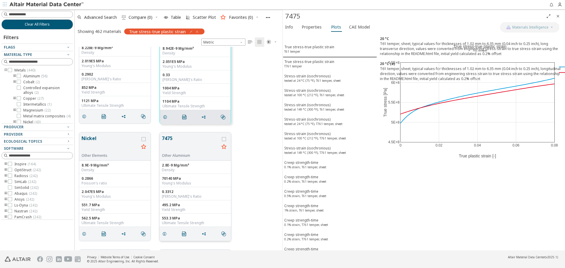
scroll to position [3175, 0]
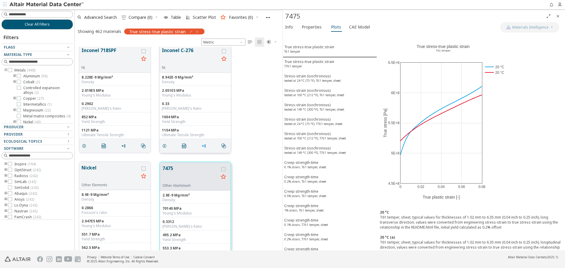
click at [203, 146] on icon "grid" at bounding box center [203, 146] width 5 height 5
click at [220, 158] on span "Copy to Clipboard" at bounding box center [228, 156] width 41 height 9
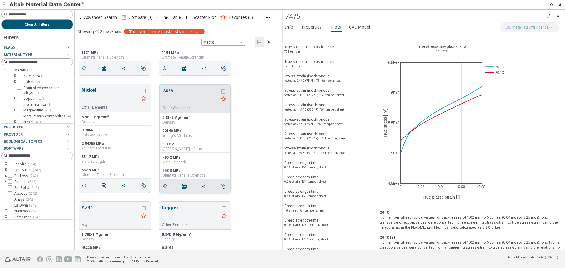
scroll to position [3293, 0]
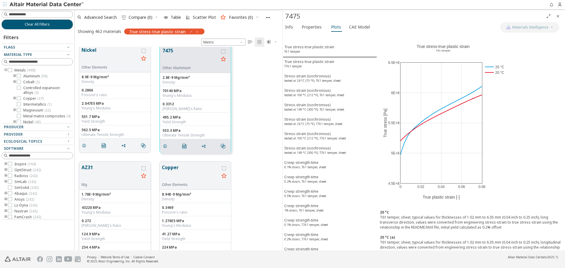
click at [99, 169] on button "AZ31" at bounding box center [109, 173] width 57 height 19
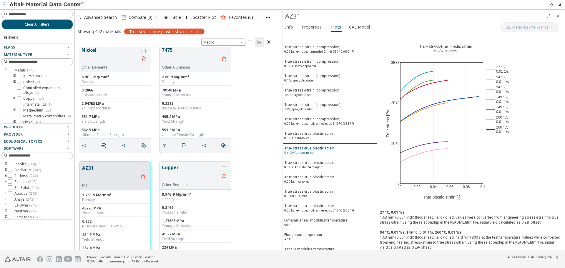
click at [326, 150] on div "True stress-true plastic strain 5 x 10⁻⁵/s, hard-rolled" at bounding box center [309, 151] width 50 height 11
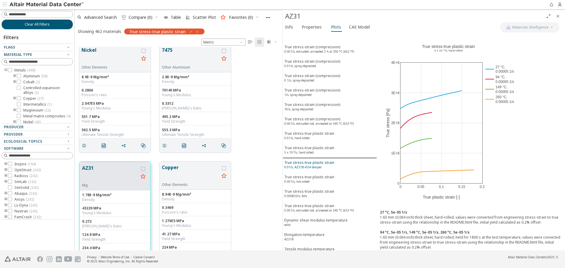
click at [323, 164] on div "True stress-true plastic strain 0.01/s, AZ31B-H24 temper" at bounding box center [309, 165] width 50 height 11
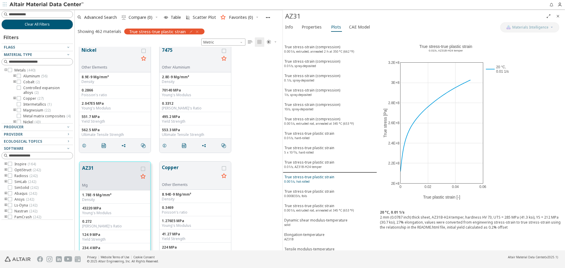
click at [321, 176] on div "True stress-true plastic strain 0.001/s, hot-rolled" at bounding box center [309, 179] width 50 height 11
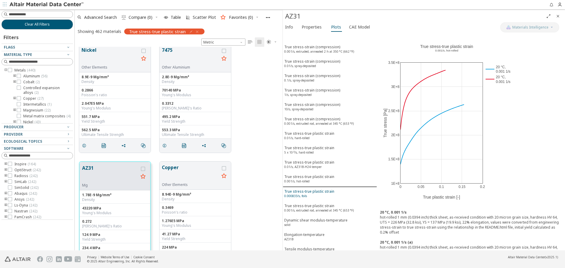
click at [319, 191] on div "True stress-true plastic strain 0.000833/s, foils" at bounding box center [309, 194] width 50 height 11
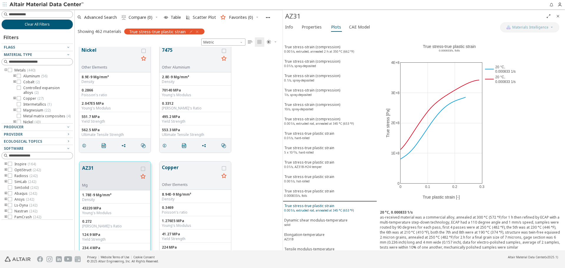
click at [320, 205] on div "True stress-true plastic strain 0.001/s, extruded rod, annealed at 345 °C (653 …" at bounding box center [318, 208] width 69 height 11
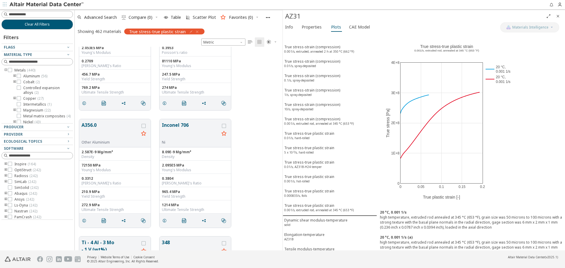
scroll to position [3617, 0]
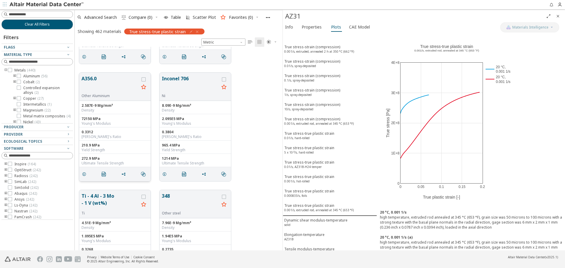
click at [90, 81] on button "A356.0" at bounding box center [109, 84] width 57 height 19
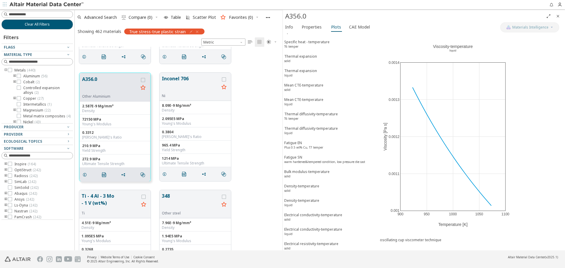
scroll to position [297, 0]
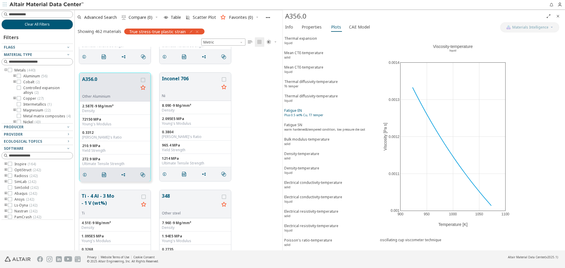
click at [318, 116] on sup "Plus 0.5 wt% Cu, T7 temper" at bounding box center [303, 115] width 39 height 4
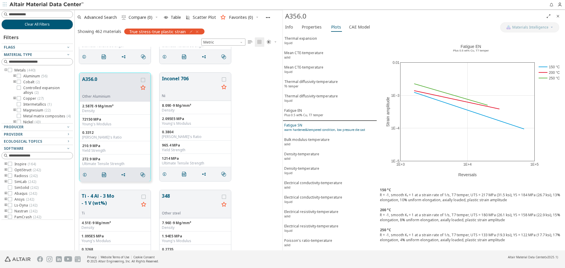
click at [317, 129] on sup "warm hardened&tempered condition, low pressure die cast" at bounding box center [324, 130] width 81 height 4
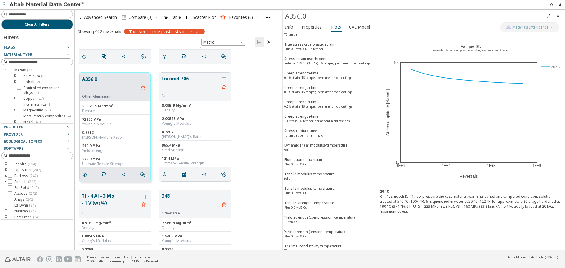
scroll to position [0, 0]
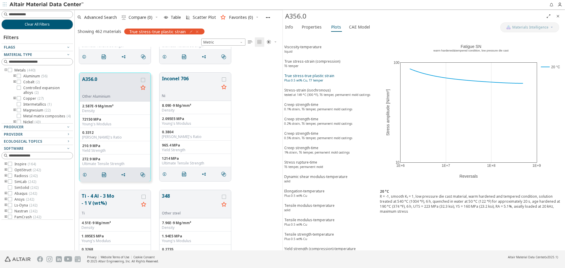
click at [313, 81] on sup "Plus 0.5 wt% Cu, T7 temper" at bounding box center [303, 80] width 39 height 4
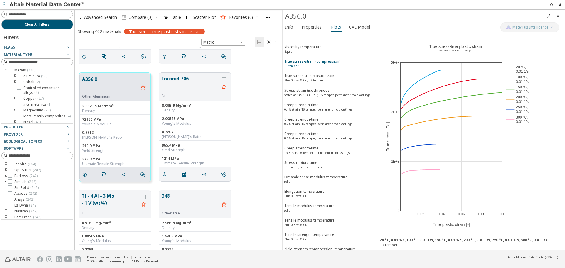
click at [335, 66] on div "True stress-strain (compression) T6 temper" at bounding box center [312, 64] width 56 height 11
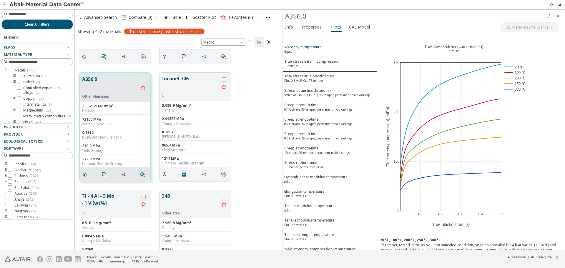
click at [338, 50] on span "Viscosity-temperature liquid" at bounding box center [329, 49] width 91 height 11
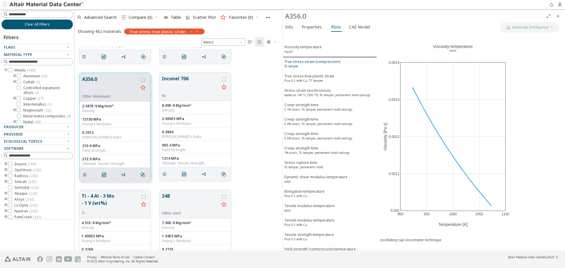
click at [337, 65] on span "True stress-strain (compression) T6 temper" at bounding box center [329, 64] width 91 height 11
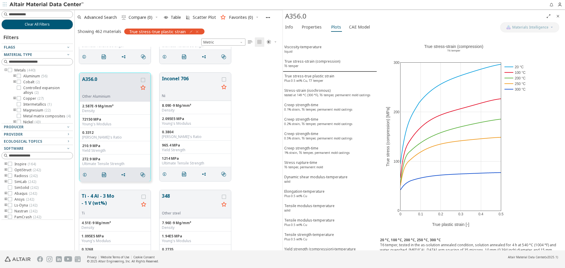
click at [555, 15] on span "Close" at bounding box center [557, 15] width 7 height 9
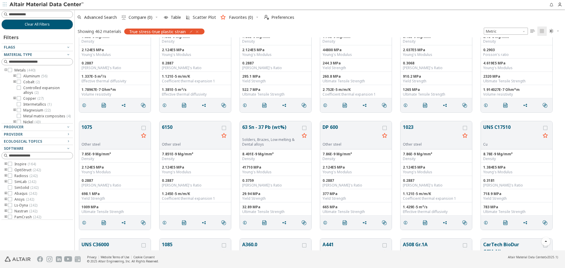
scroll to position [3079, 0]
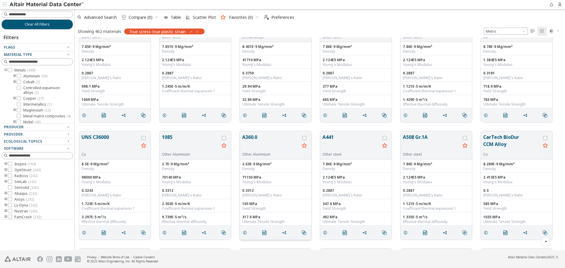
click at [249, 139] on button "A360.0" at bounding box center [270, 143] width 57 height 19
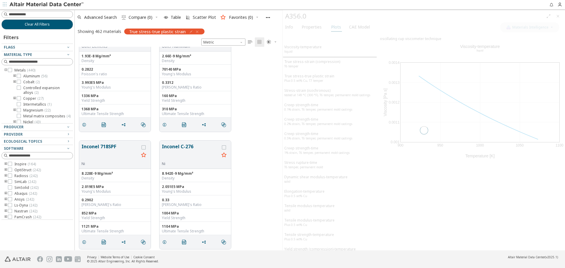
scroll to position [199, 203]
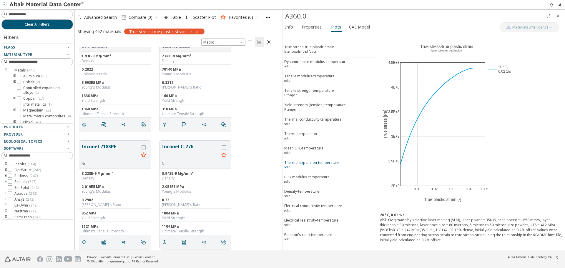
click at [313, 162] on div "Thermal expansion-temperature solid" at bounding box center [311, 165] width 55 height 11
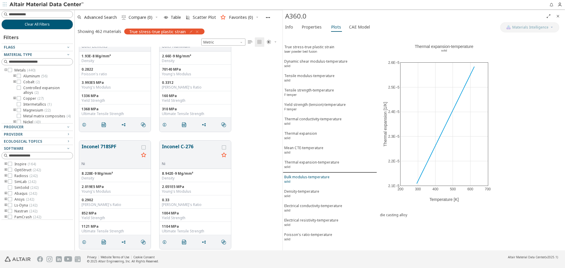
click at [314, 180] on div "Bulk modulus-temperature solid" at bounding box center [306, 179] width 45 height 11
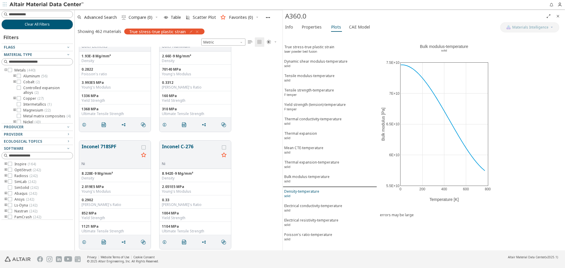
click at [311, 189] on div "Density-temperature solid" at bounding box center [301, 194] width 35 height 11
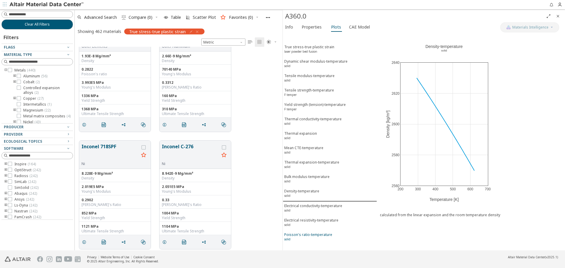
click at [311, 234] on div "Poisson's ratio-temperature solid" at bounding box center [308, 237] width 48 height 11
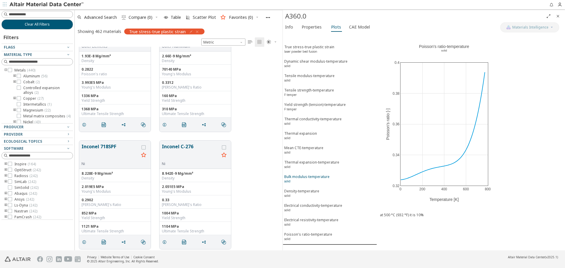
click at [318, 179] on div "Bulk modulus-temperature solid" at bounding box center [306, 179] width 45 height 11
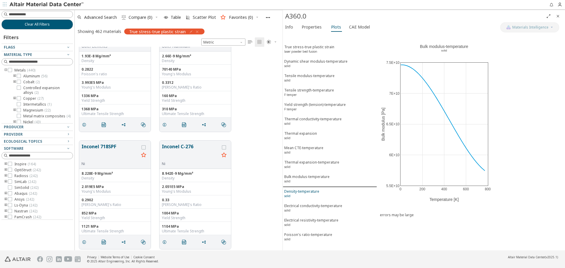
click at [318, 196] on div "Density-temperature solid" at bounding box center [301, 194] width 35 height 11
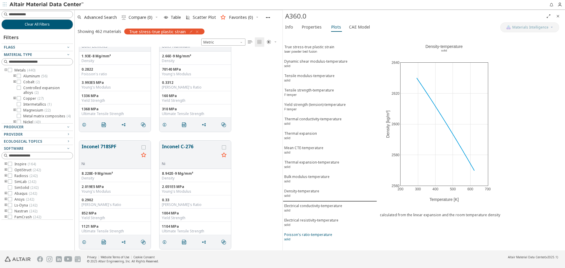
click at [318, 234] on div "Poisson's ratio-temperature solid" at bounding box center [308, 237] width 48 height 11
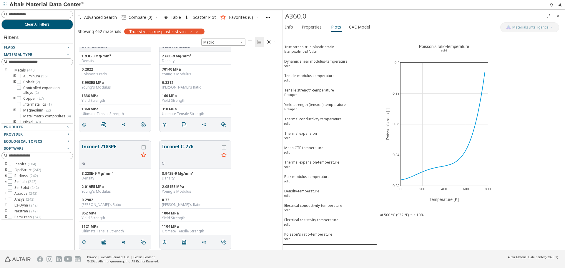
click at [558, 16] on icon "Close" at bounding box center [557, 16] width 5 height 5
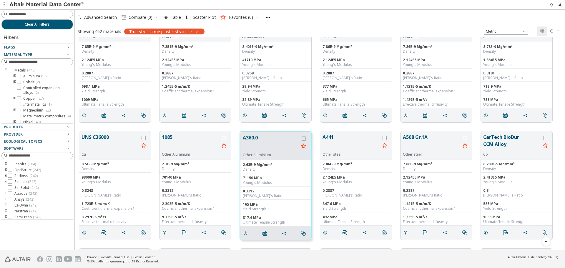
scroll to position [209, 486]
